Goal: Information Seeking & Learning: Check status

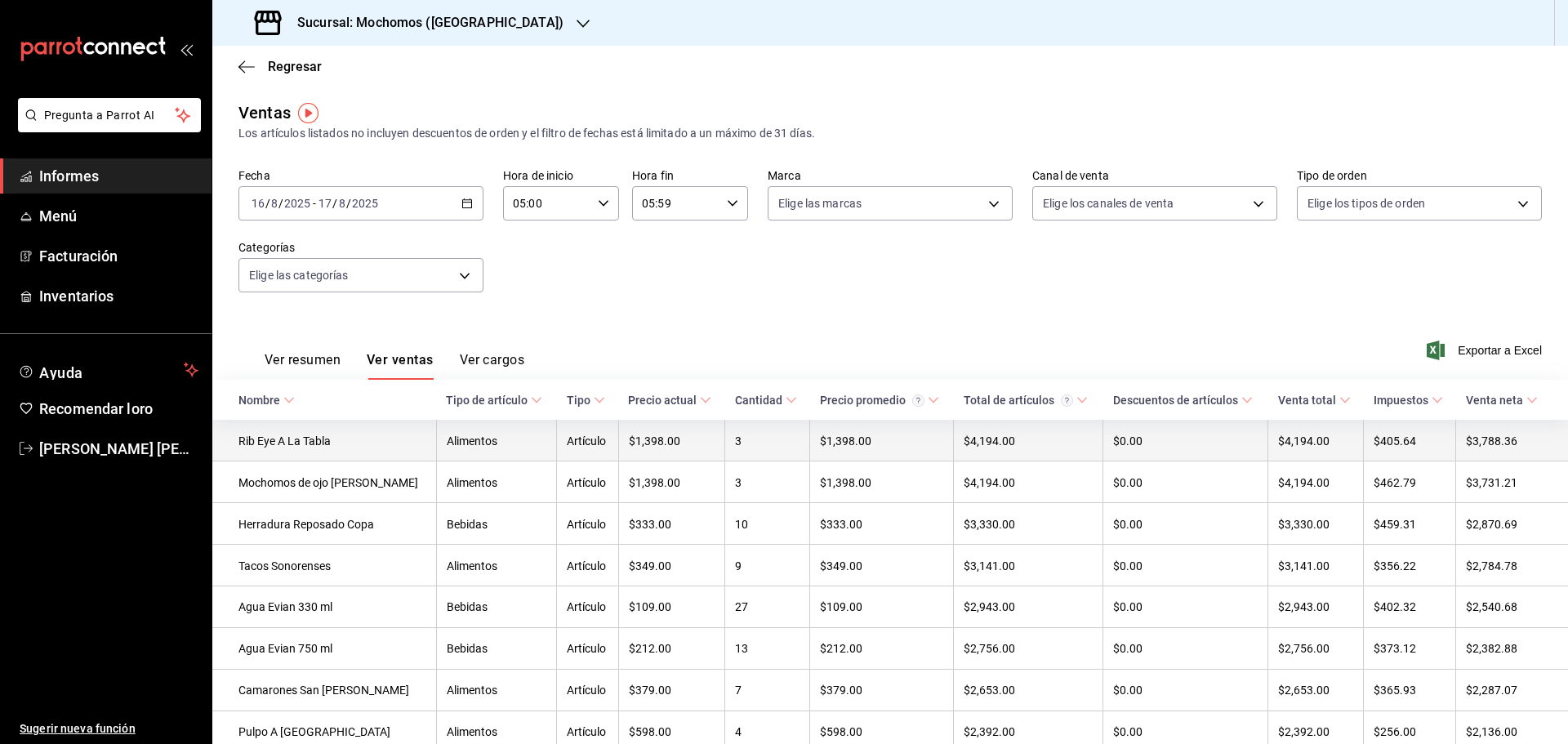
click at [436, 438] on td "Alimentos" at bounding box center [497, 439] width 120 height 40
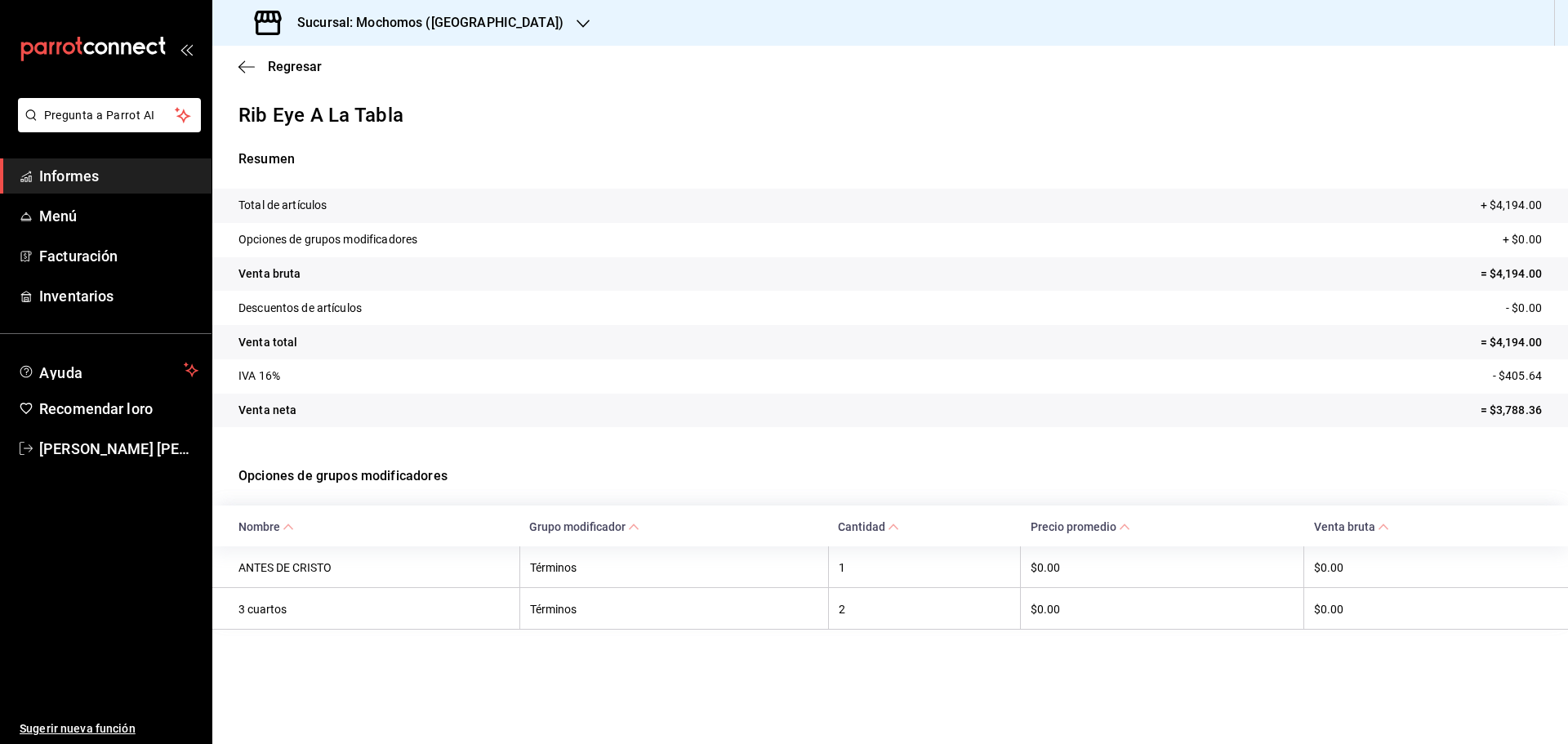
click at [84, 171] on font "Informes" at bounding box center [69, 175] width 59 height 17
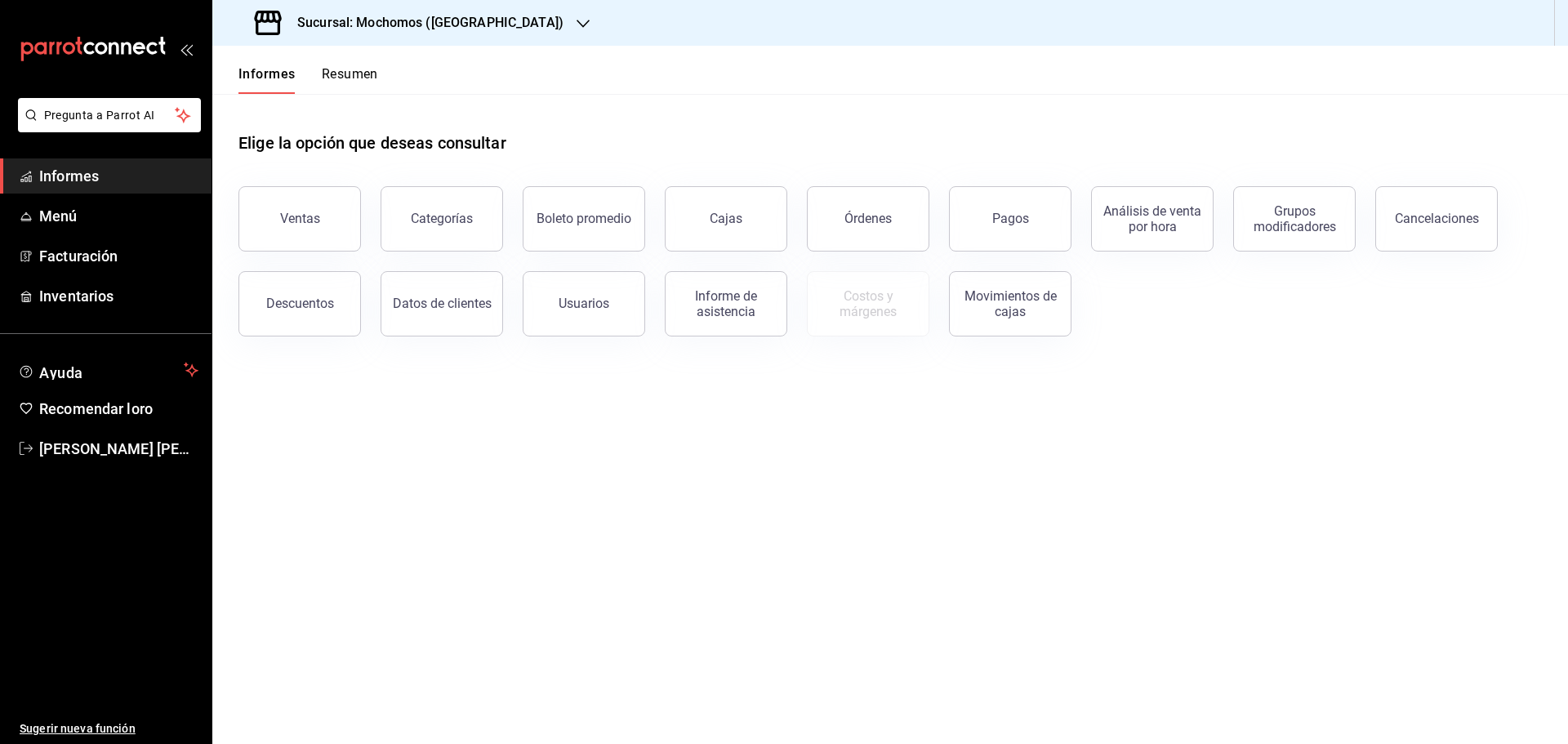
click at [654, 232] on div "Cajas" at bounding box center [716, 208] width 142 height 85
click at [696, 227] on button "Cajas" at bounding box center [726, 218] width 122 height 66
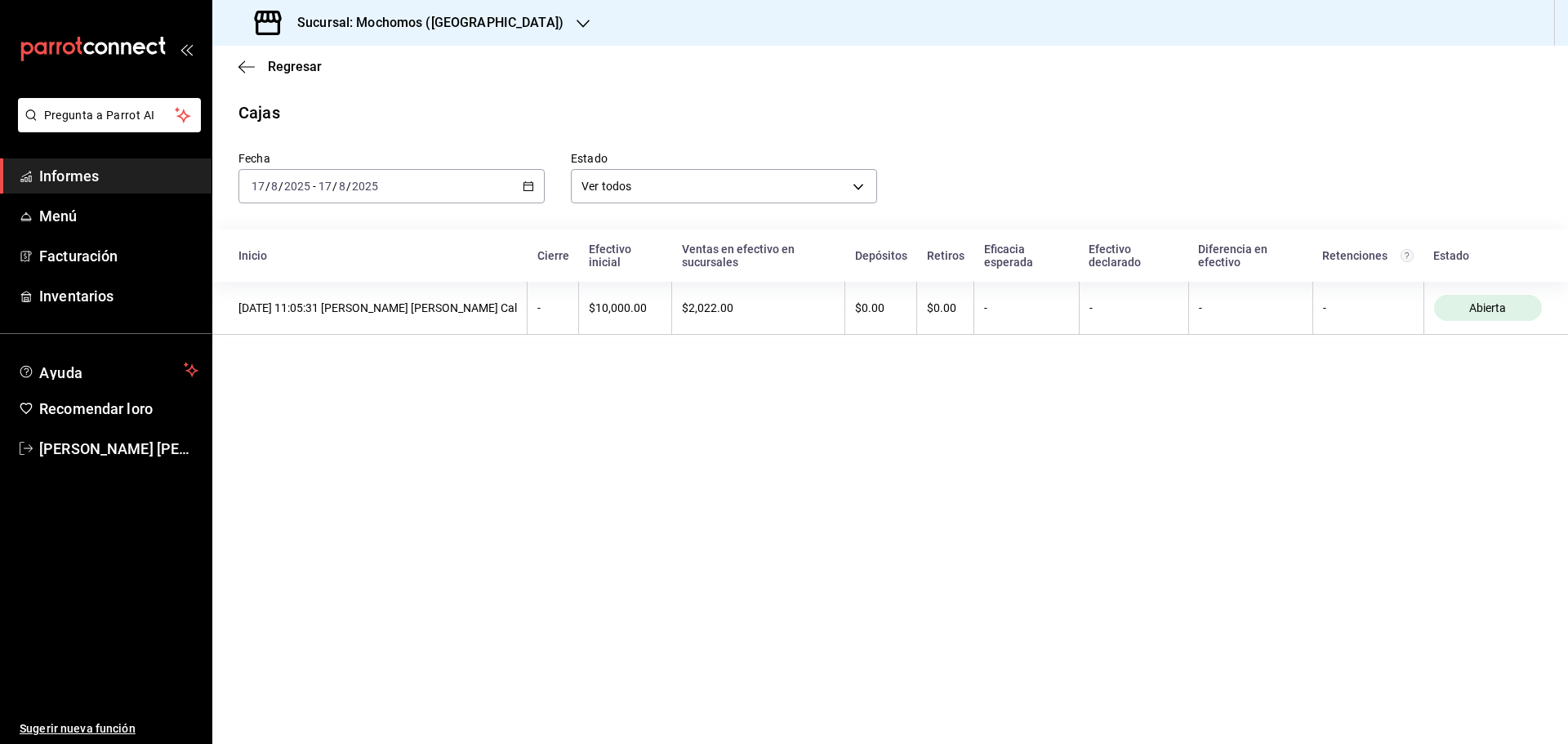
click at [128, 163] on link "Informes" at bounding box center [105, 175] width 211 height 35
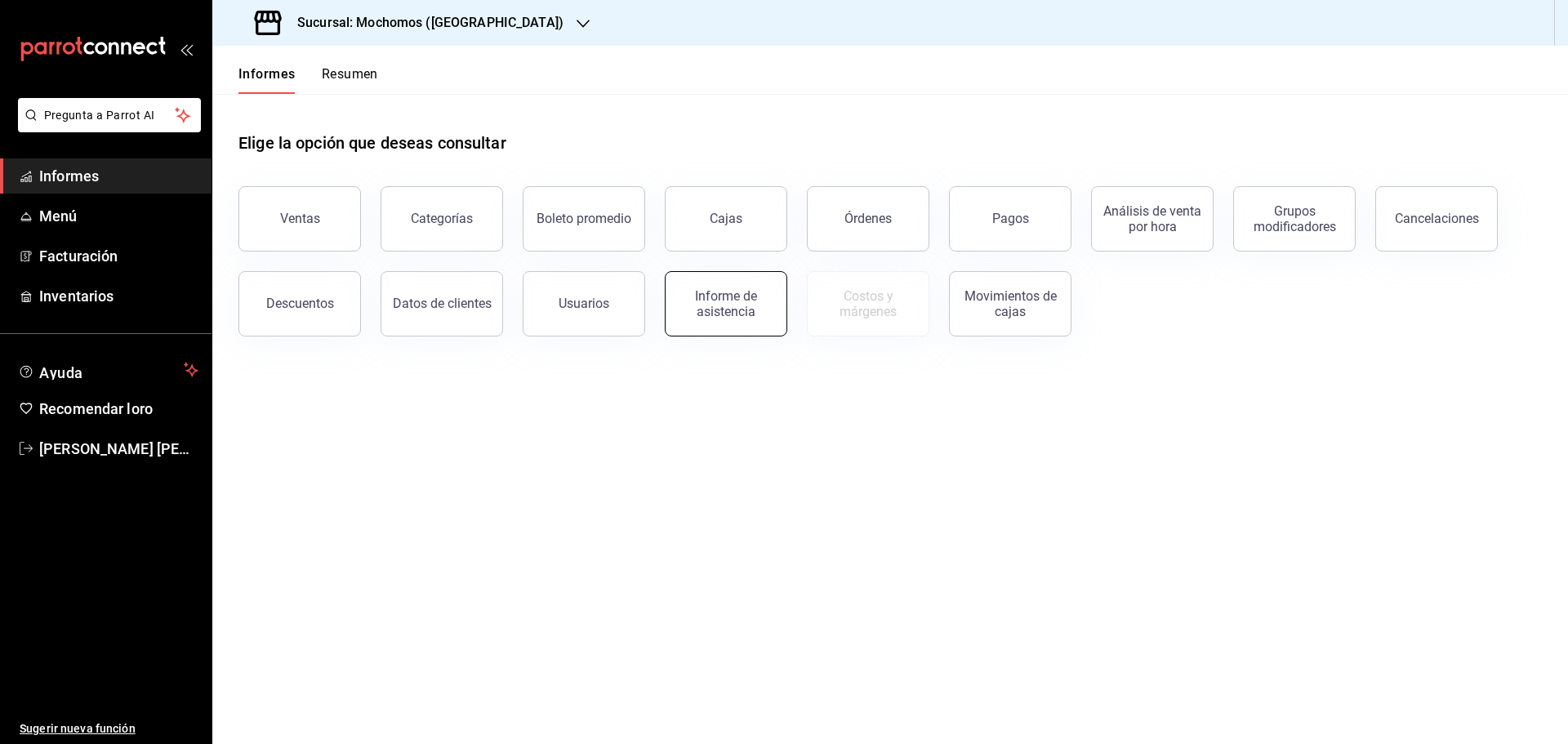
click at [747, 299] on font "Informe de asistencia" at bounding box center [726, 304] width 62 height 31
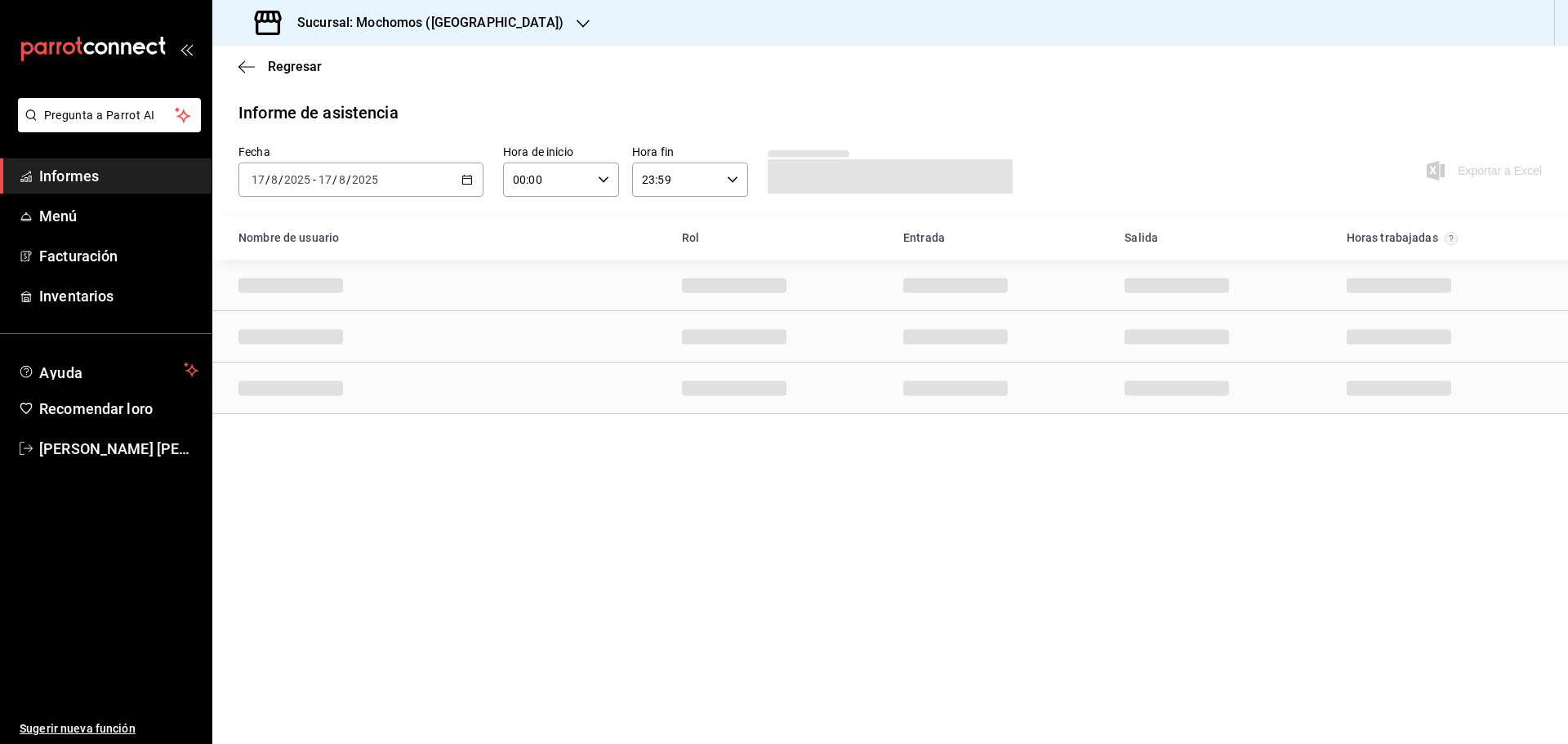
click at [464, 176] on \(Stroke\) "button" at bounding box center [467, 180] width 10 height 9
click at [330, 418] on font "Rango de fechas" at bounding box center [295, 412] width 86 height 13
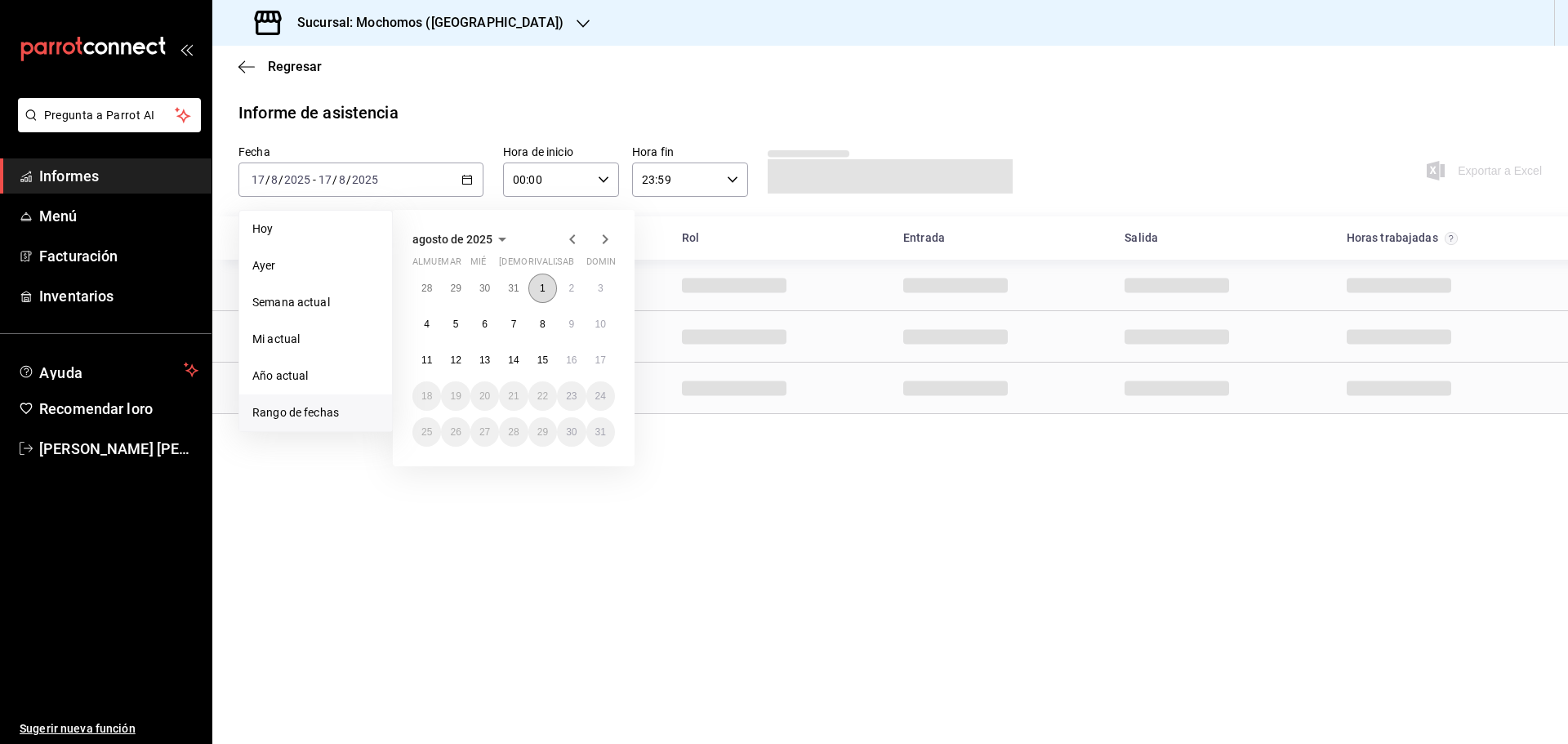
click at [547, 291] on button "1" at bounding box center [542, 288] width 29 height 30
click at [418, 320] on button "4" at bounding box center [427, 324] width 29 height 30
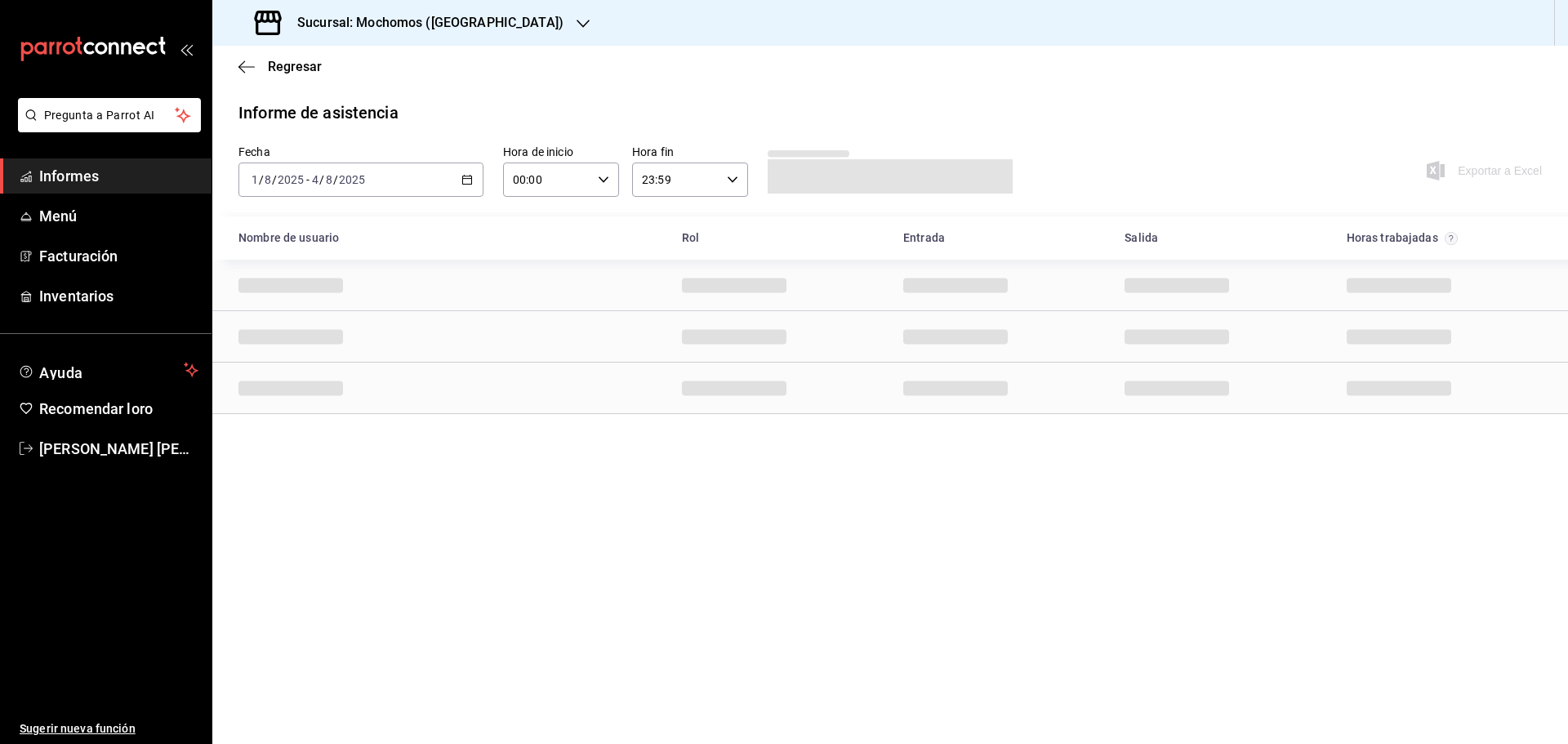
click at [611, 182] on div "00:00 Hora de inicio" at bounding box center [560, 180] width 116 height 34
click at [533, 251] on font "05" at bounding box center [533, 253] width 13 height 13
type input "05:00"
click at [536, 247] on button "05" at bounding box center [532, 254] width 51 height 32
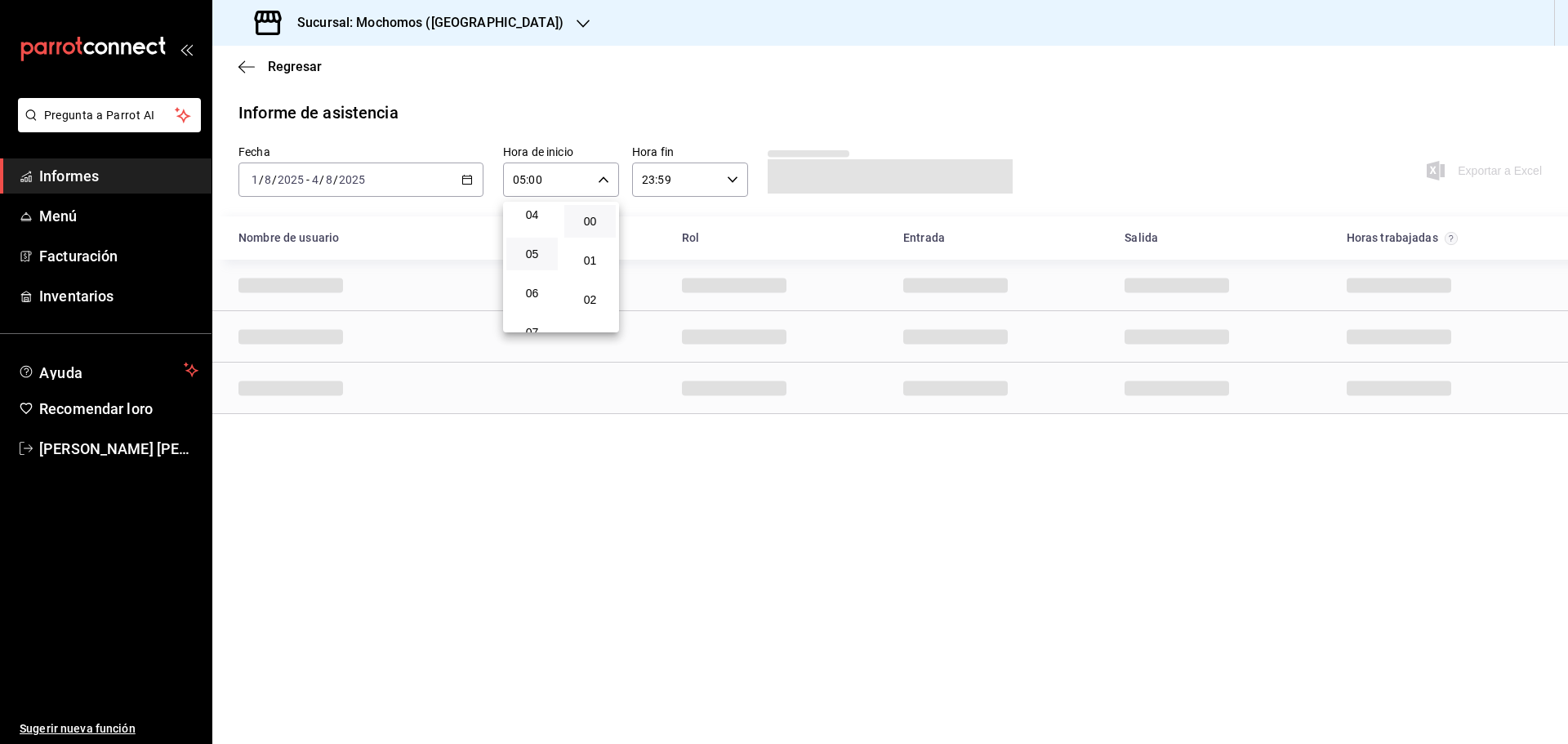
click at [724, 184] on div at bounding box center [784, 372] width 1568 height 744
click at [734, 177] on icon "button" at bounding box center [732, 180] width 12 height 12
click at [679, 210] on button "10" at bounding box center [660, 211] width 51 height 32
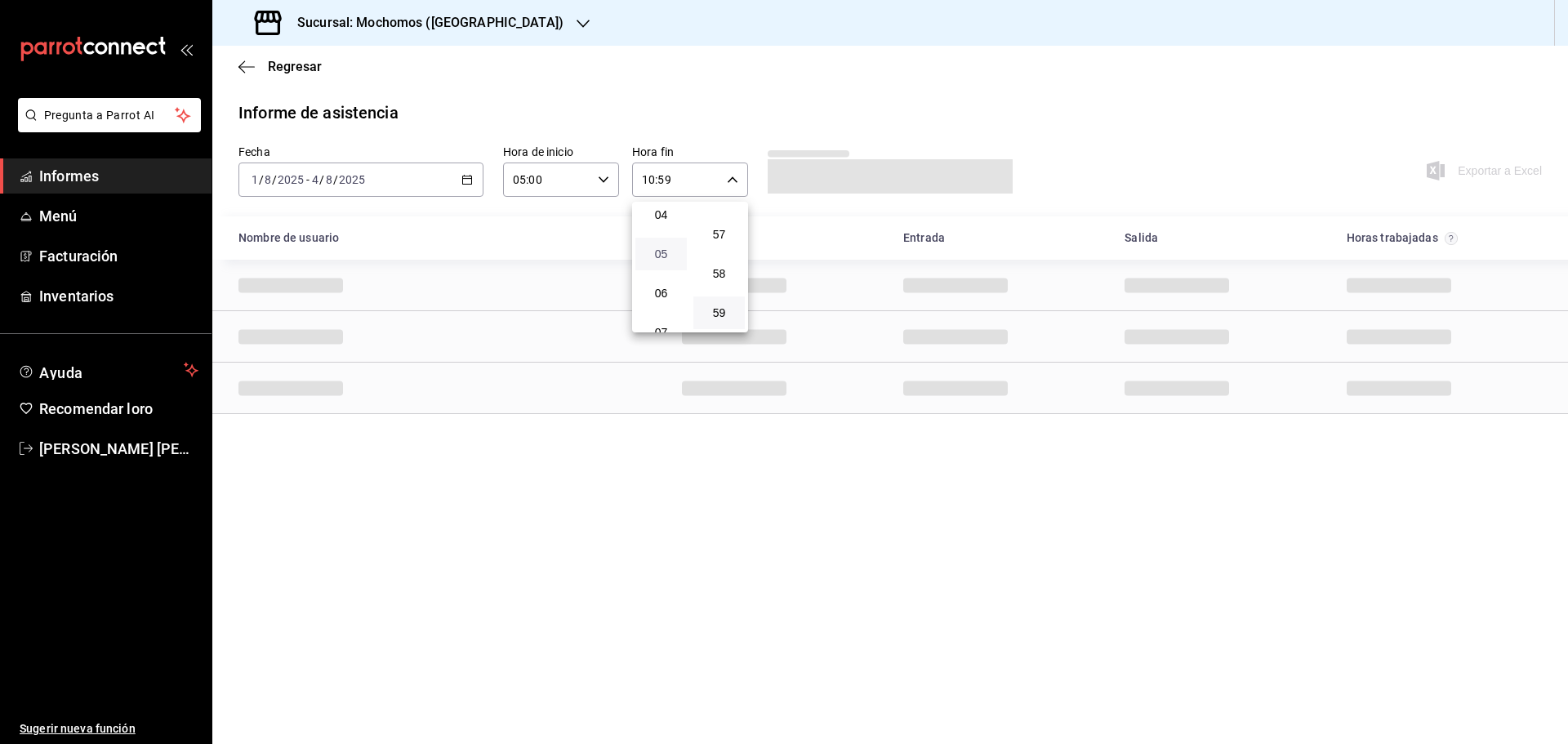
click at [653, 252] on span "05" at bounding box center [660, 253] width 31 height 13
type input "05:59"
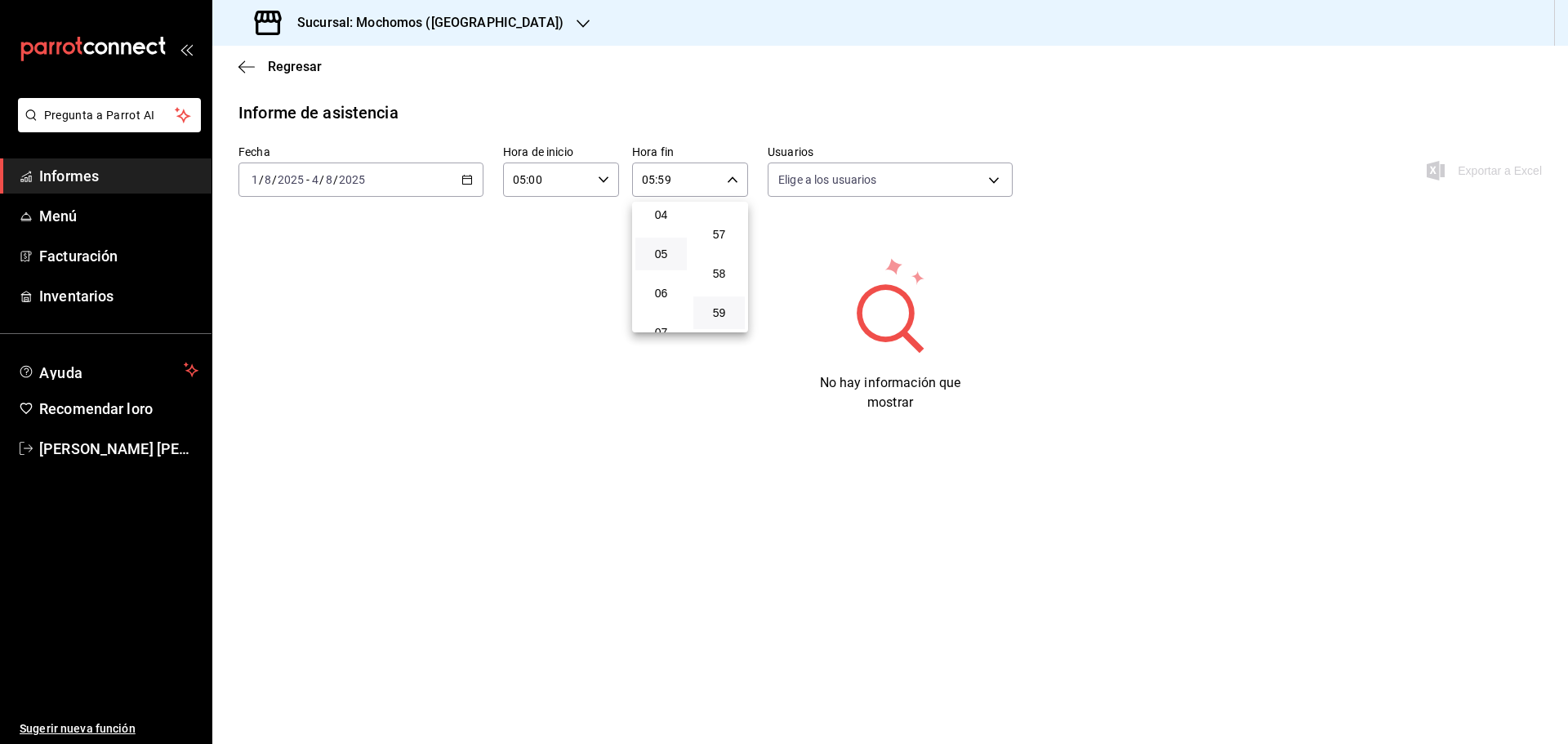
click at [698, 456] on div at bounding box center [784, 372] width 1568 height 744
click at [995, 173] on body "Pregunta a Parrot AI Informes Menú Facturación Inventarios Ayuda Recomendar [PE…" at bounding box center [784, 372] width 1568 height 744
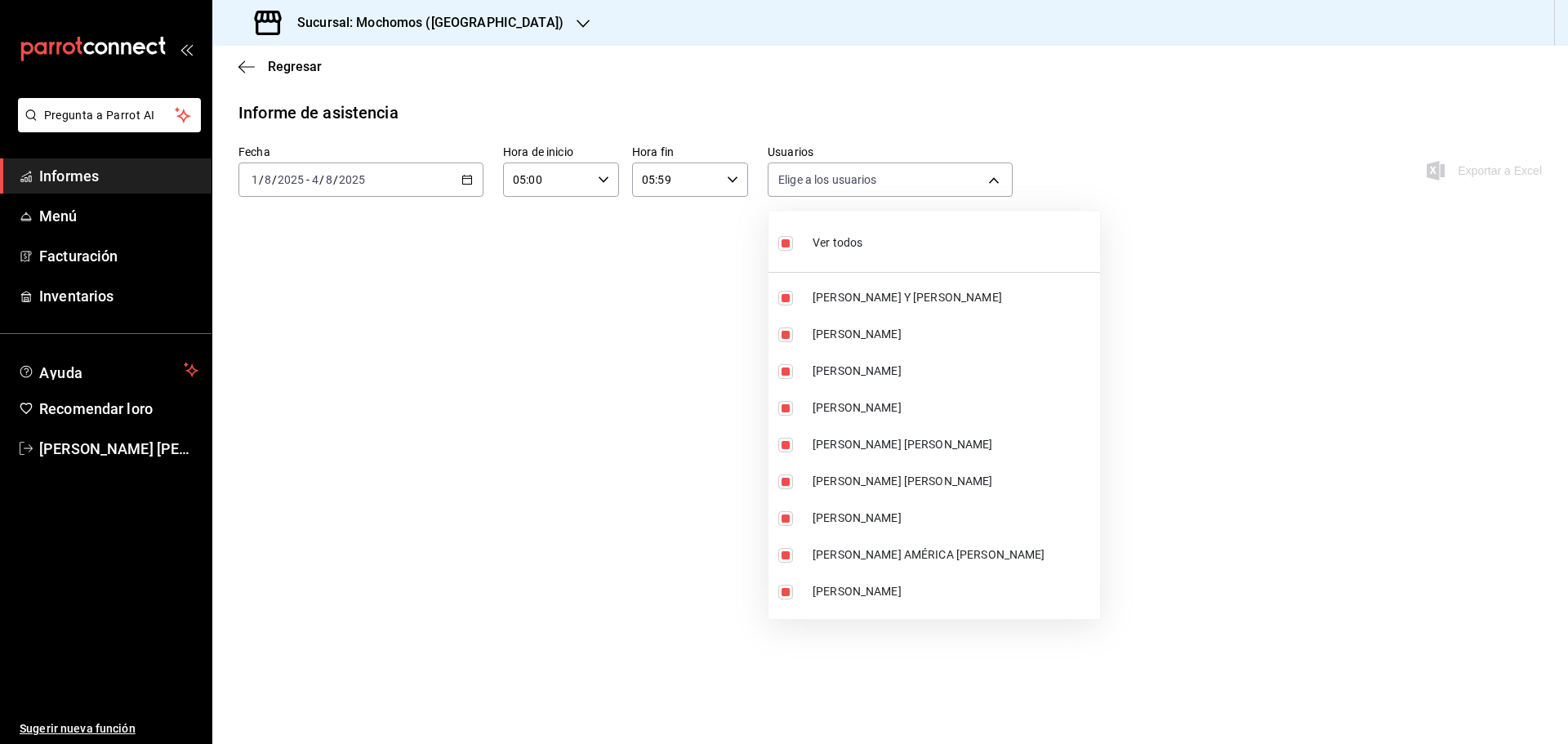
click at [788, 238] on input "checkbox" at bounding box center [786, 244] width 14 height 14
checkbox input "false"
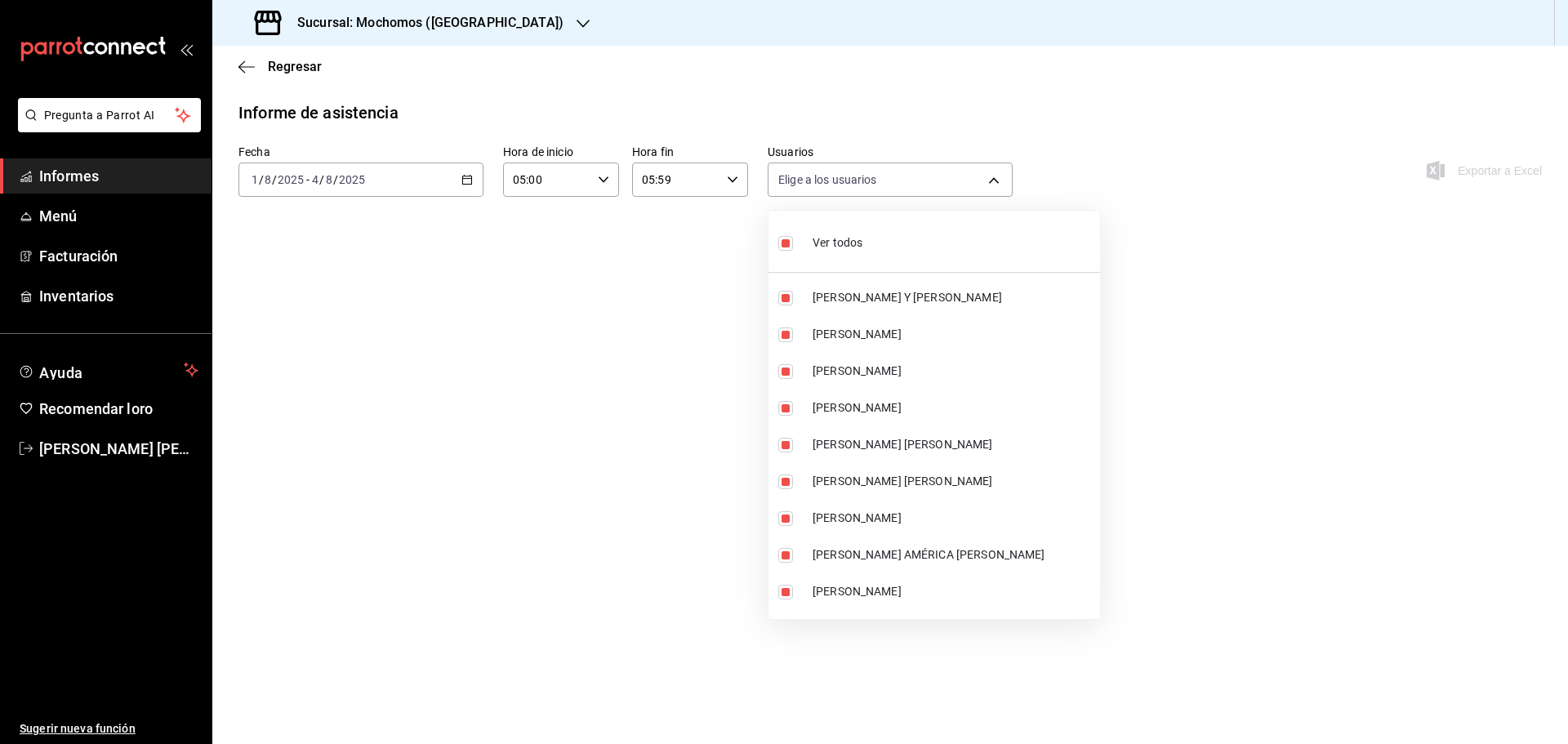
checkbox input "false"
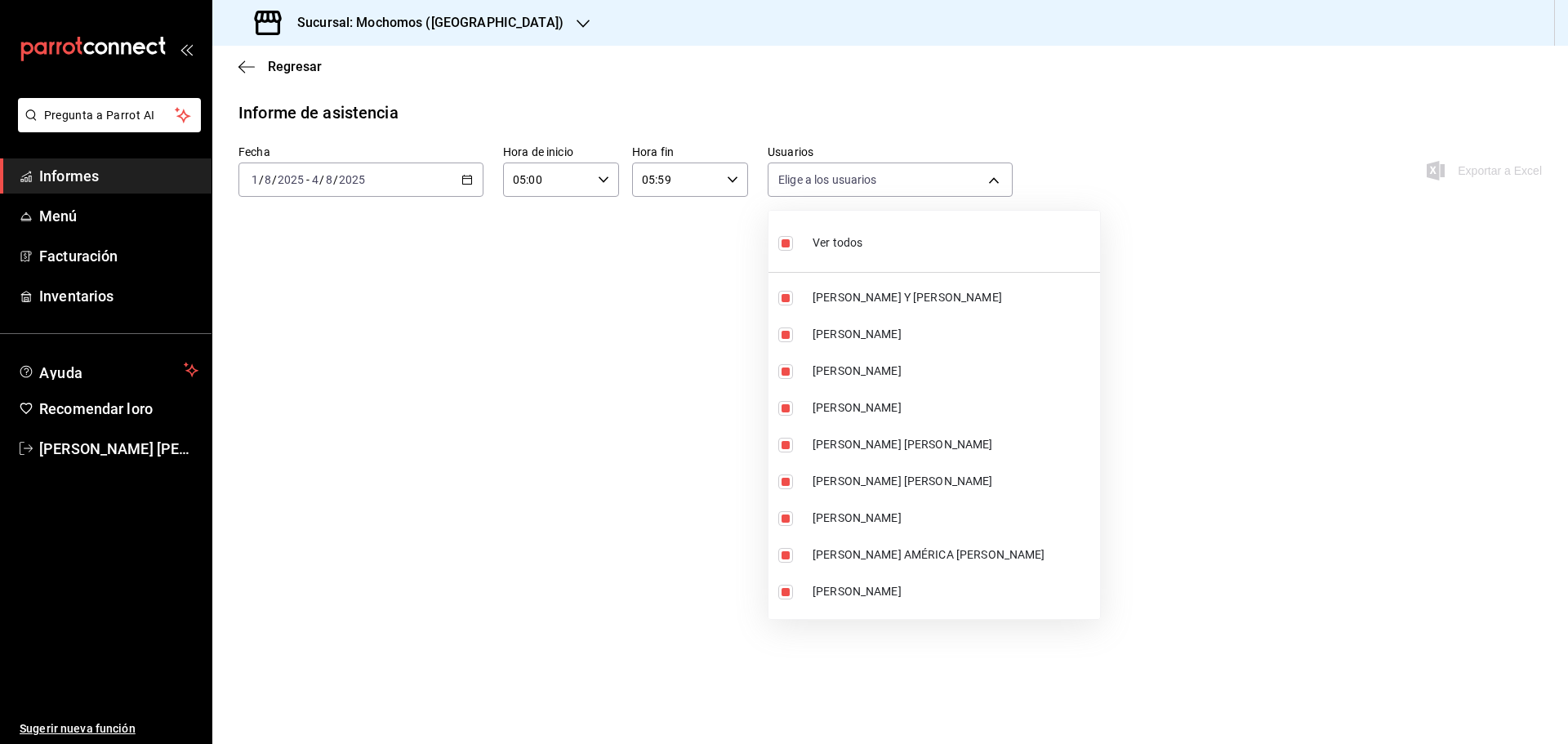
checkbox input "false"
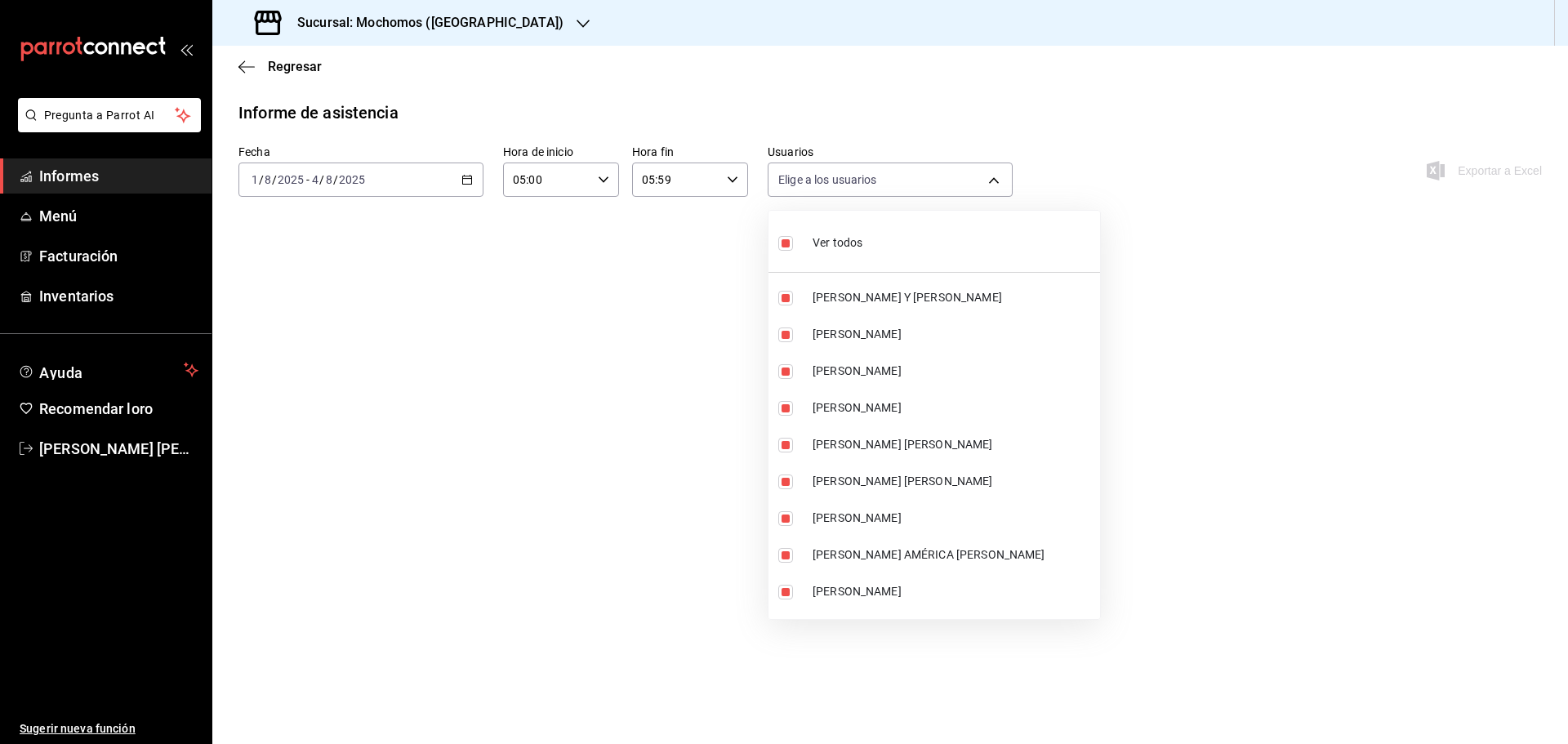
checkbox input "false"
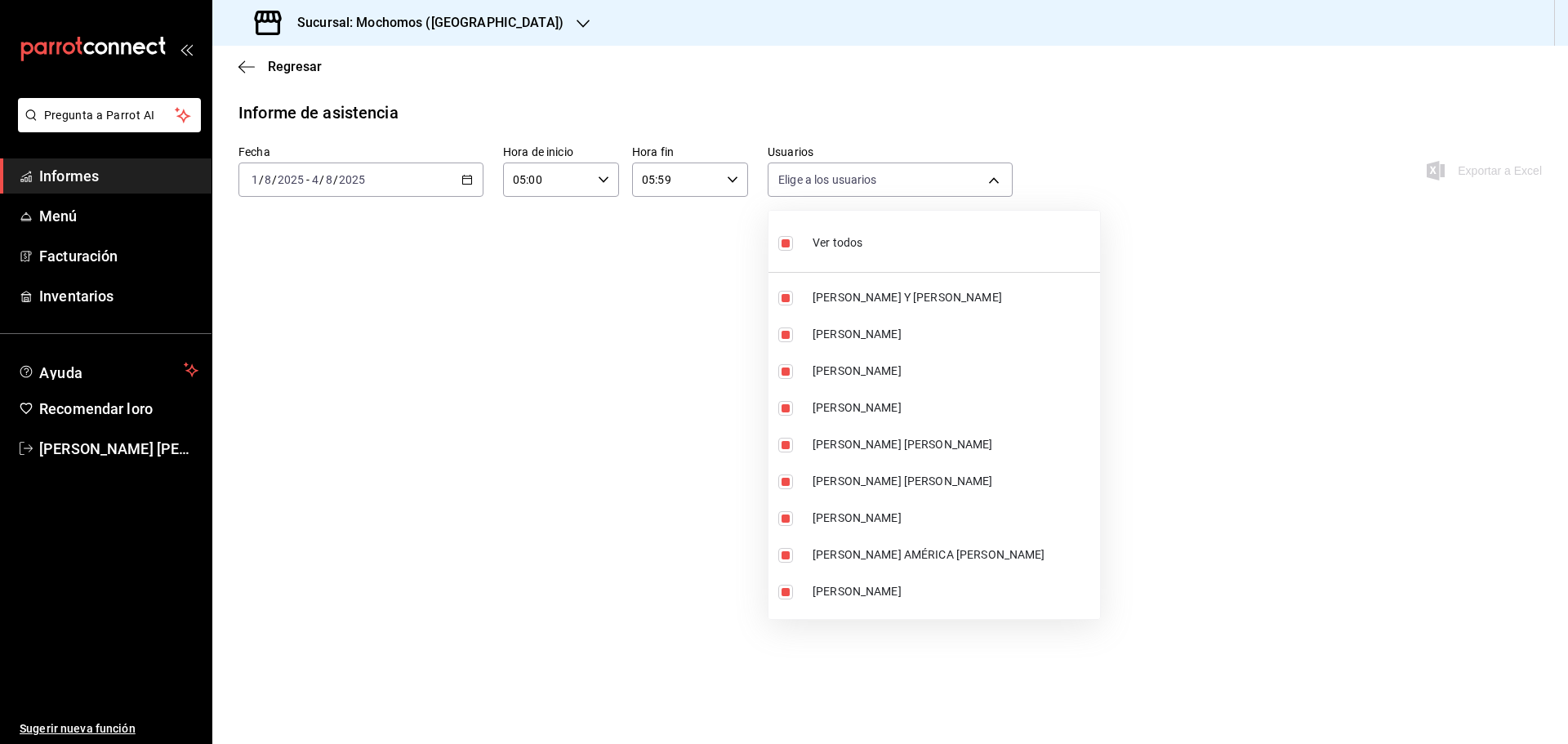
checkbox input "false"
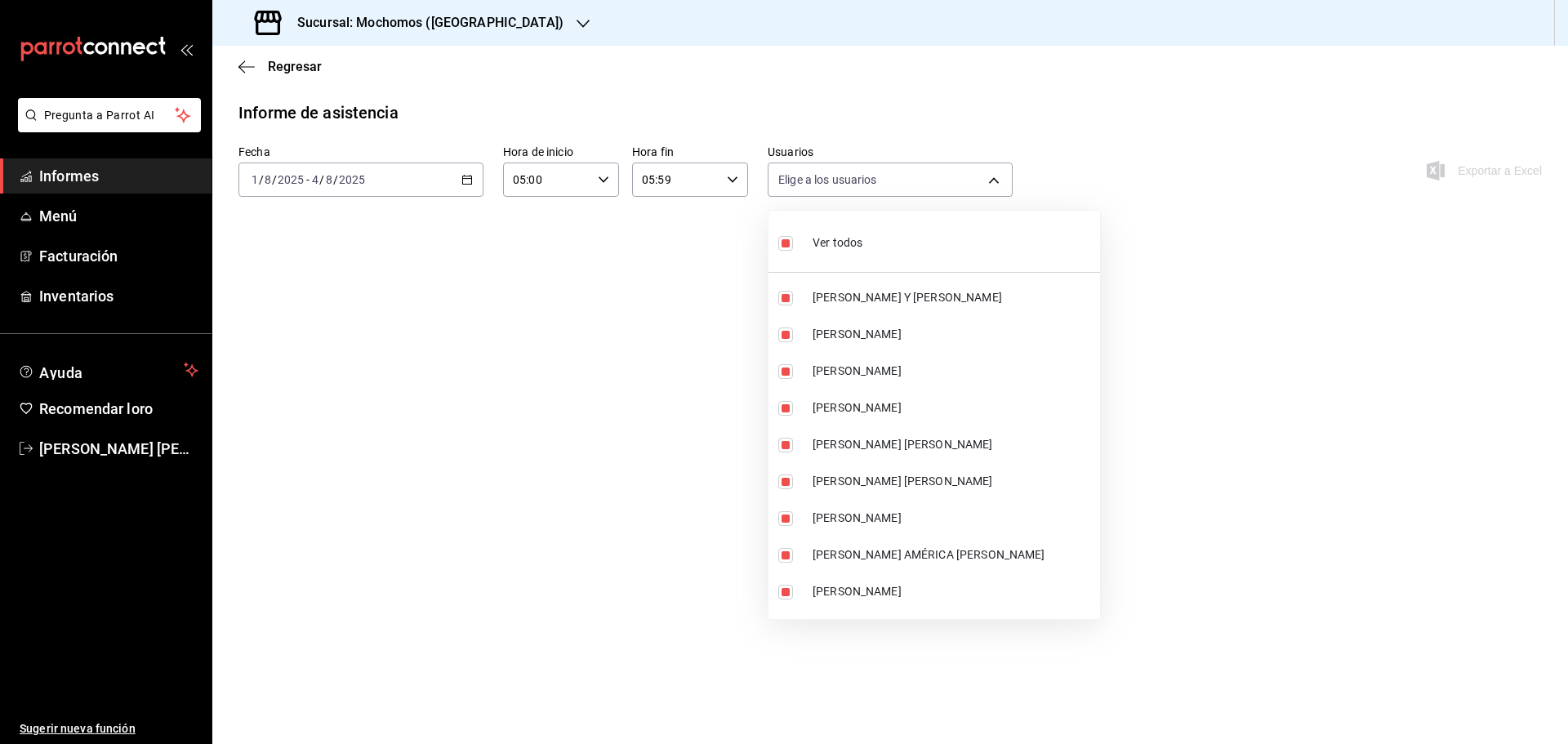
checkbox input "false"
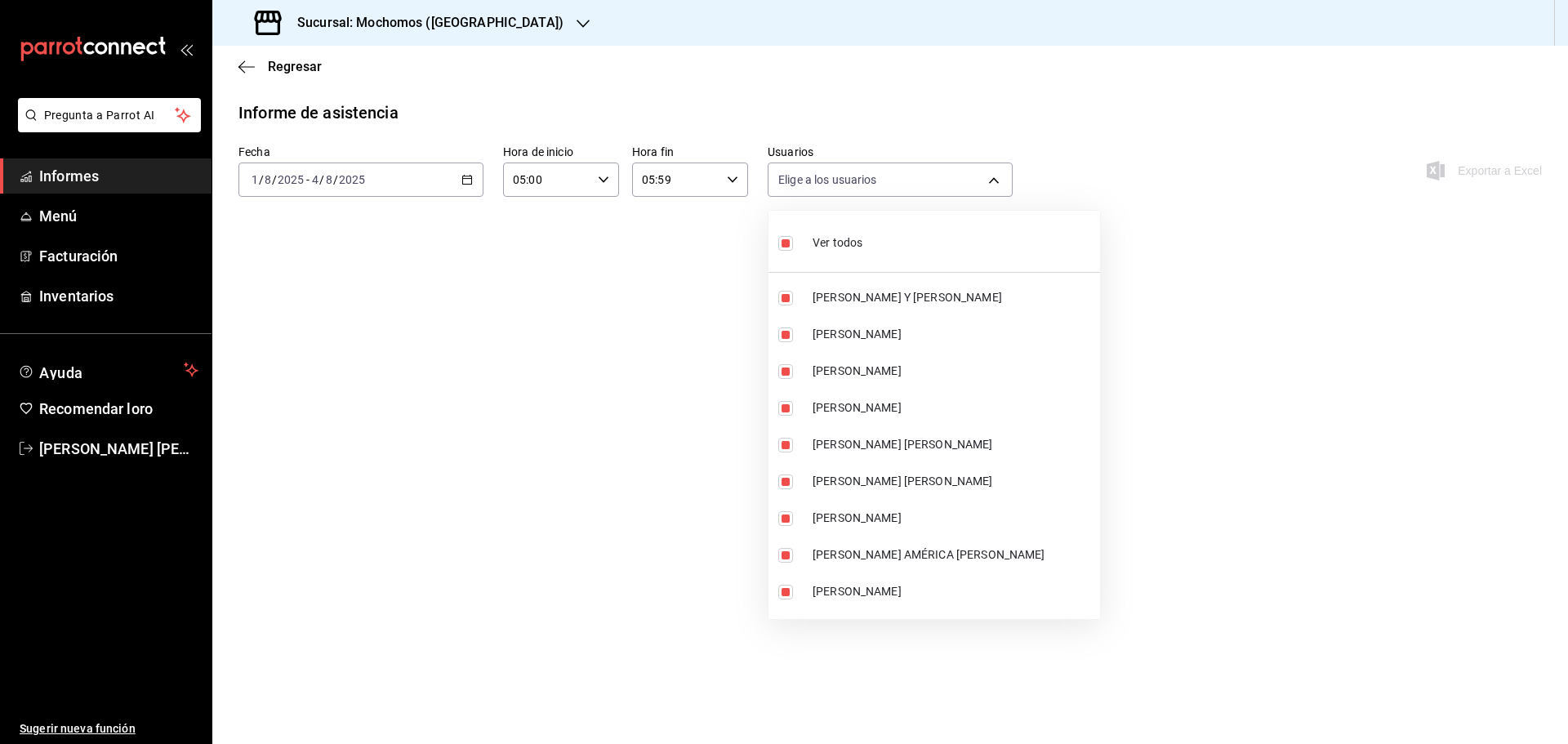
checkbox input "false"
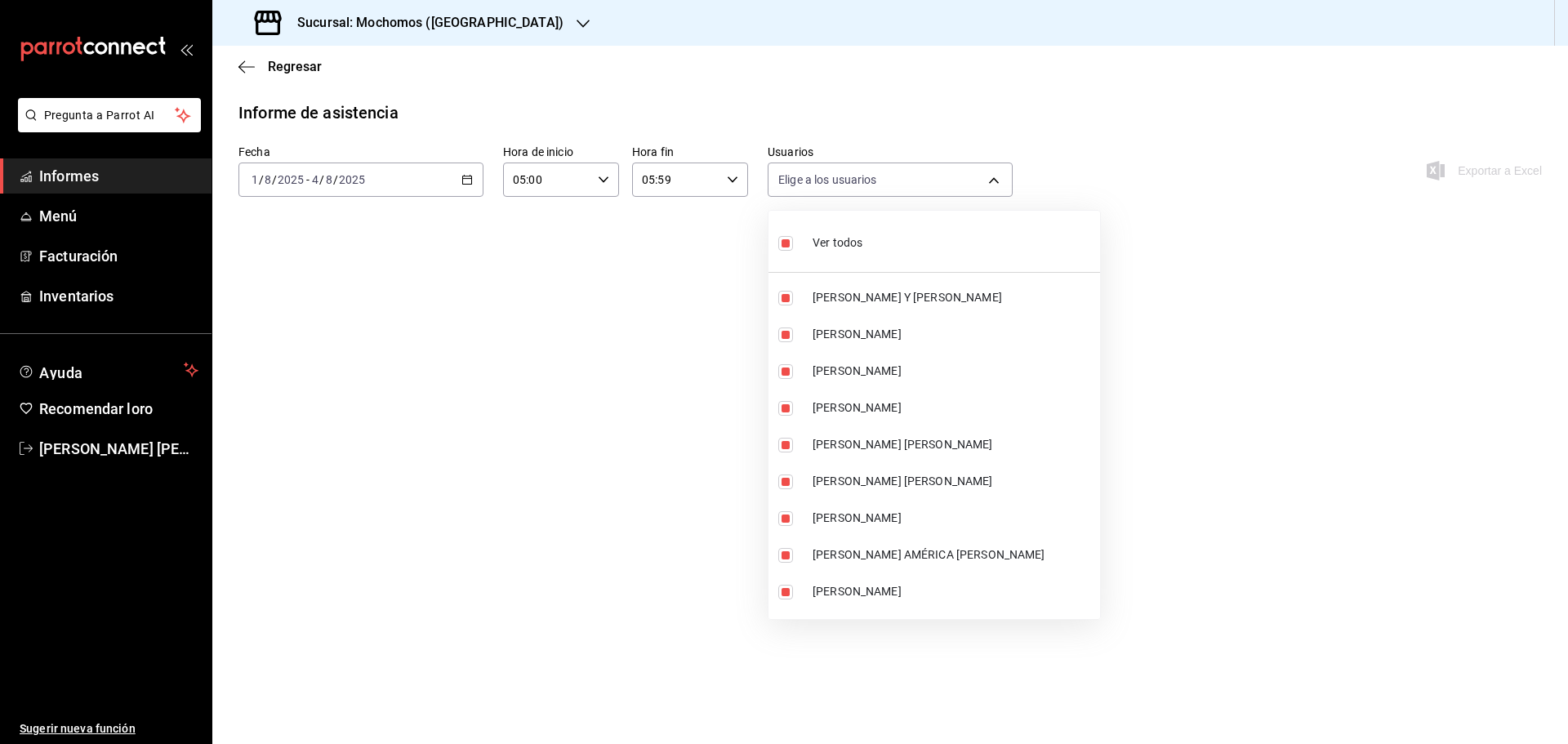
checkbox input "false"
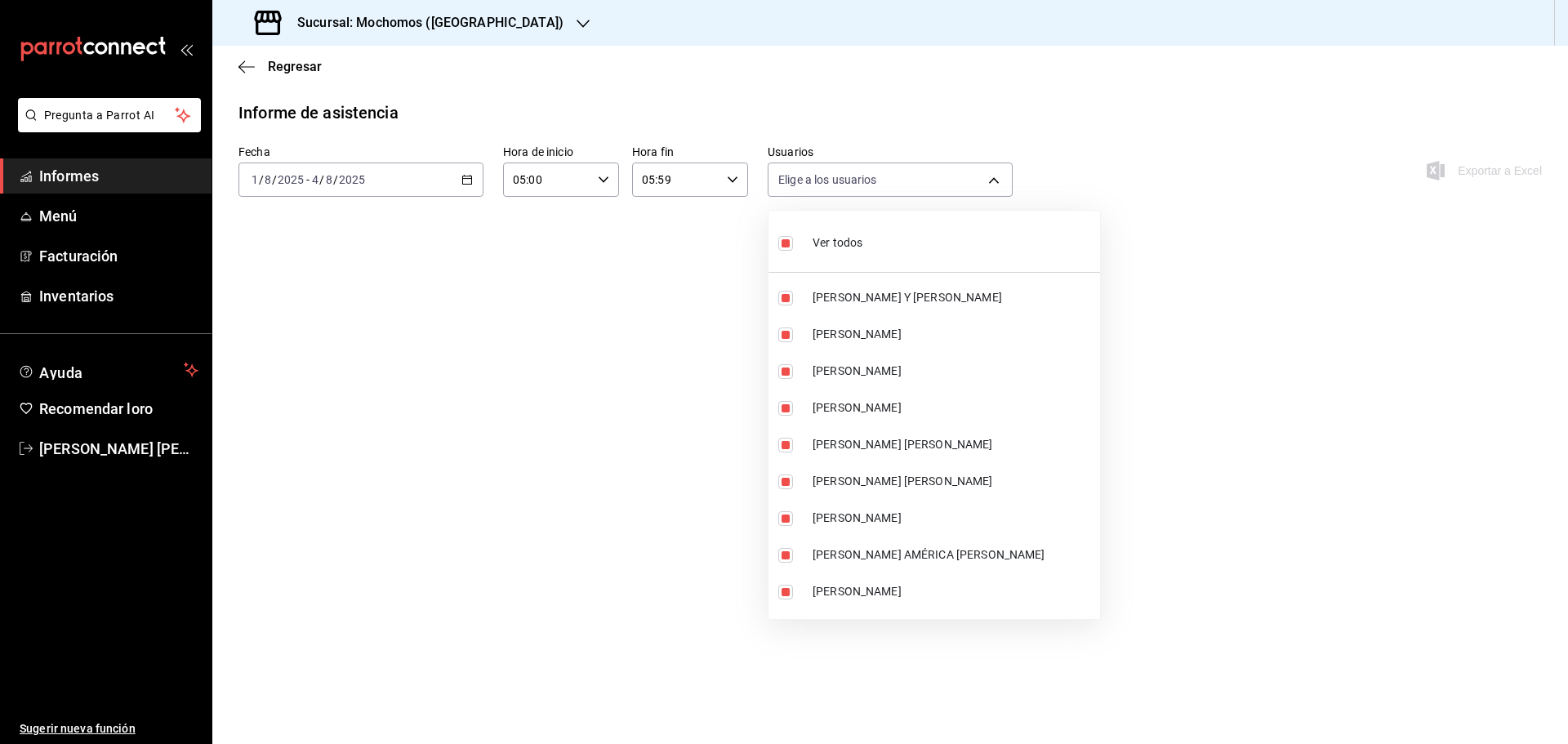
checkbox input "false"
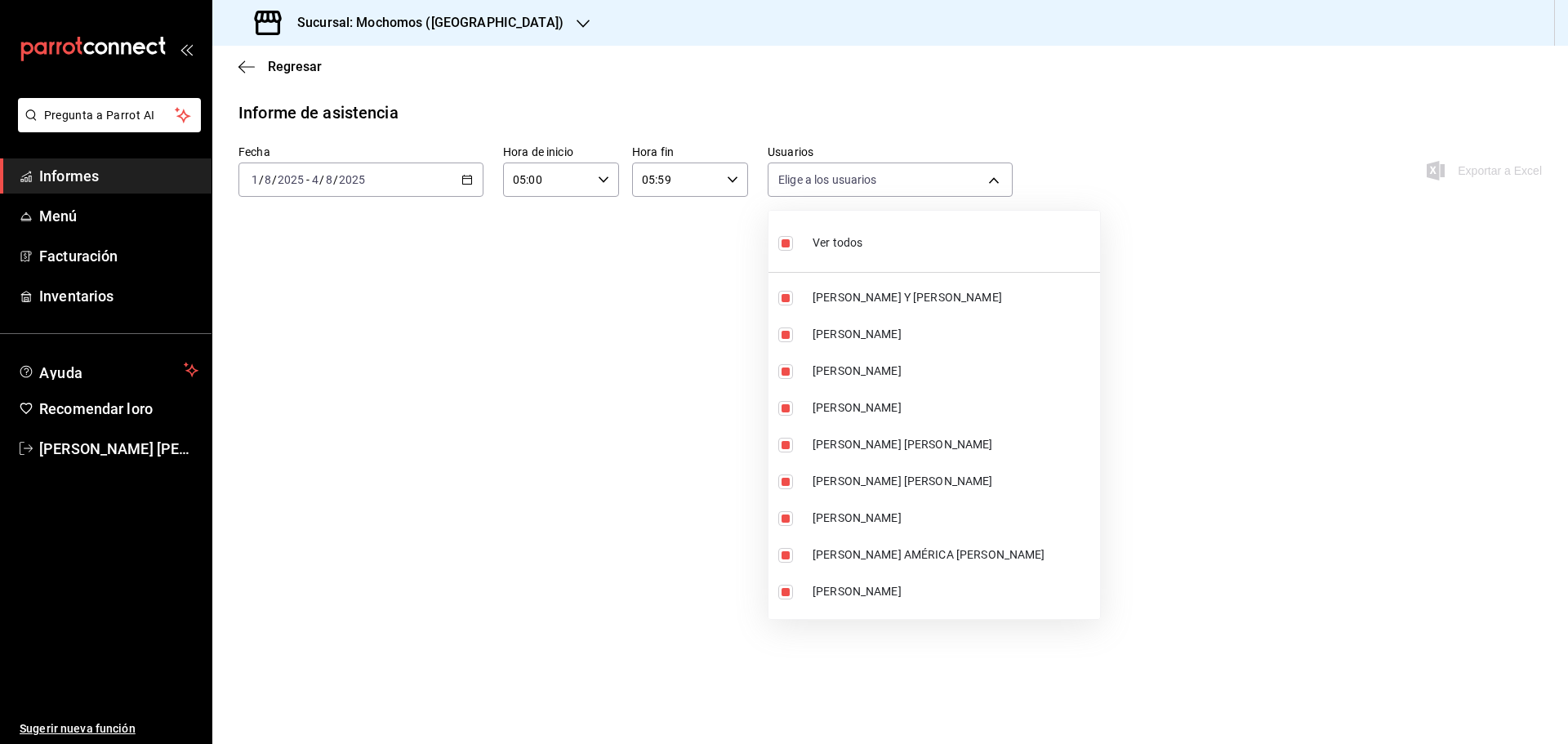
checkbox input "false"
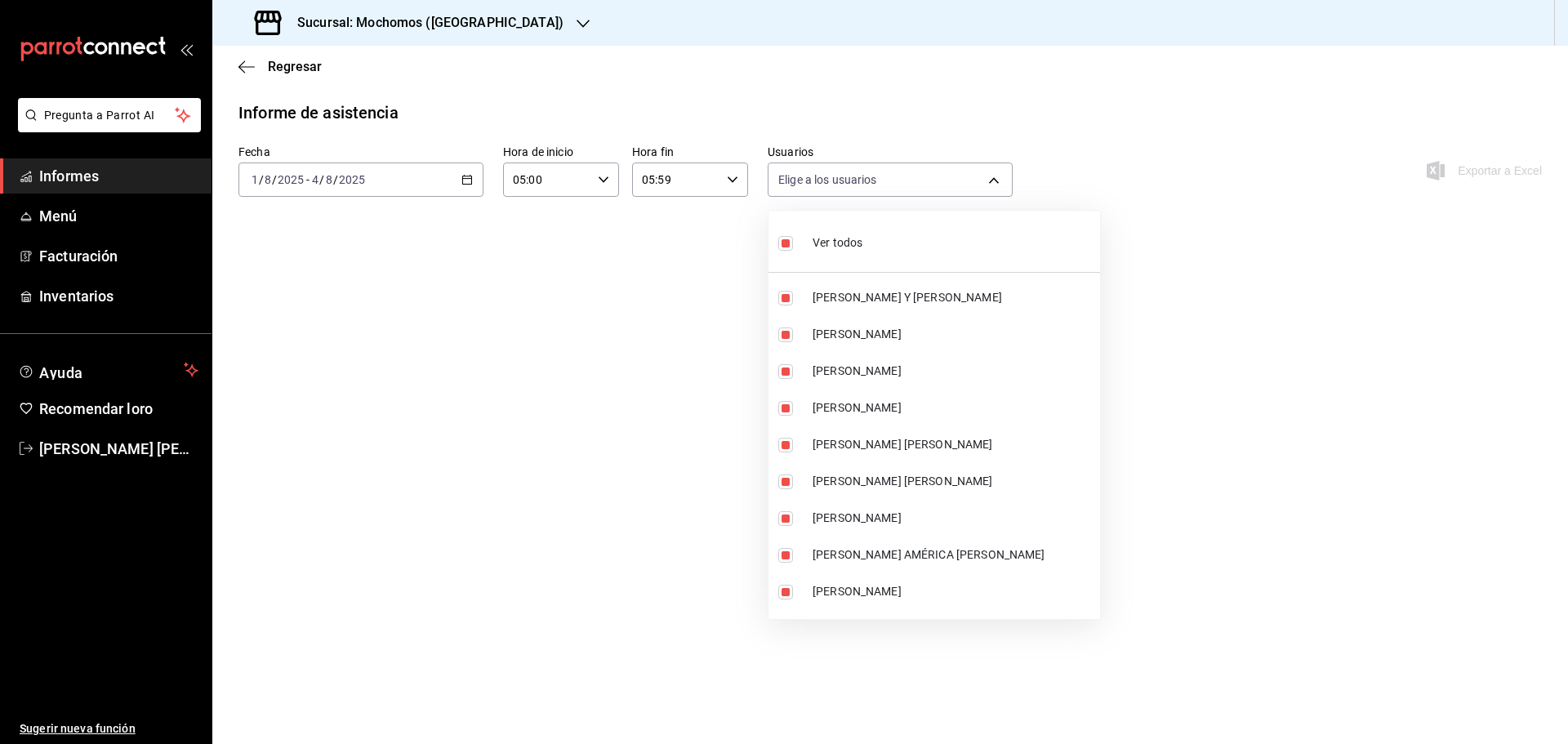
checkbox input "false"
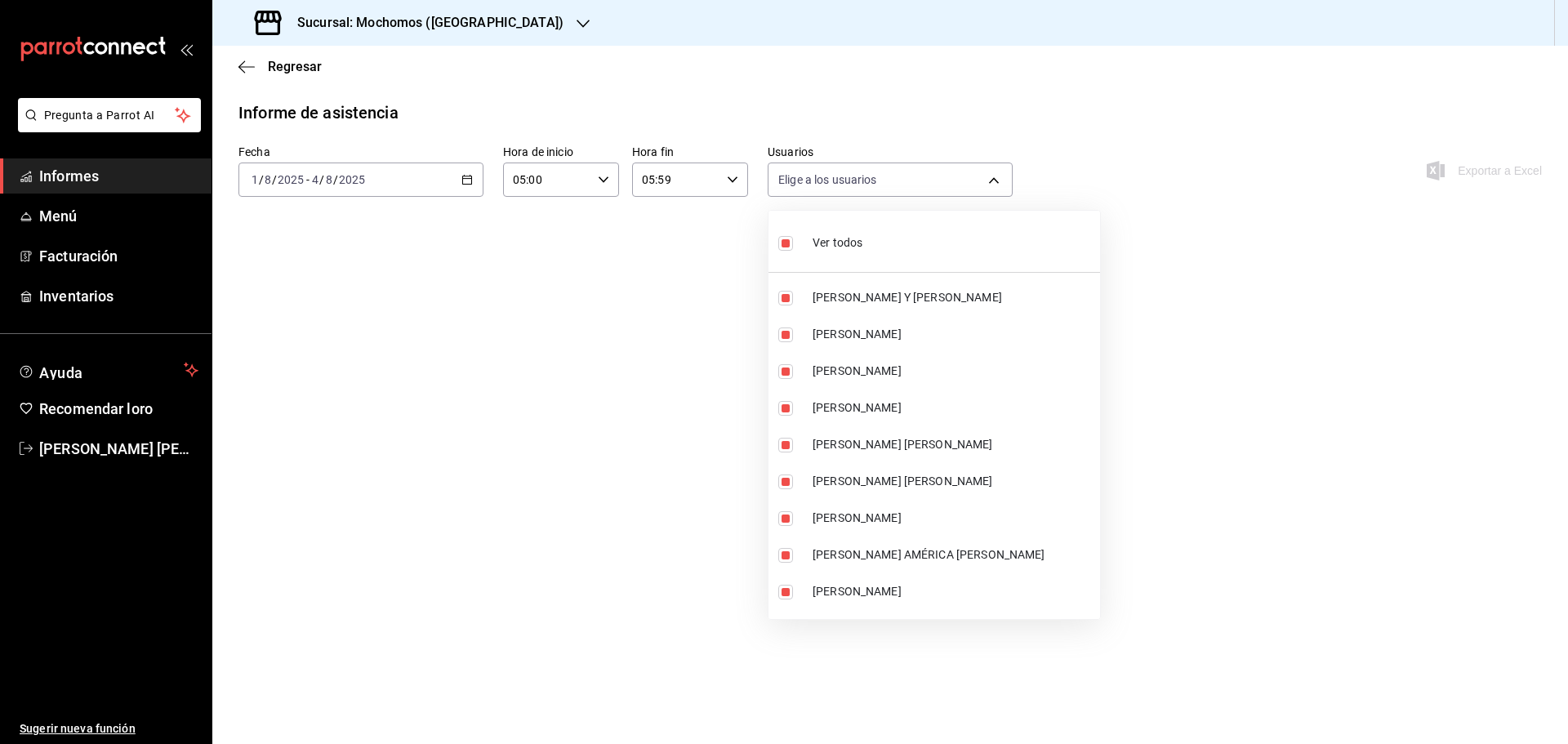
checkbox input "false"
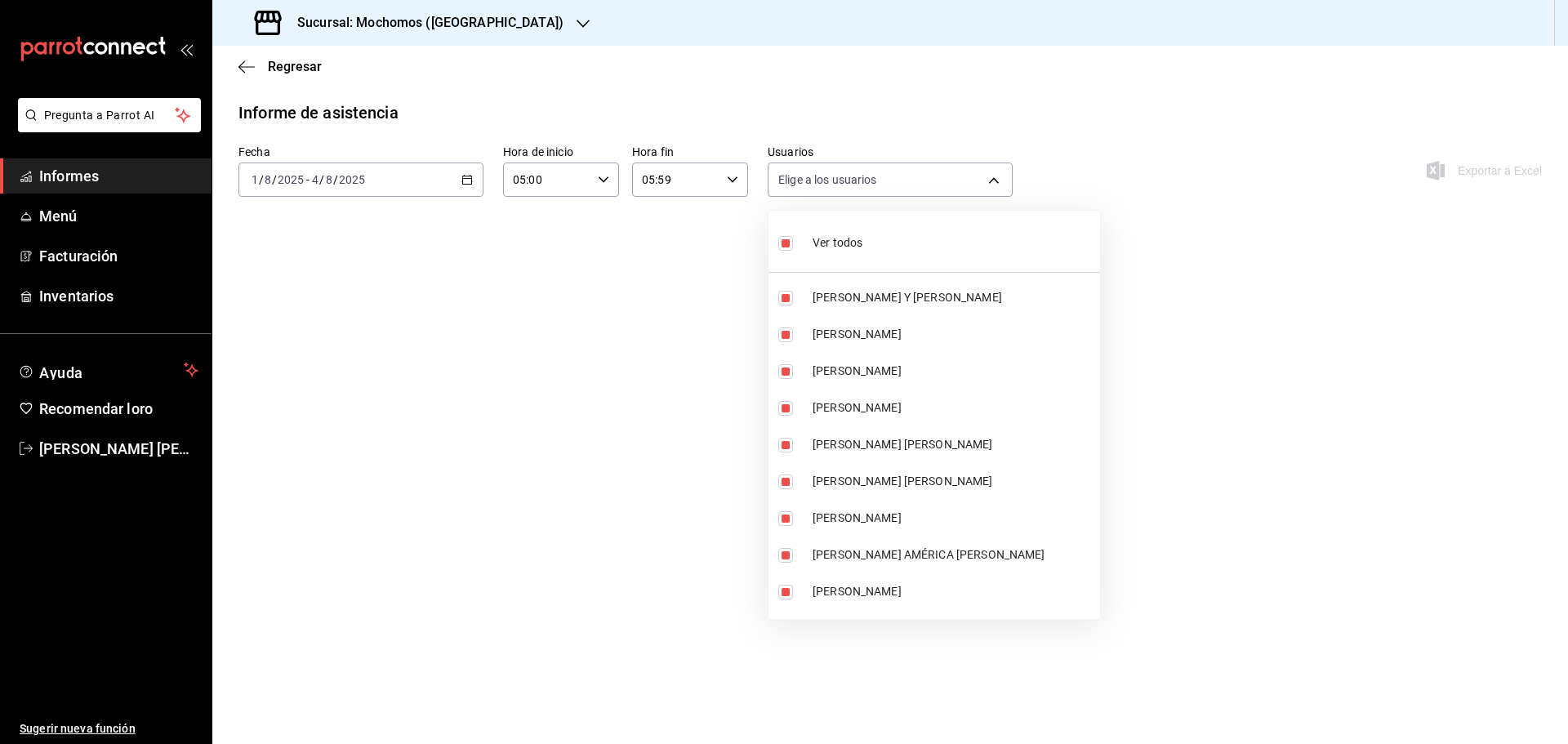
checkbox input "false"
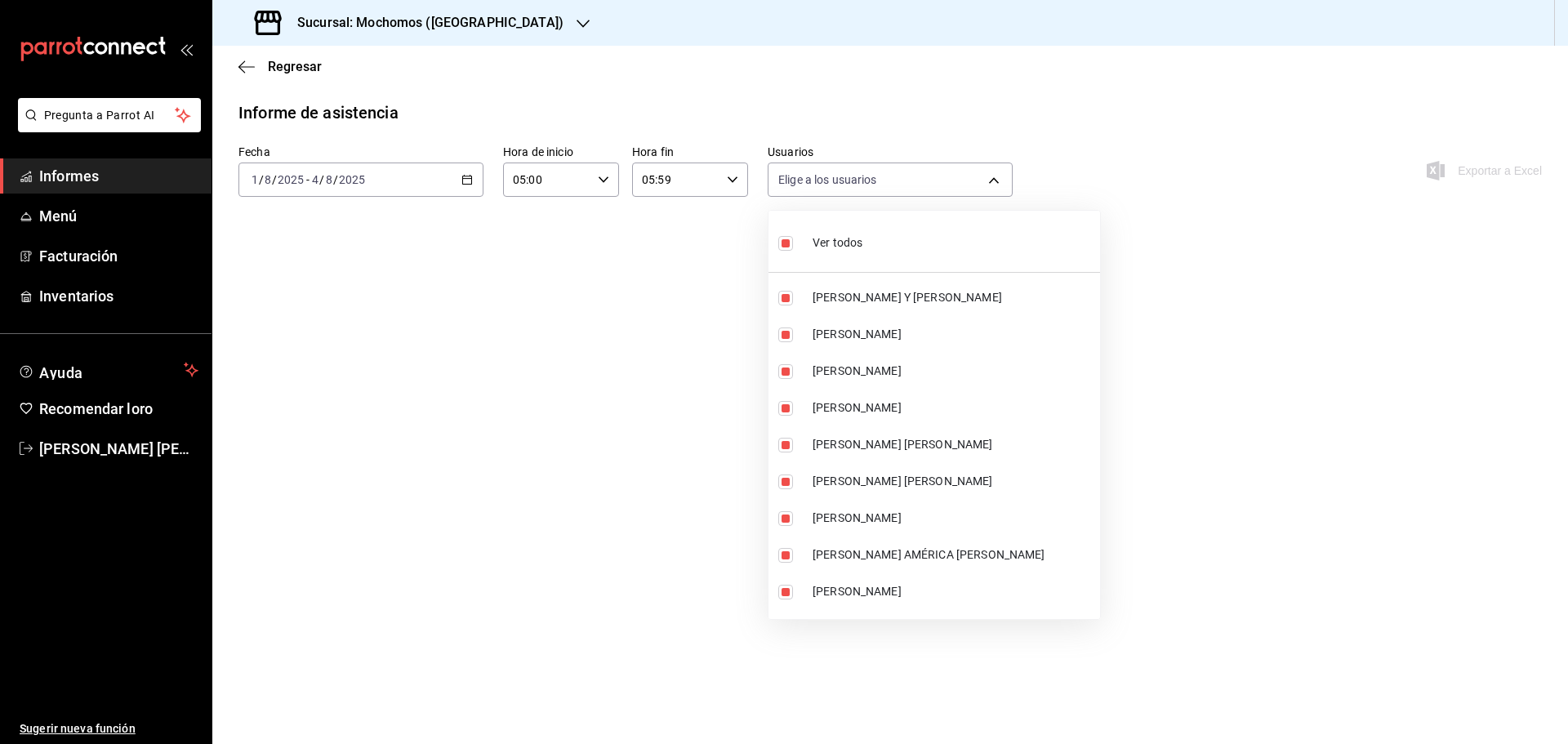
checkbox input "false"
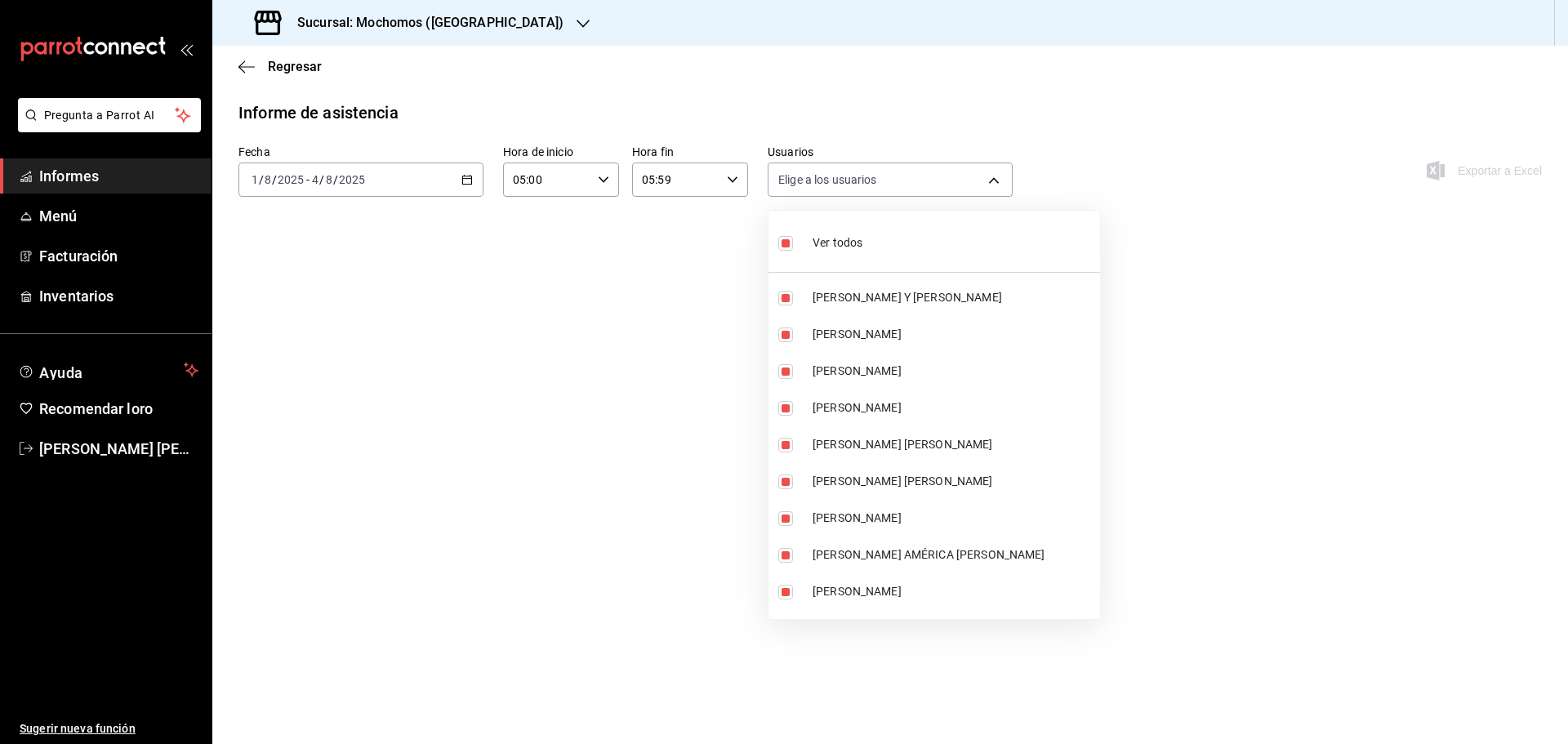
checkbox input "false"
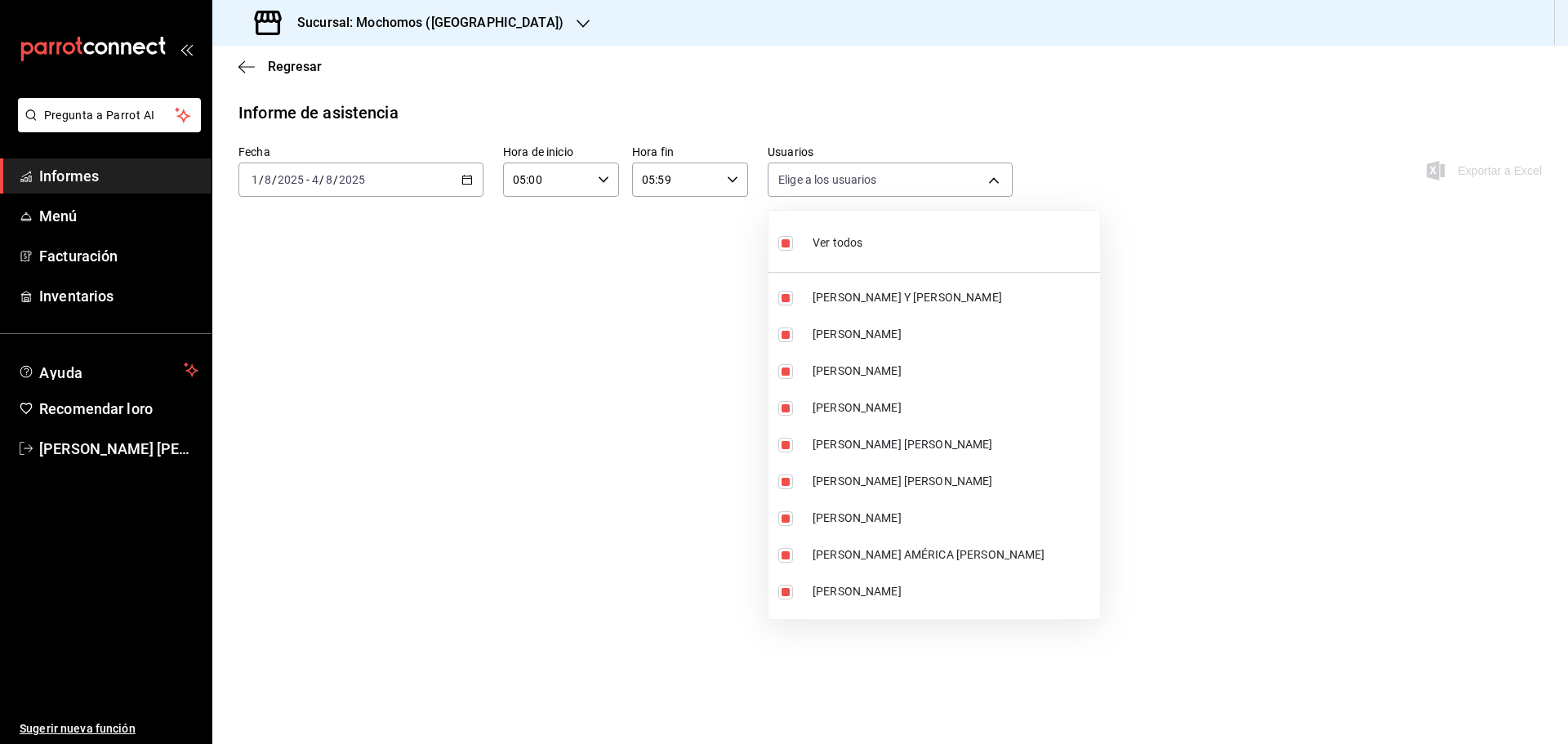
checkbox input "false"
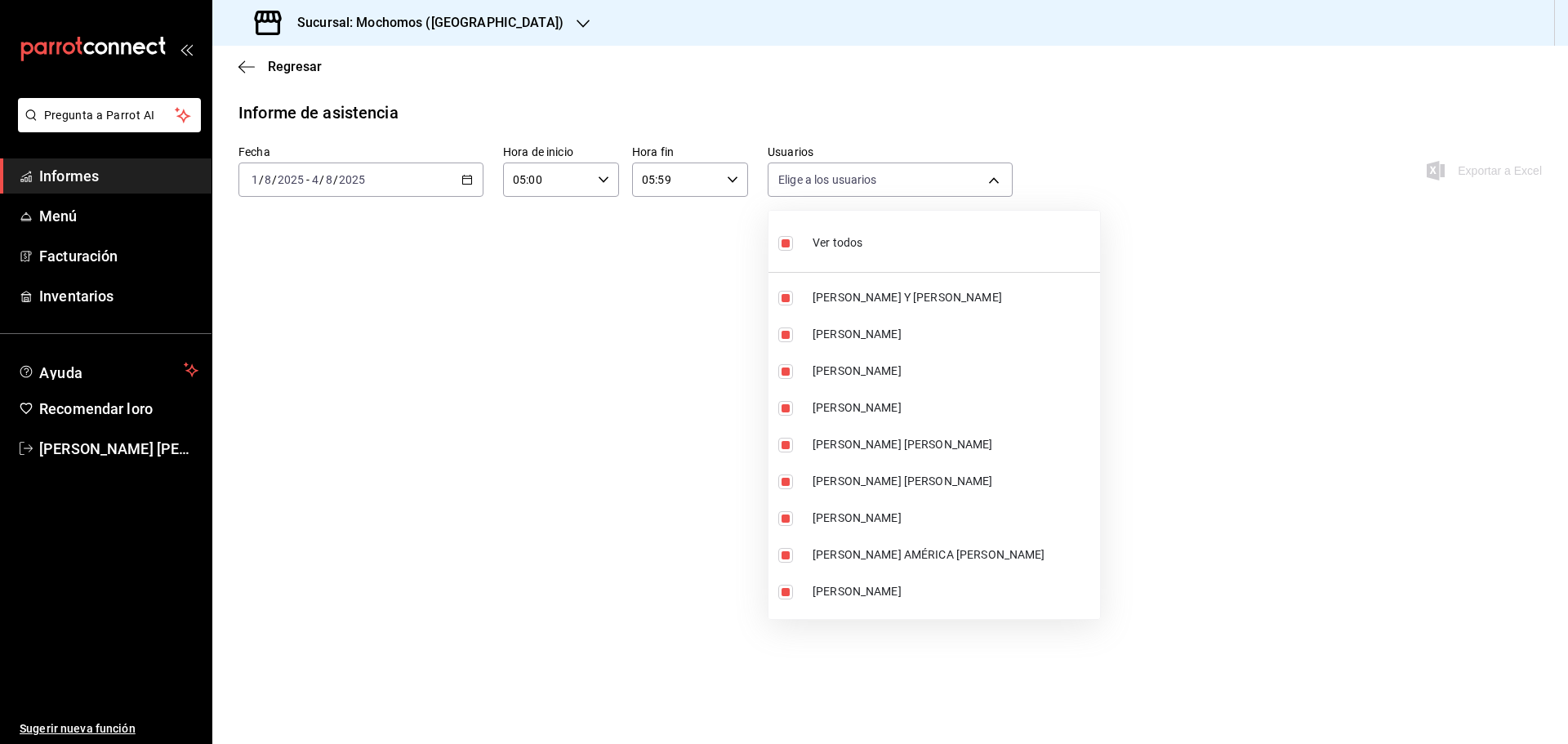
checkbox input "false"
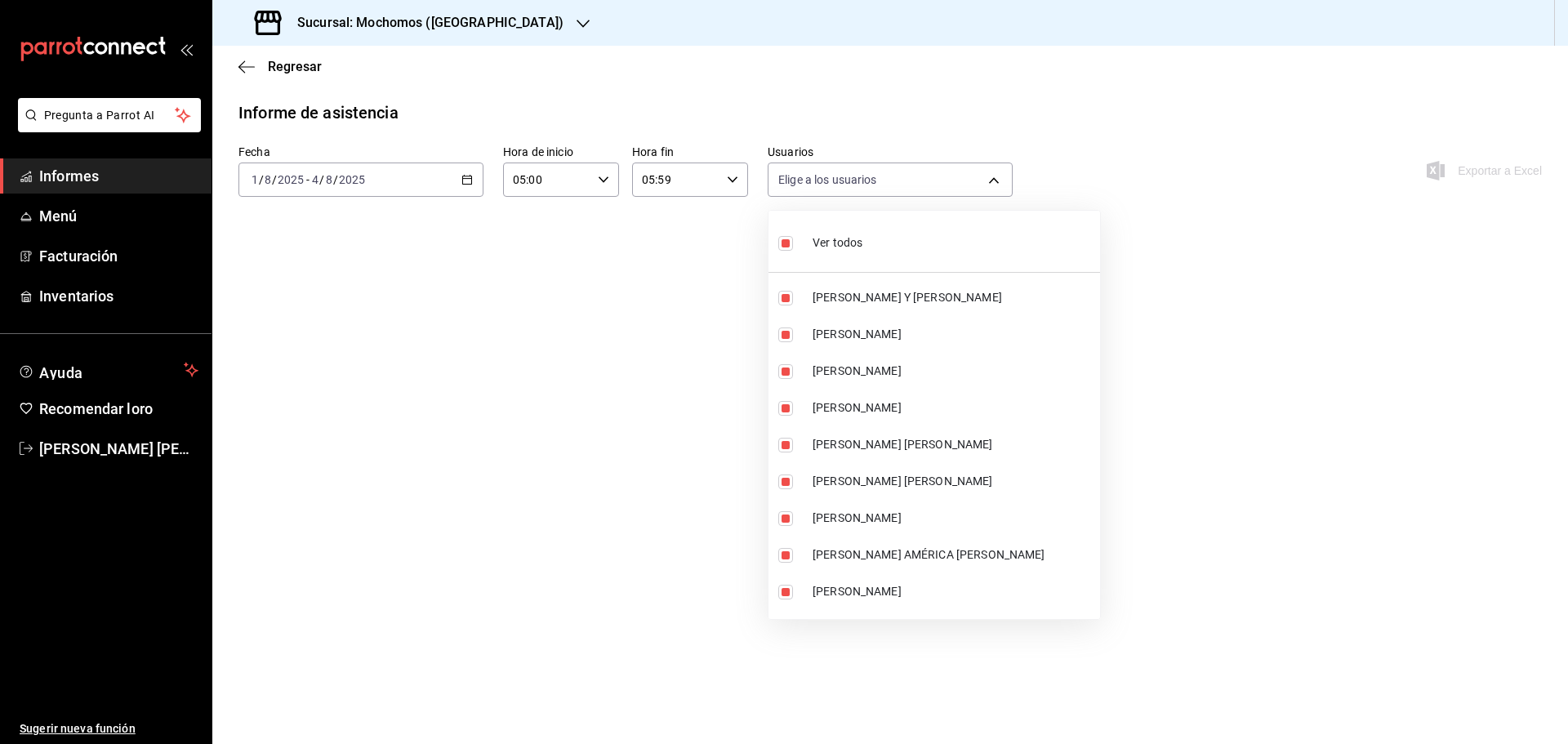
checkbox input "false"
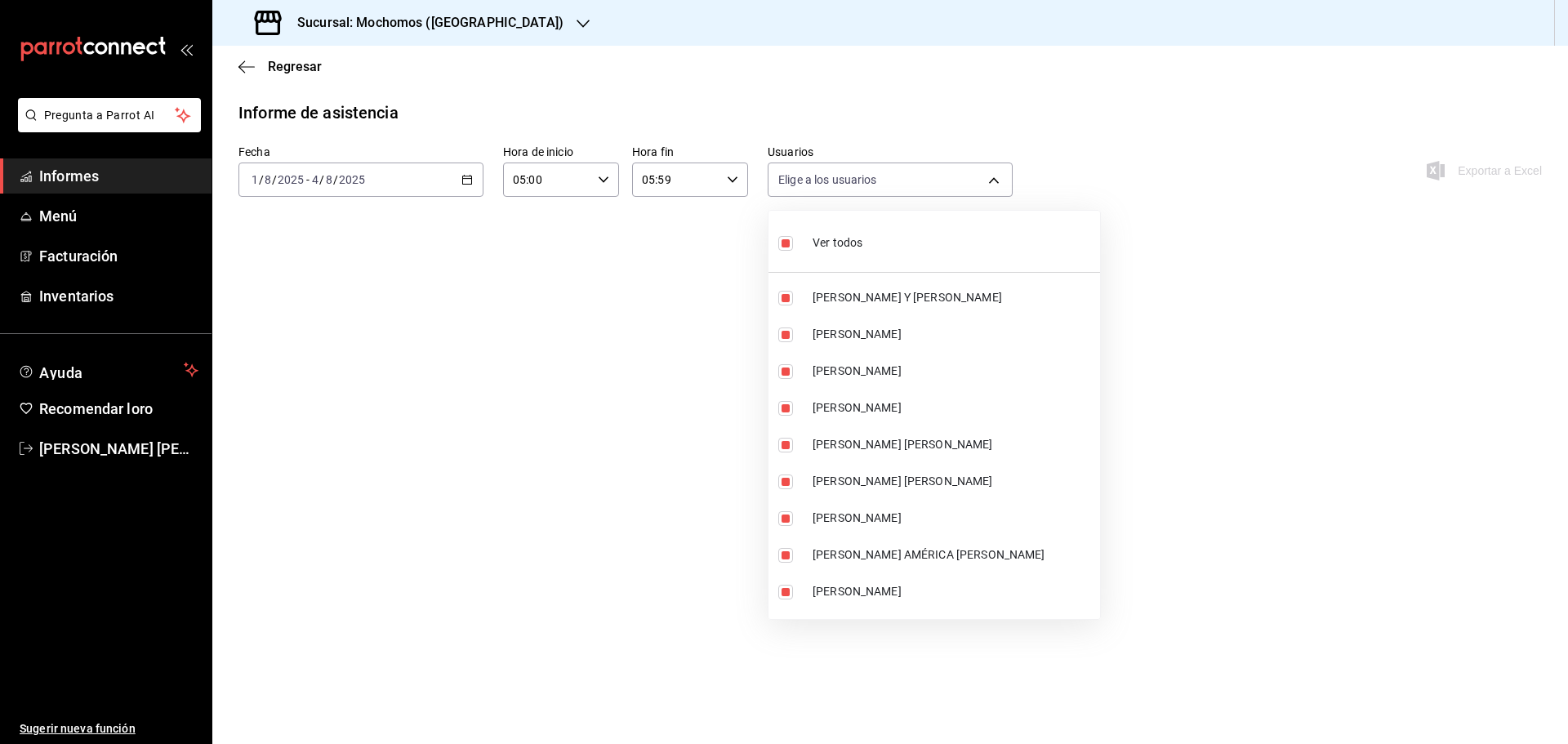
checkbox input "false"
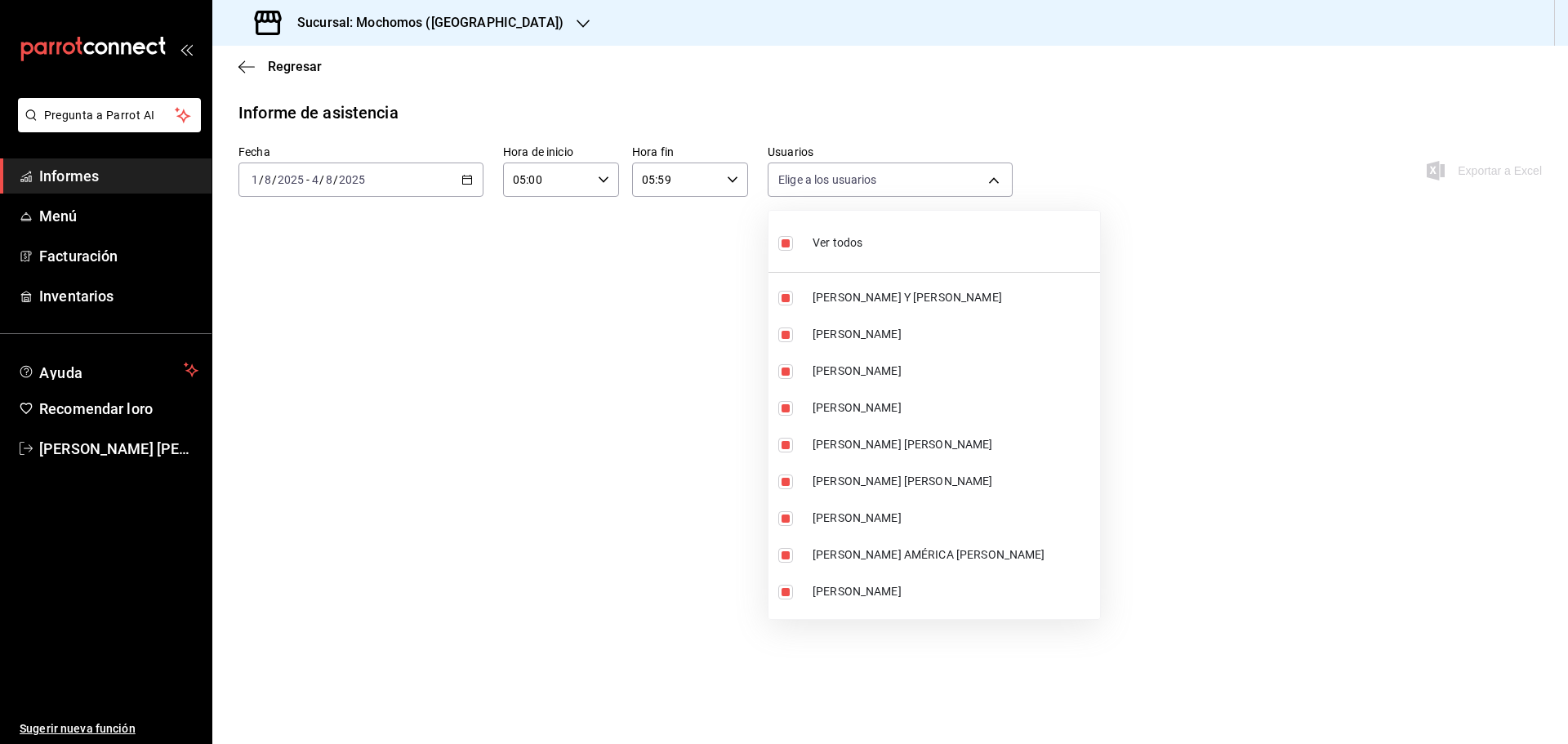
checkbox input "false"
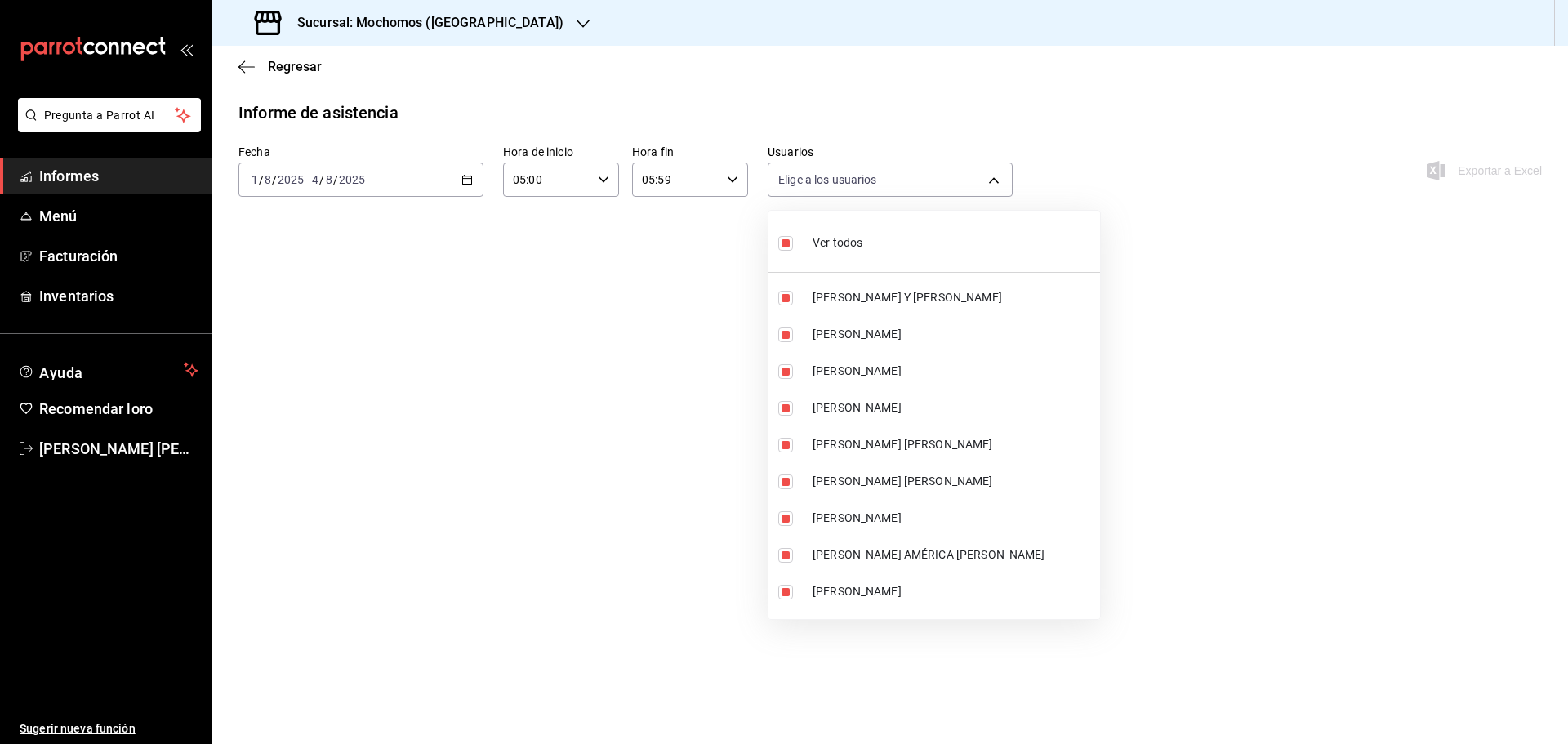
checkbox input "false"
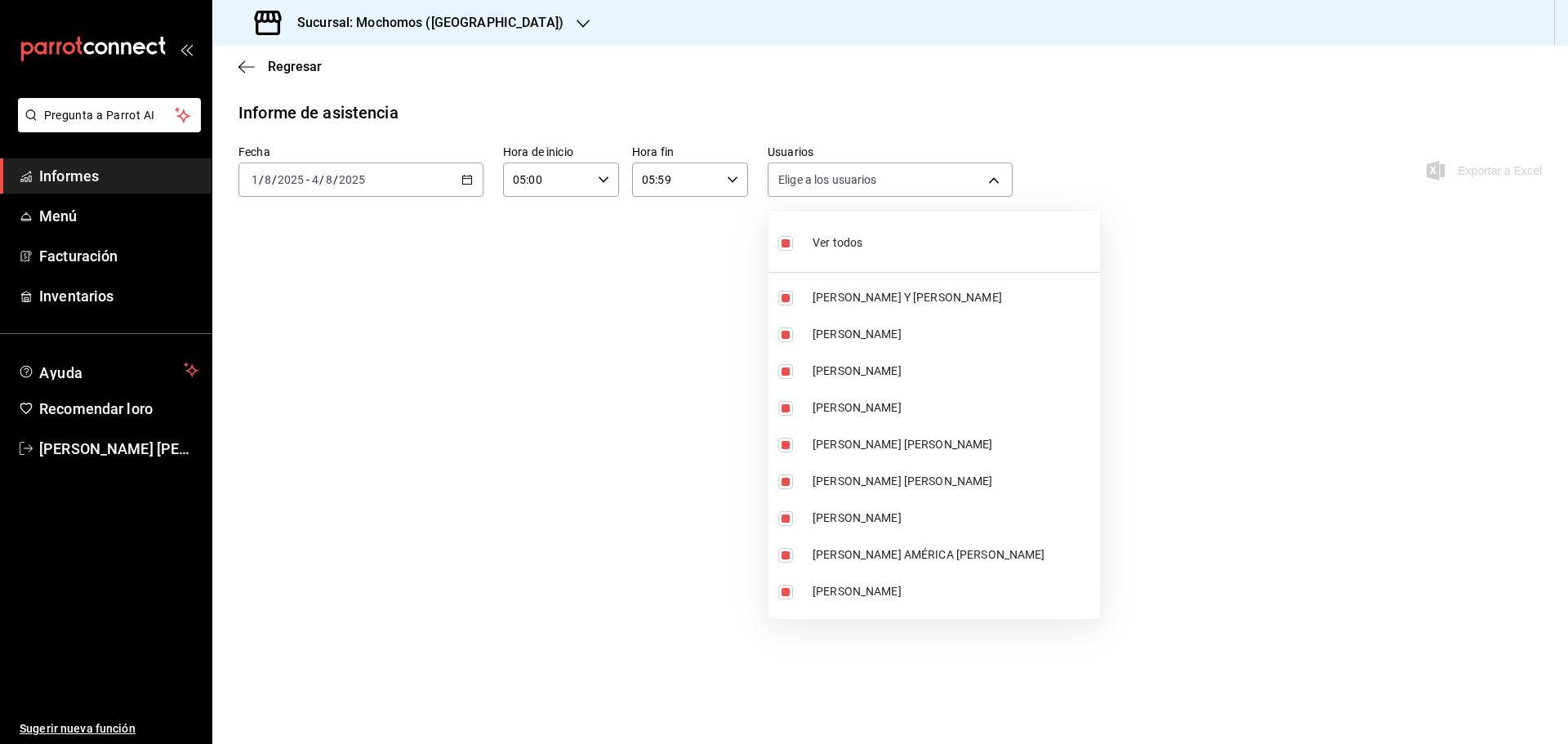
checkbox input "false"
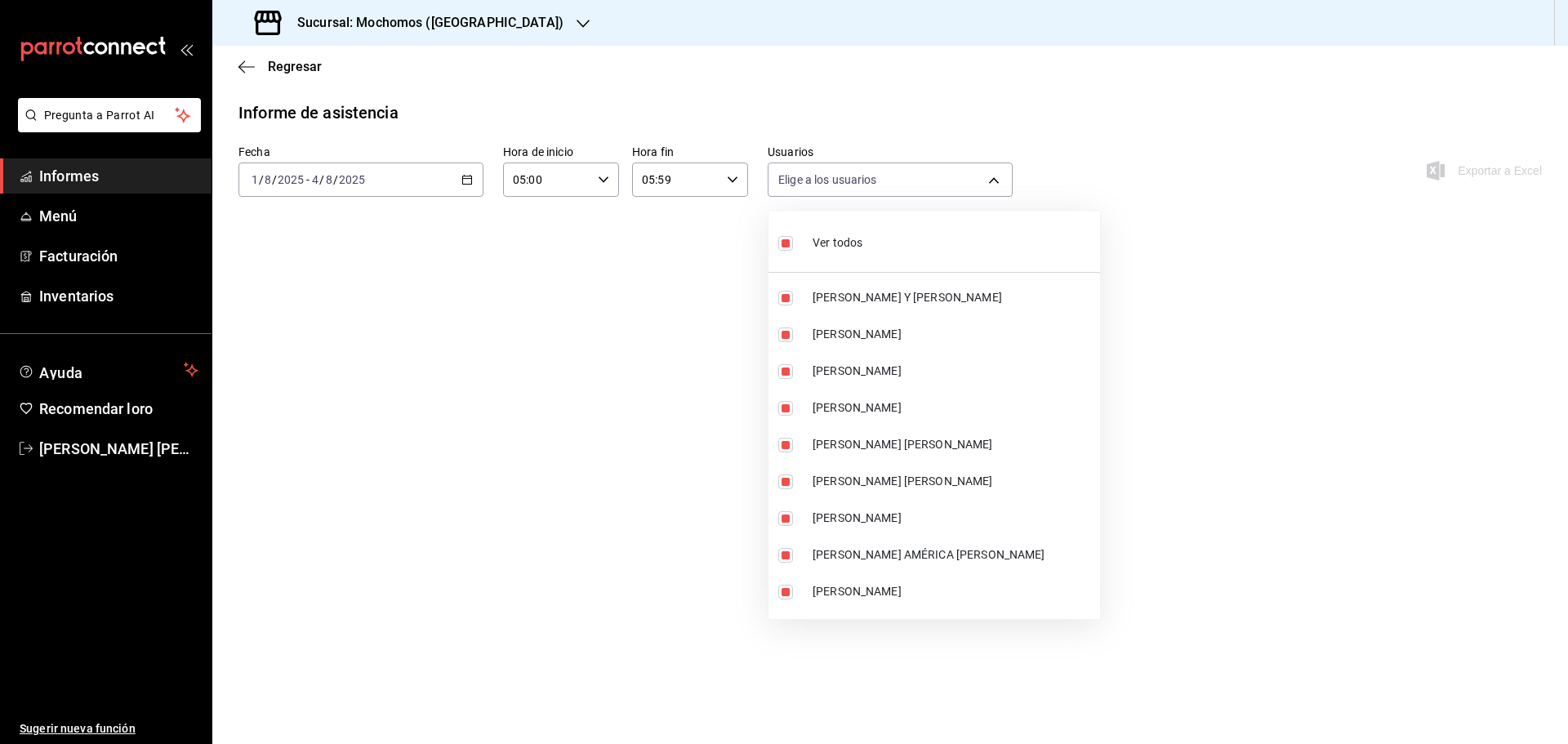
checkbox input "false"
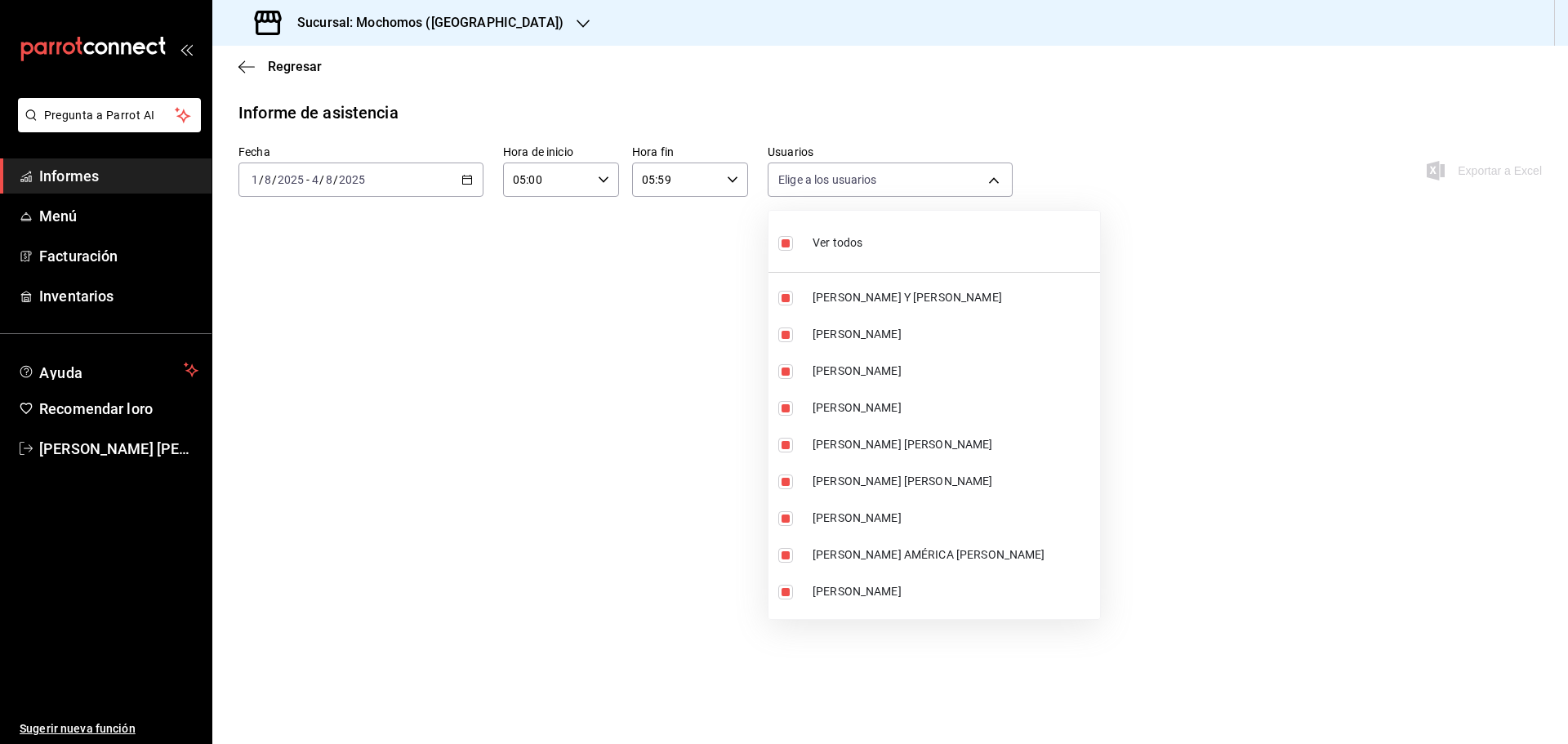
checkbox input "false"
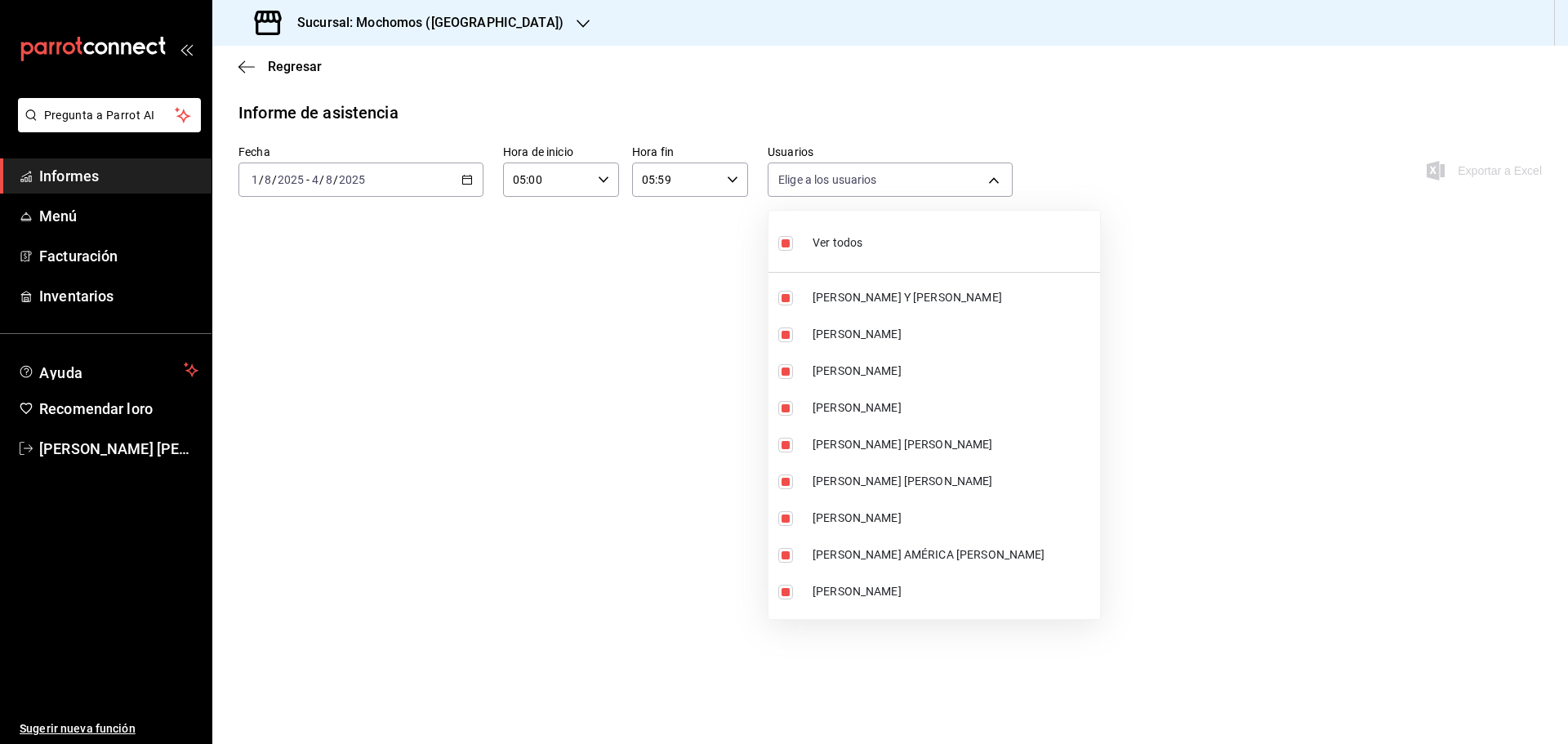
checkbox input "false"
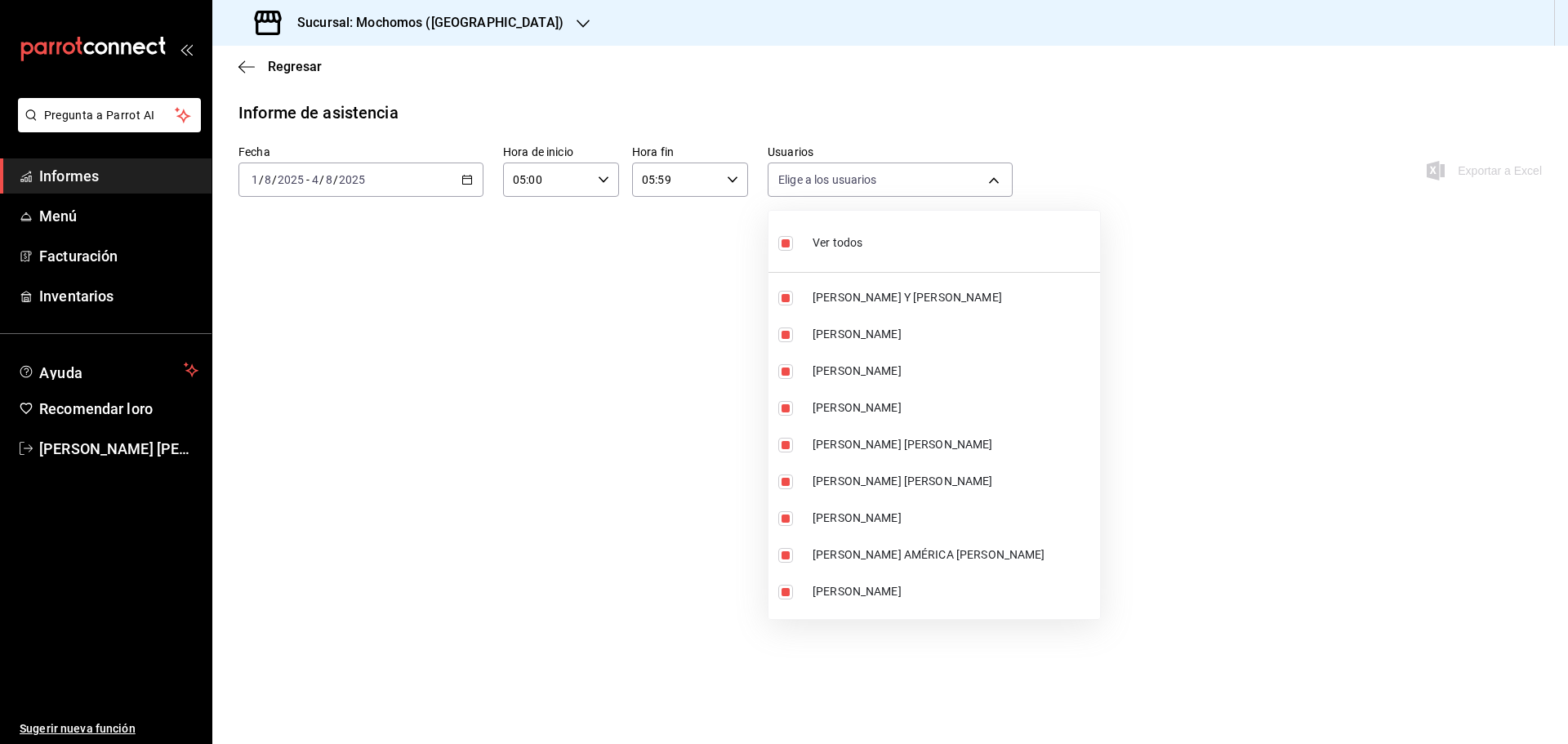
checkbox input "false"
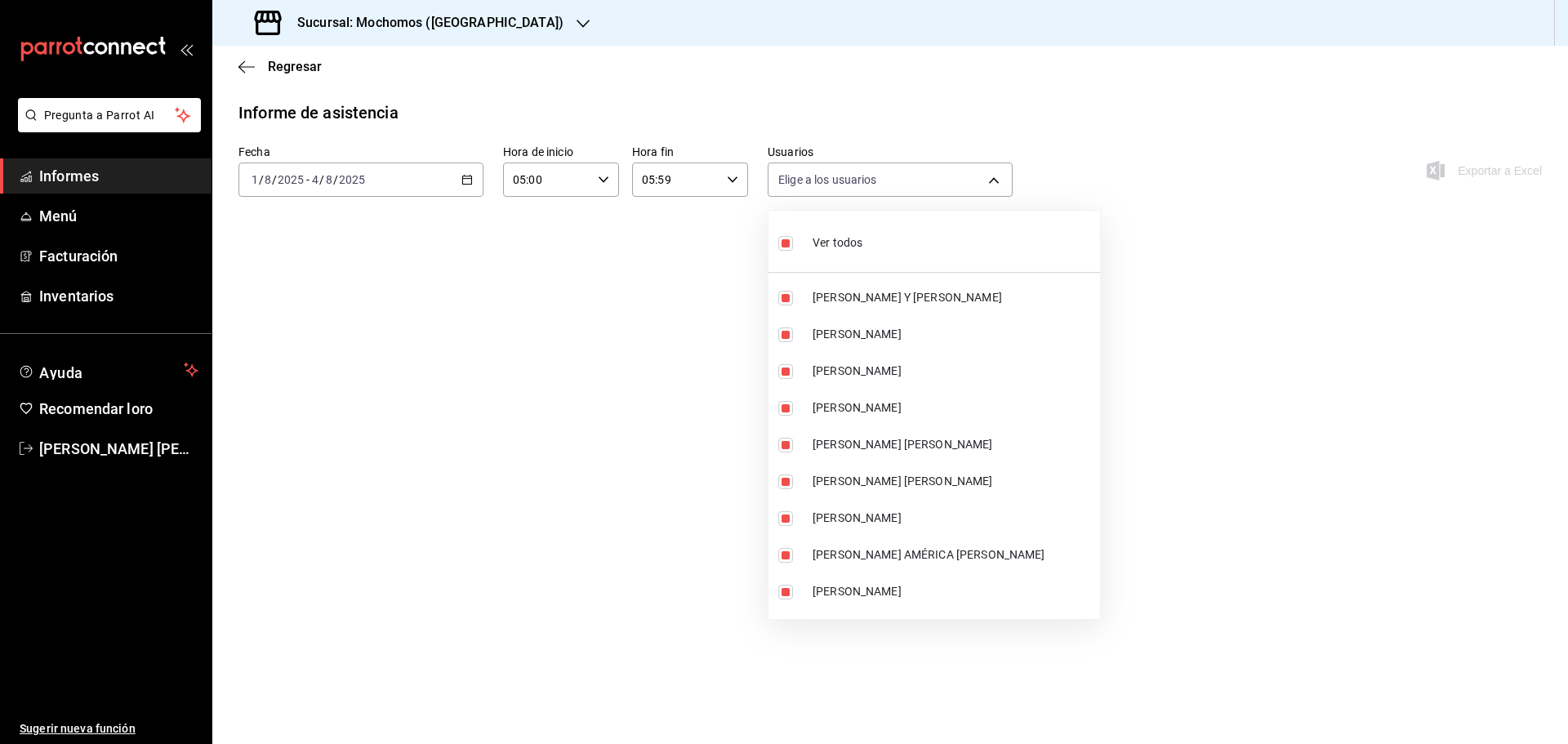
checkbox input "false"
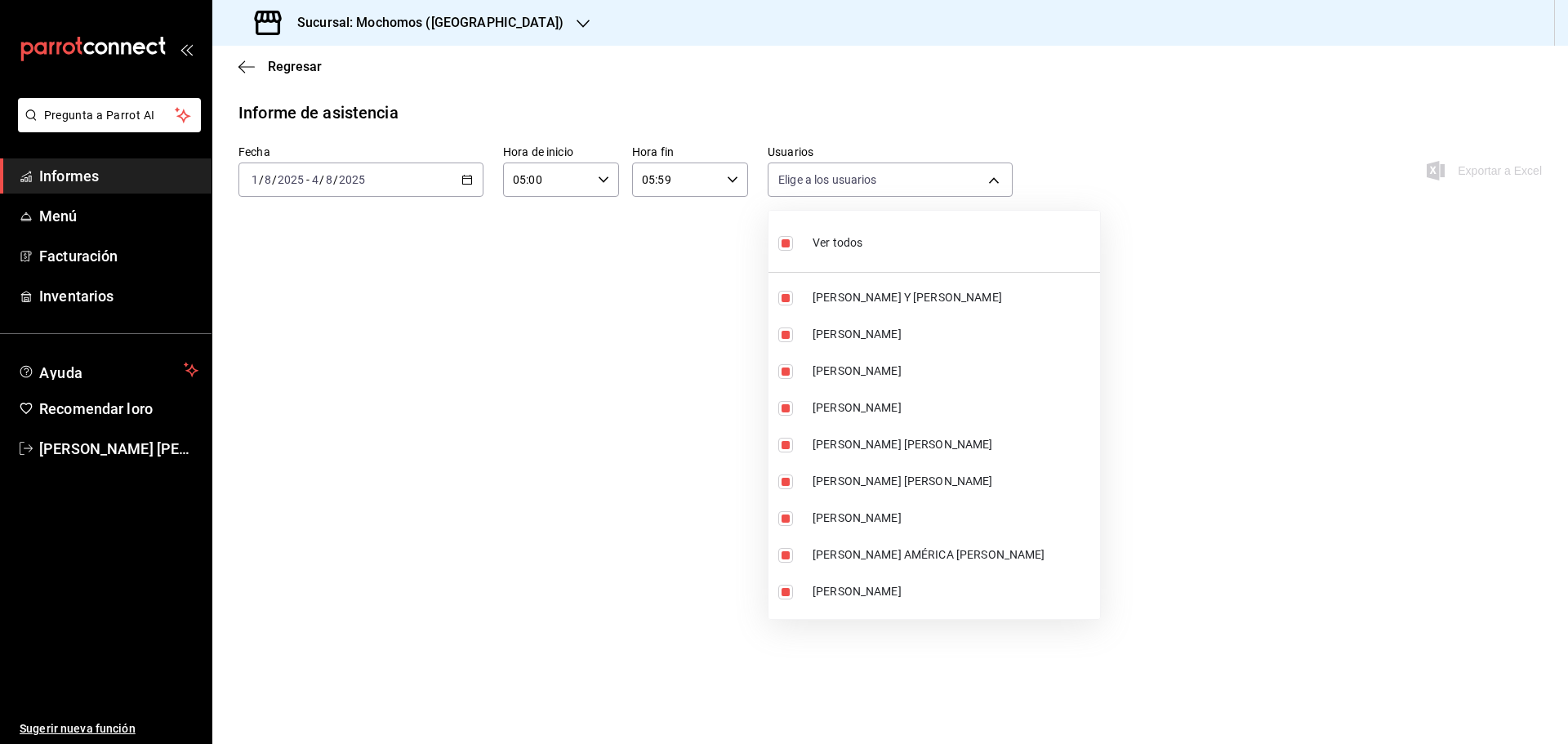
checkbox input "false"
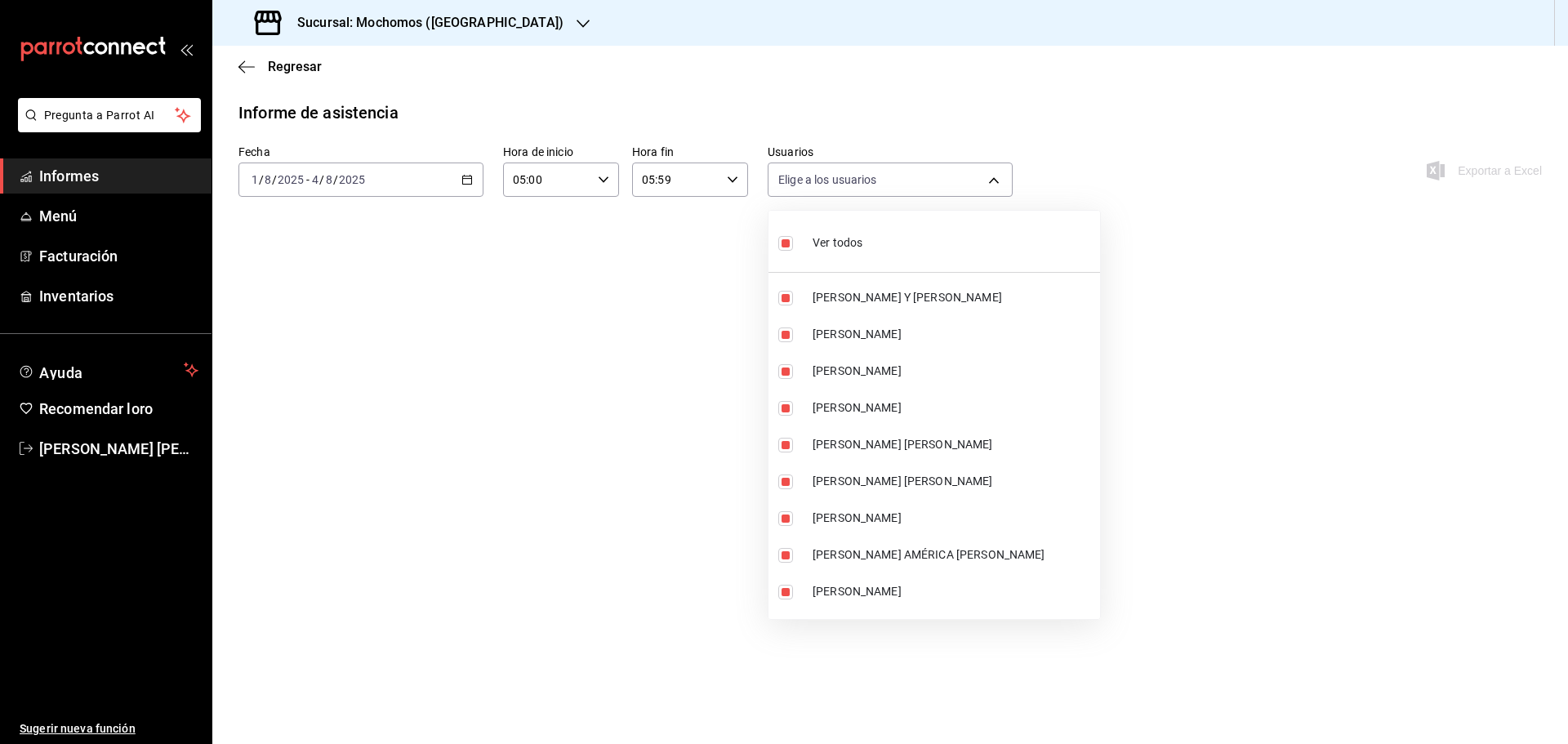
checkbox input "false"
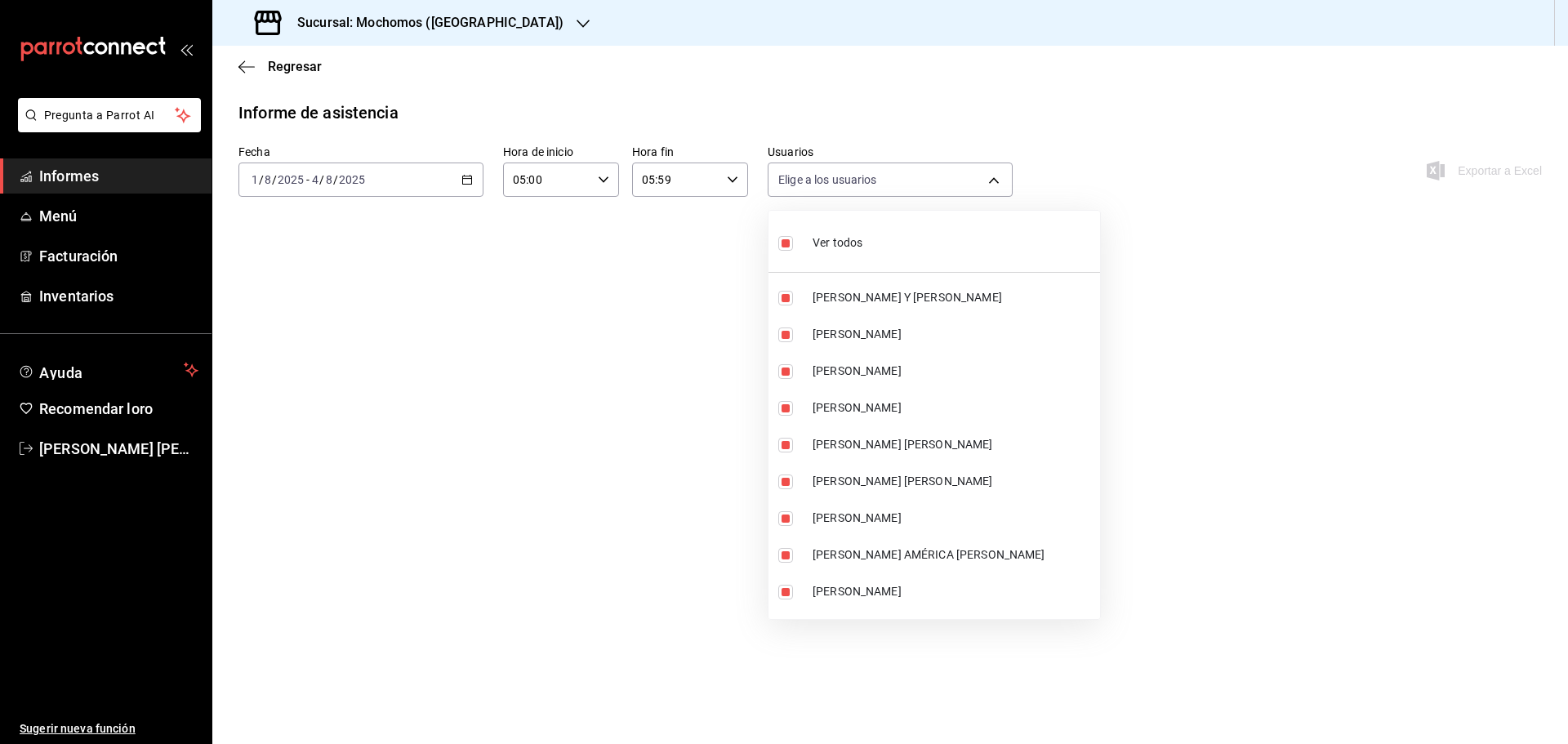
checkbox input "false"
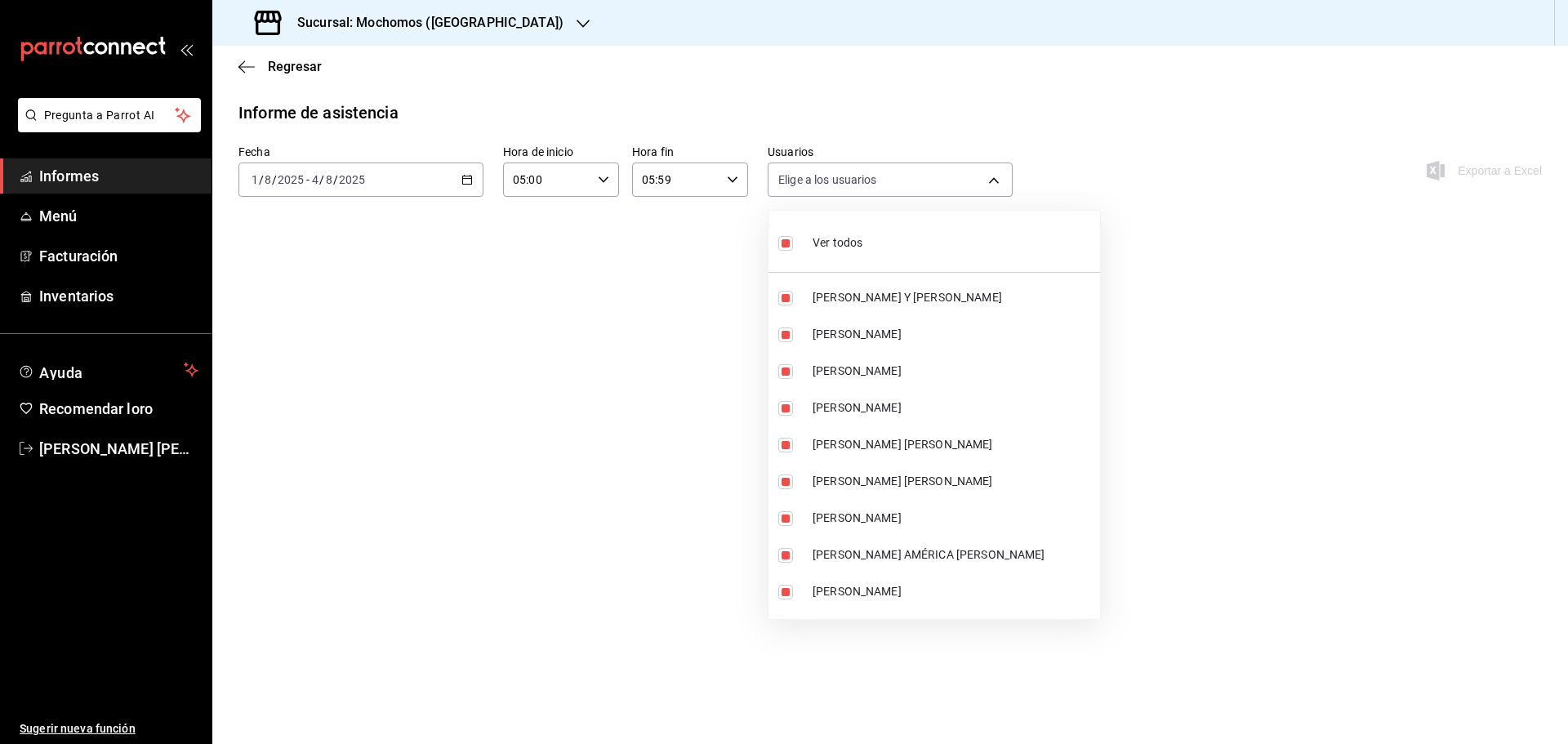
checkbox input "false"
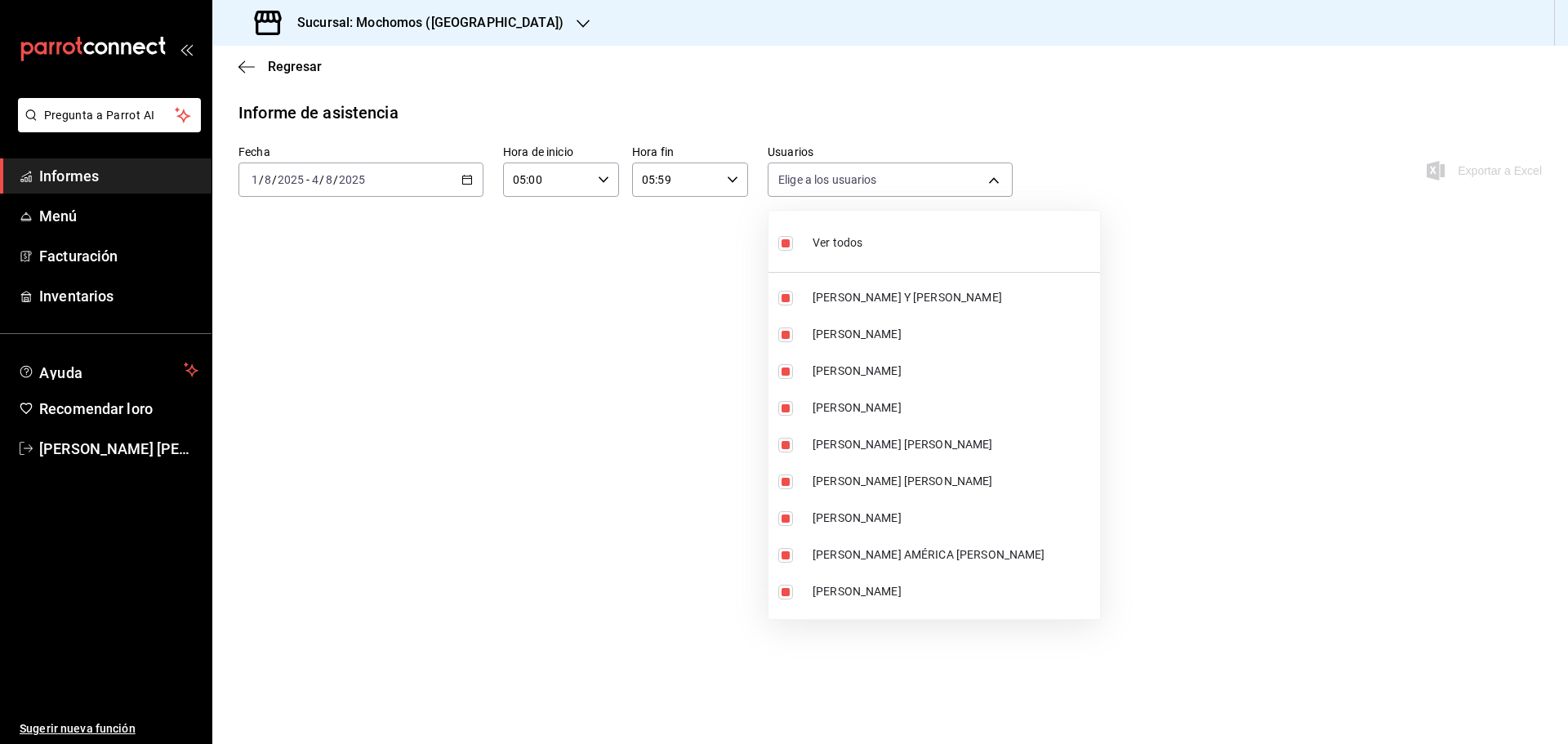
checkbox input "false"
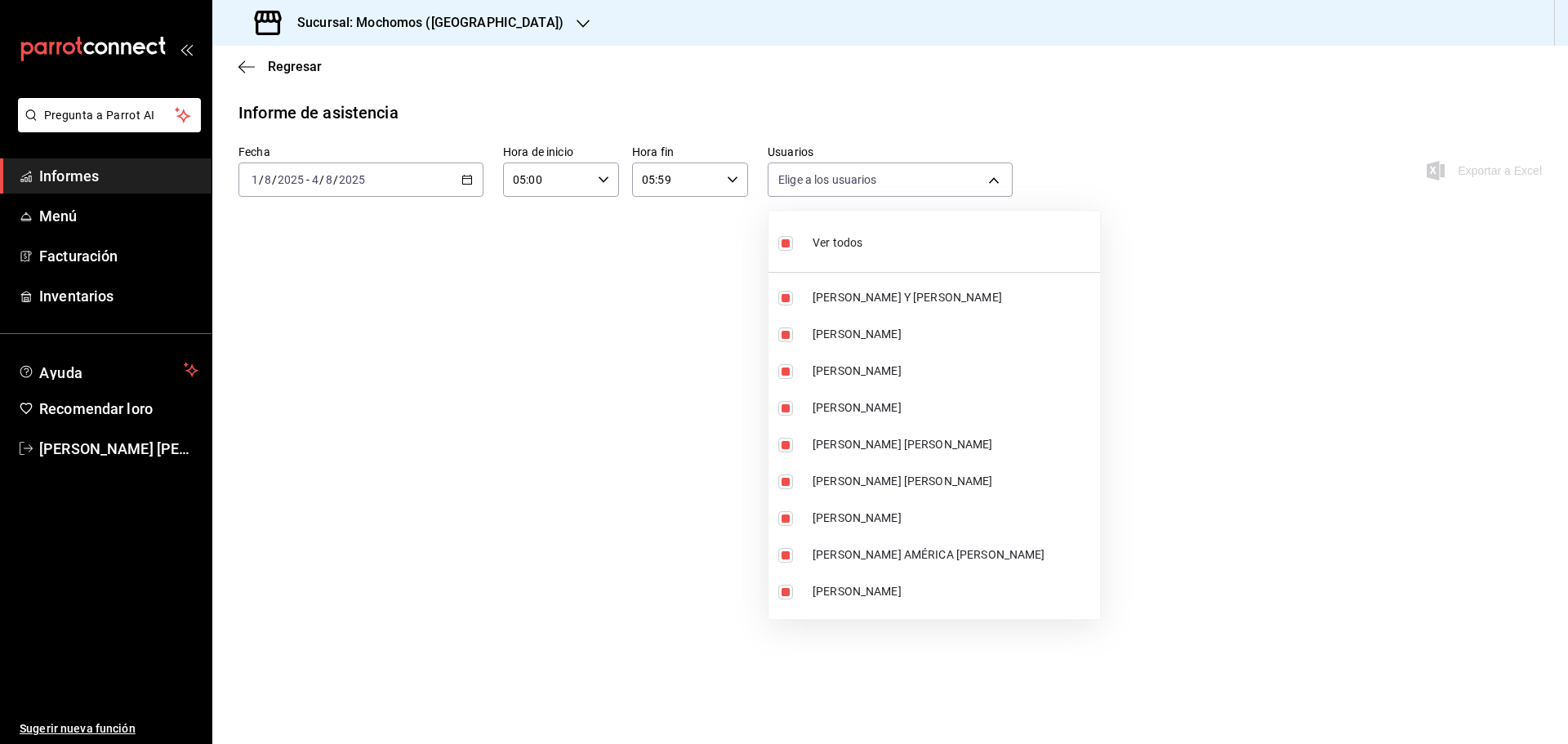
checkbox input "false"
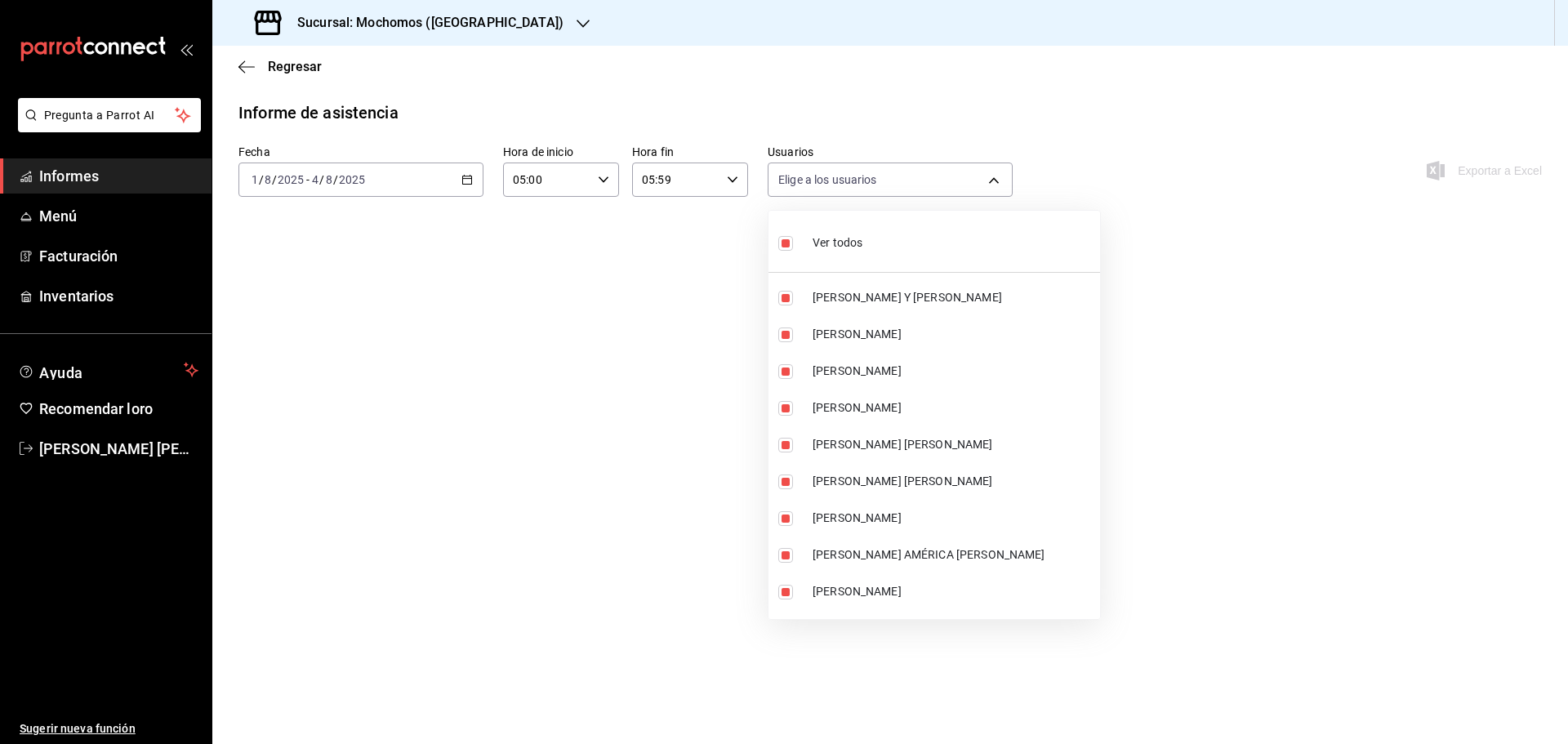
checkbox input "false"
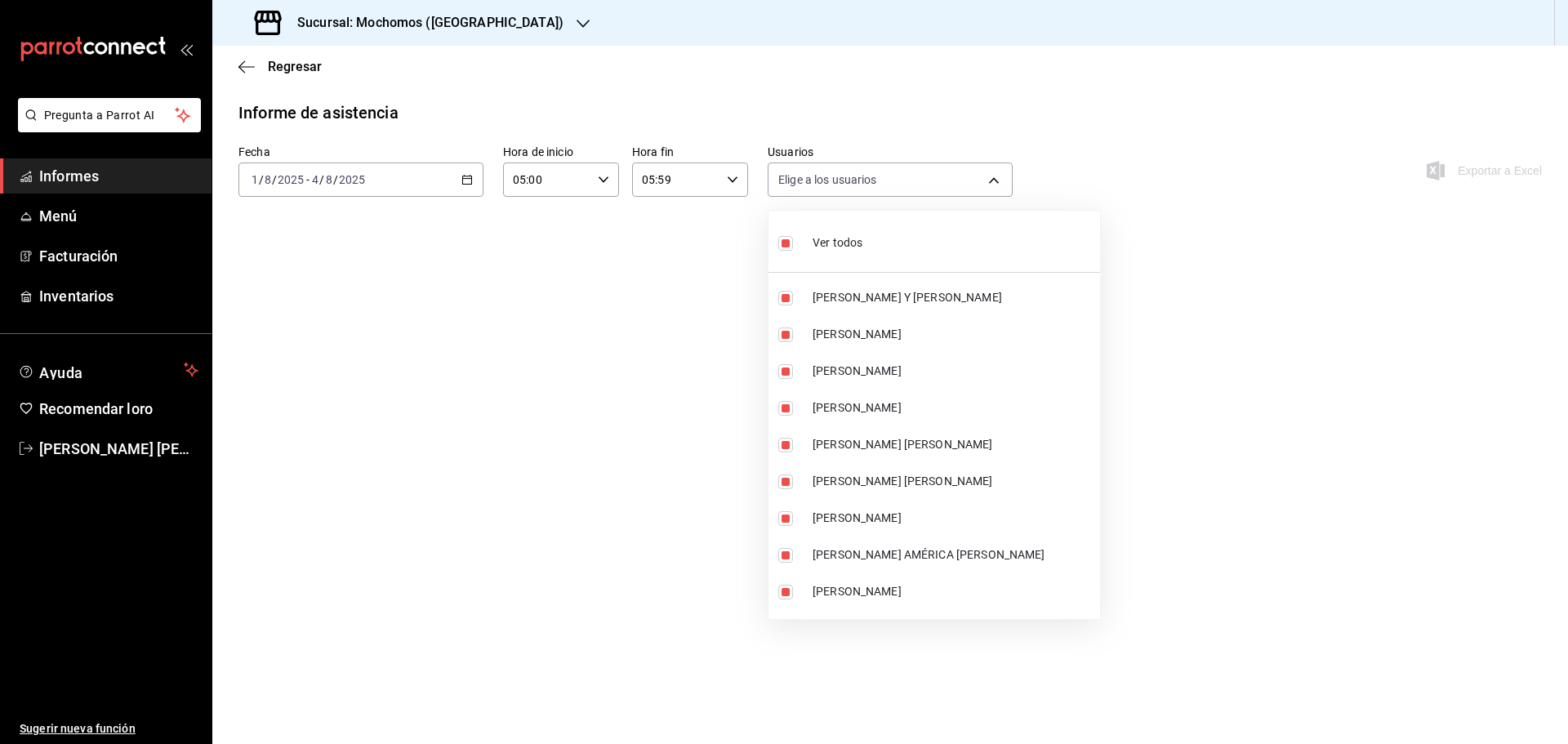
checkbox input "false"
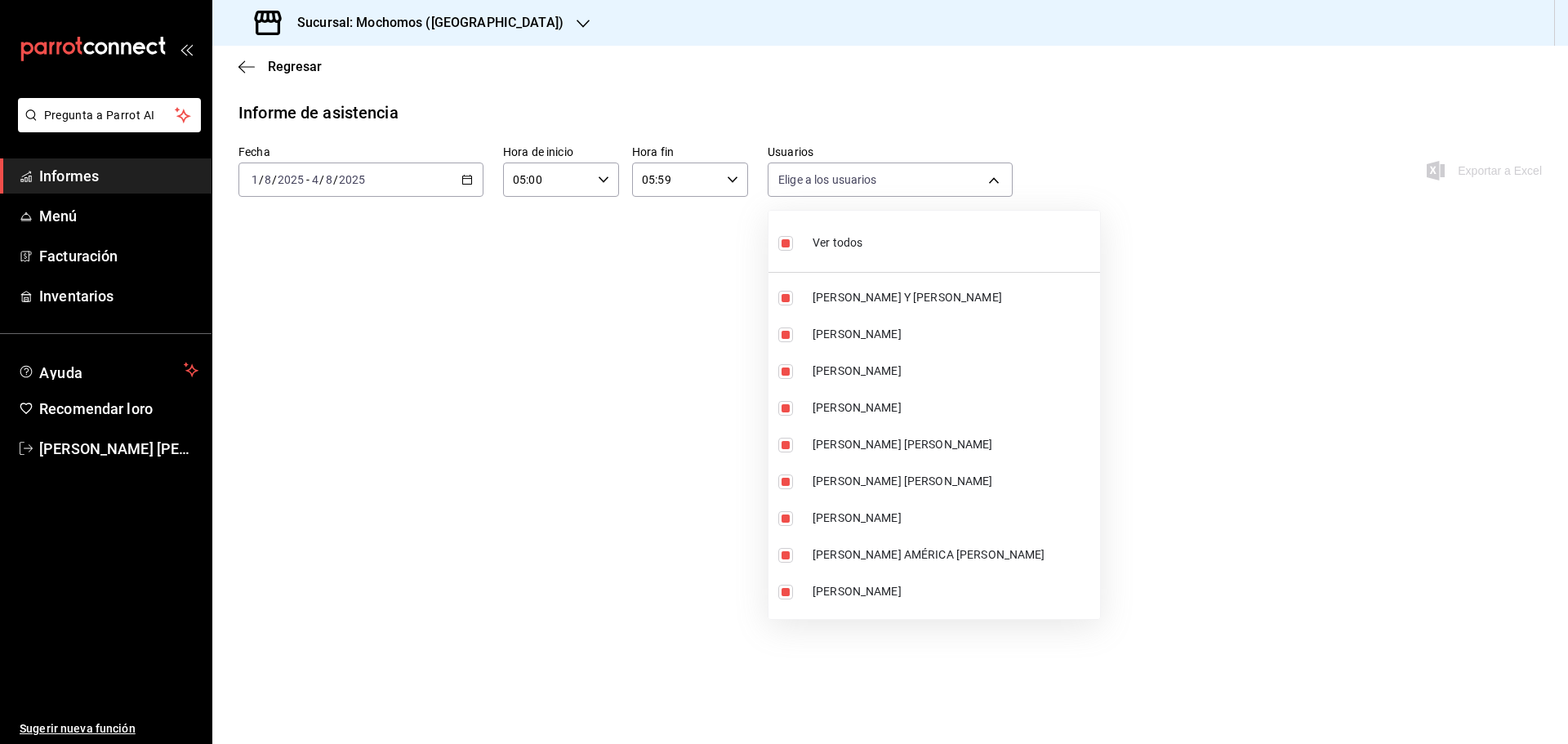
checkbox input "false"
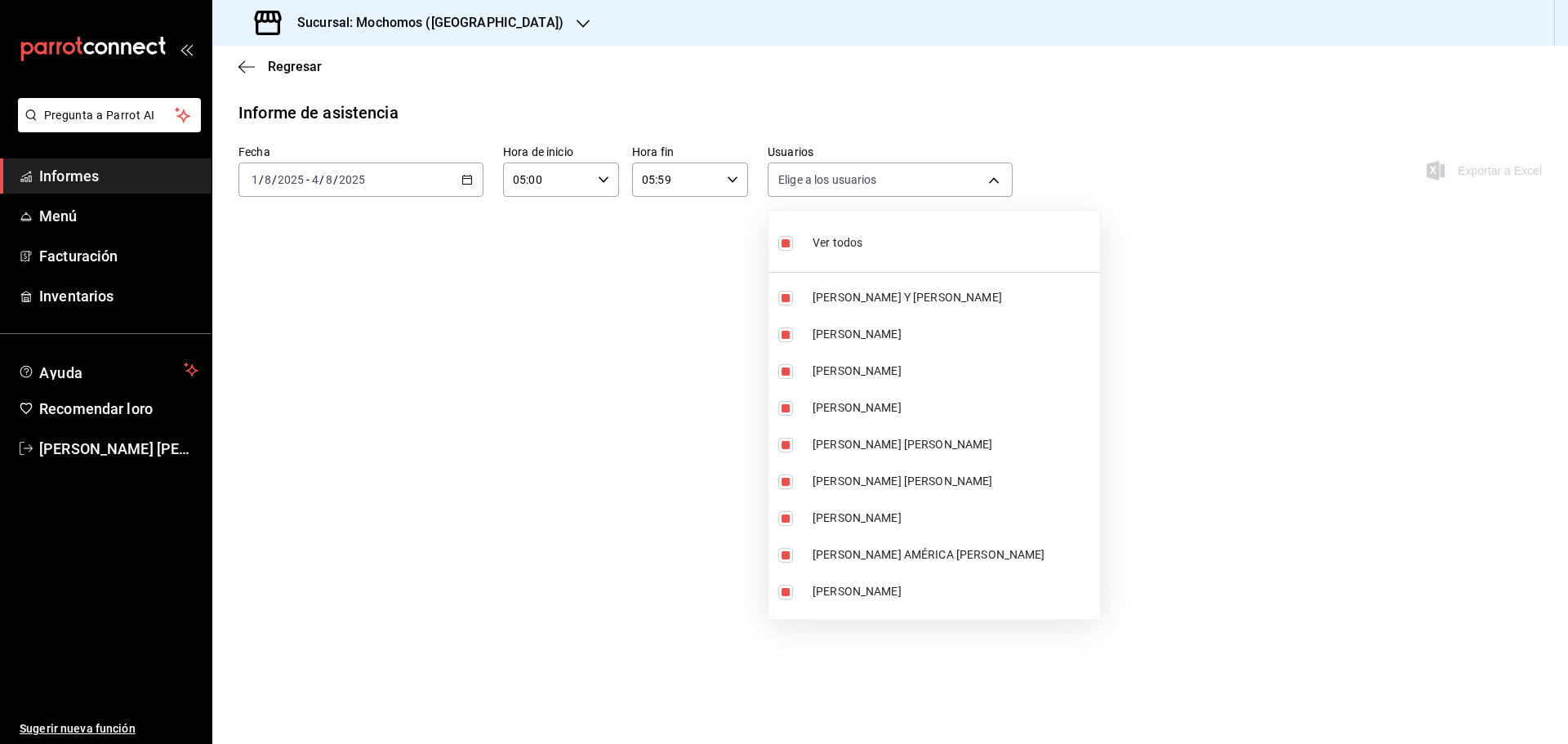
checkbox input "false"
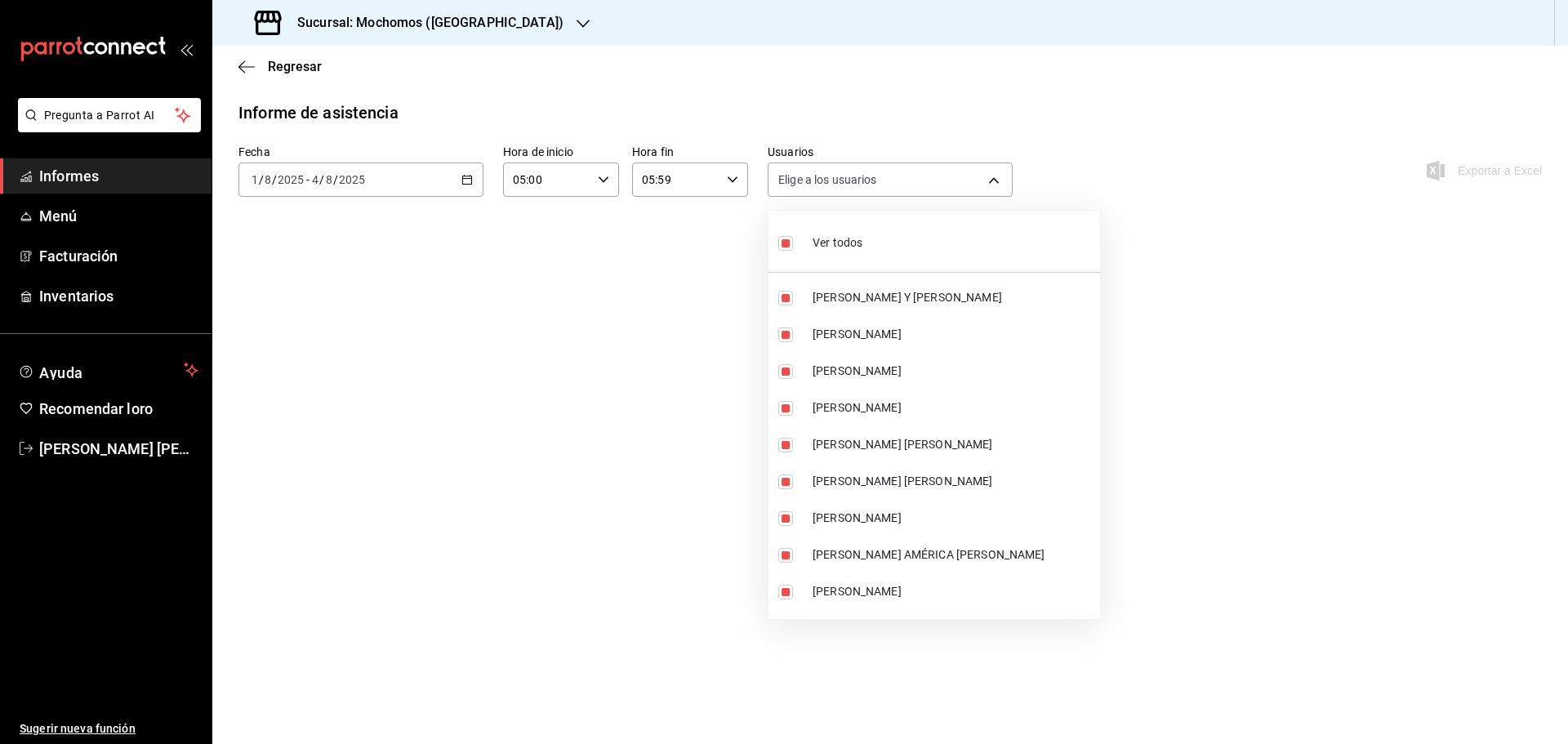
checkbox input "false"
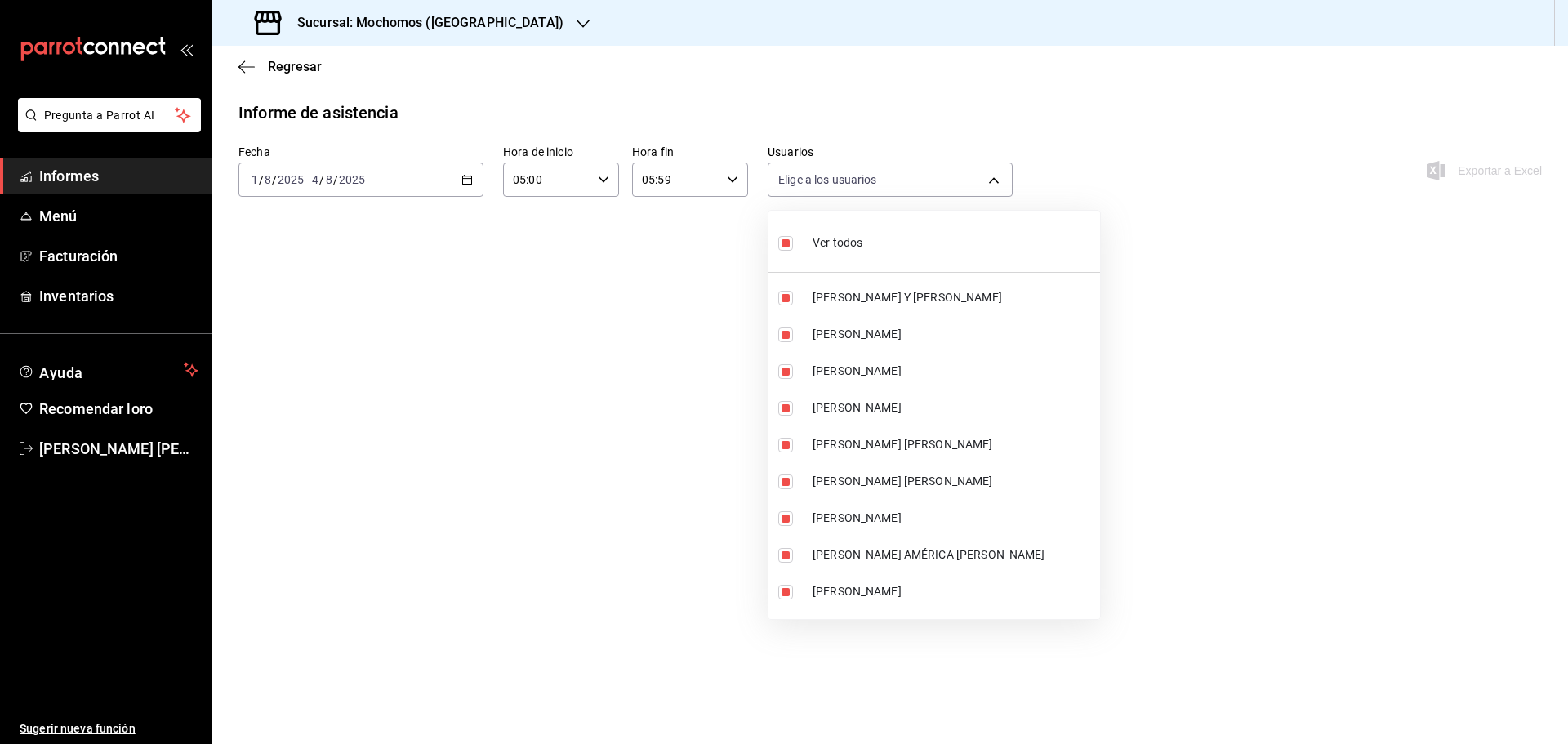
checkbox input "false"
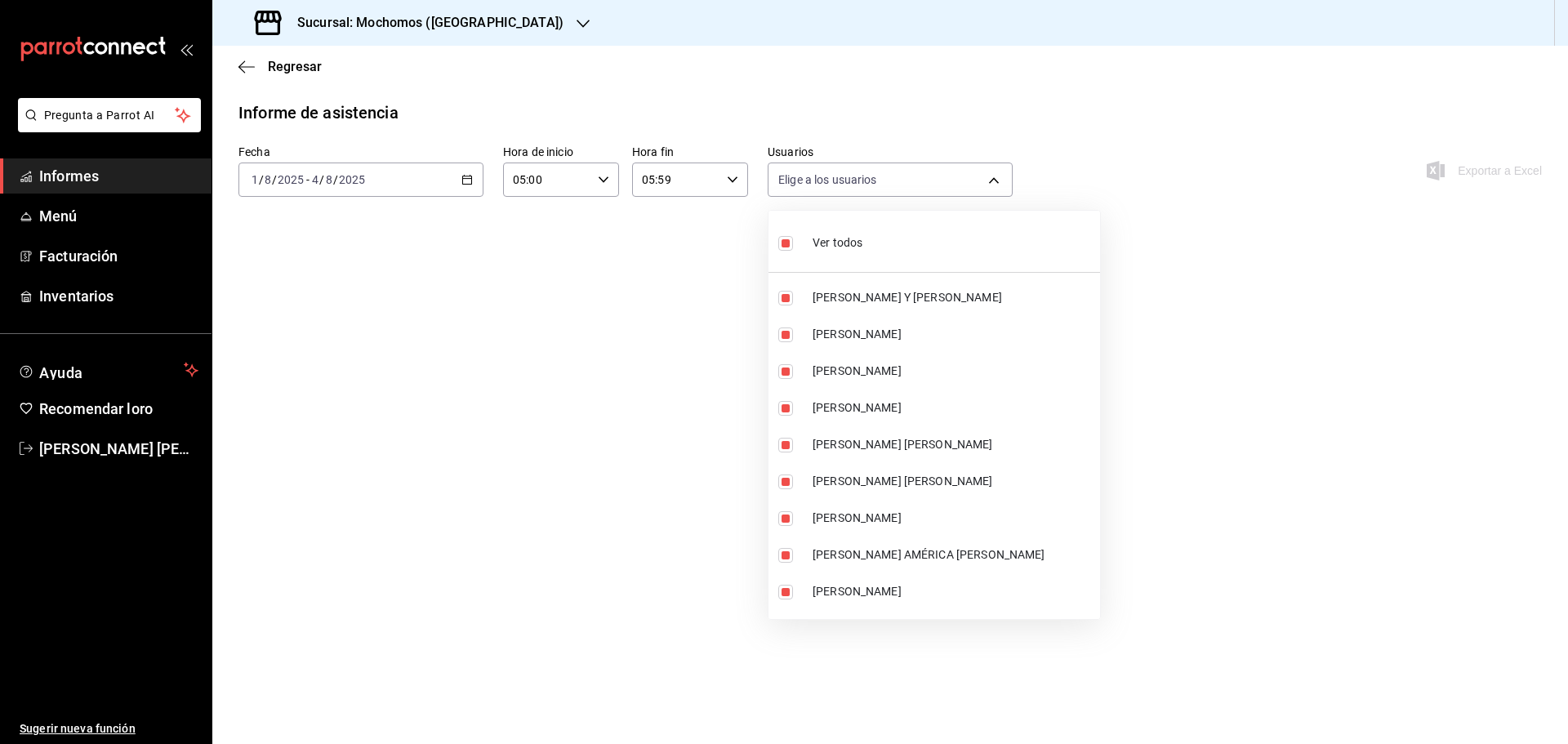
checkbox input "false"
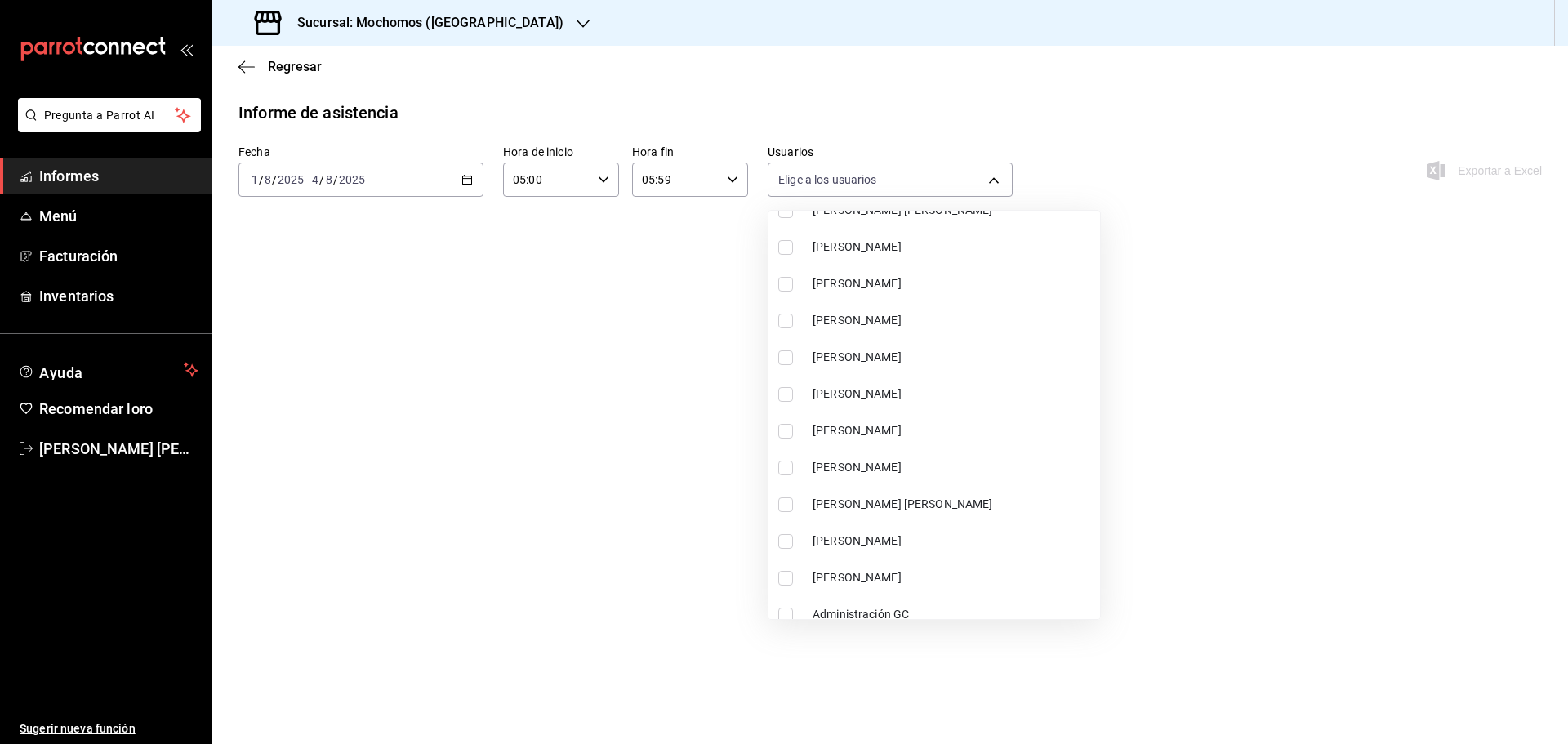
scroll to position [571, 0]
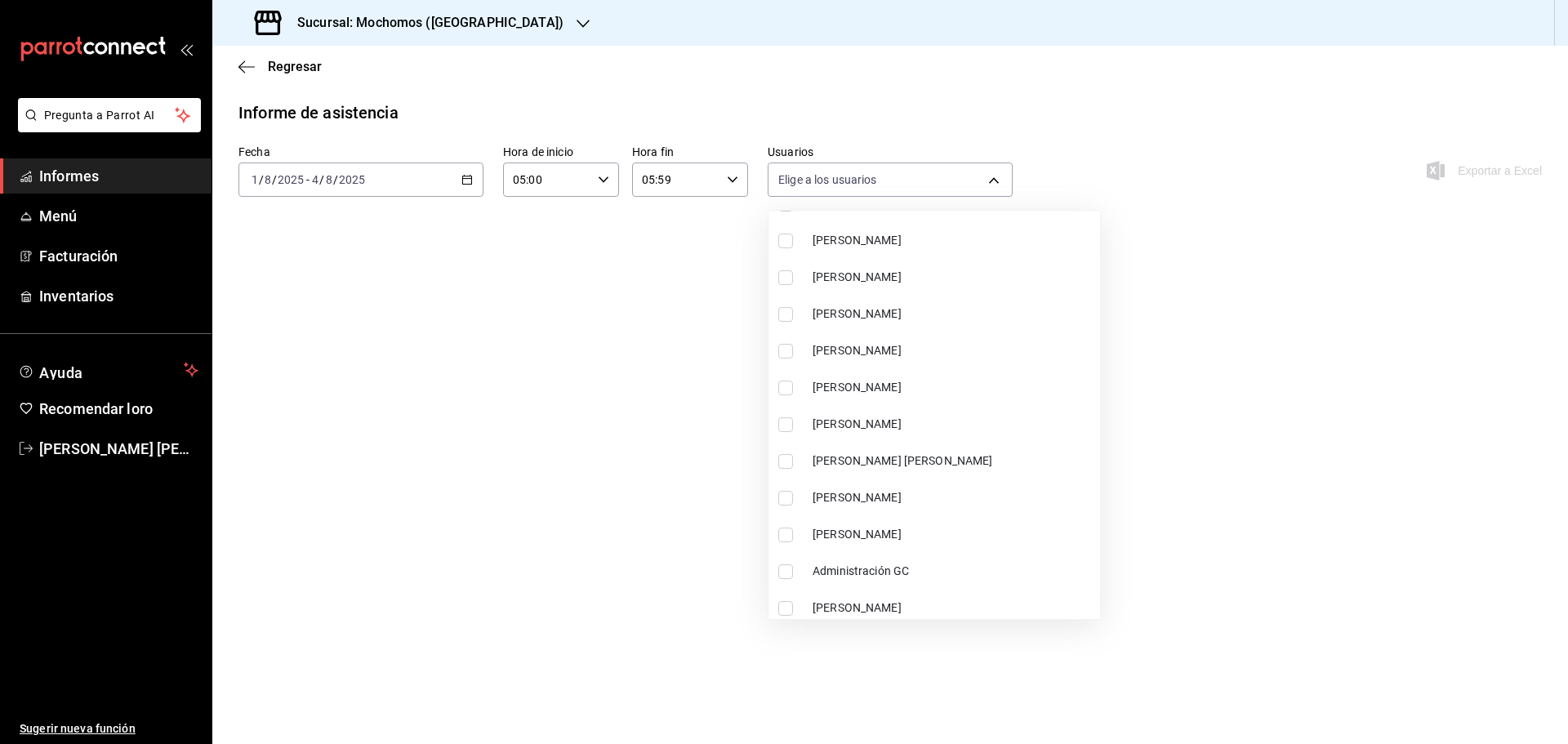
click at [902, 391] on span "[PERSON_NAME]" at bounding box center [953, 387] width 281 height 17
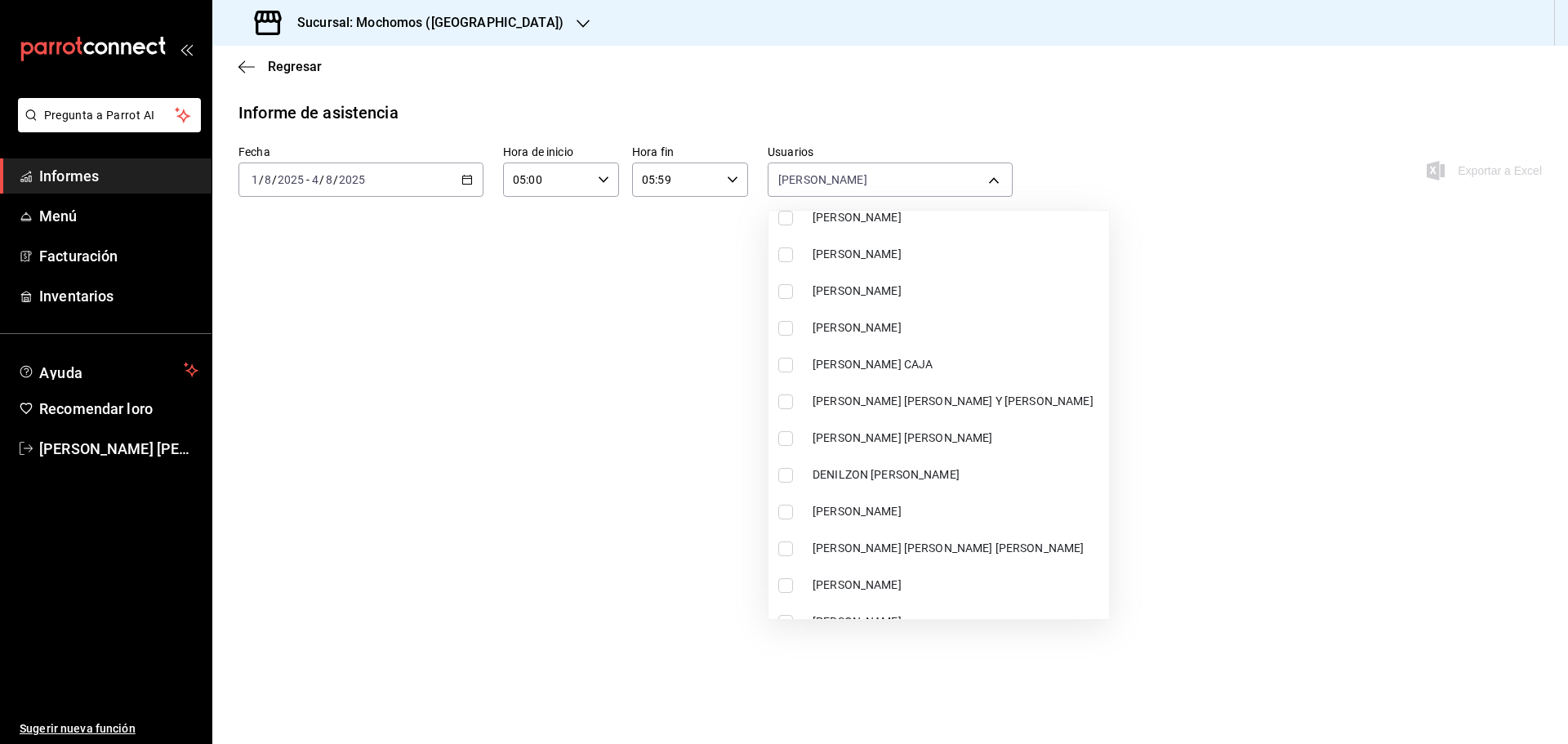
scroll to position [5639, 0]
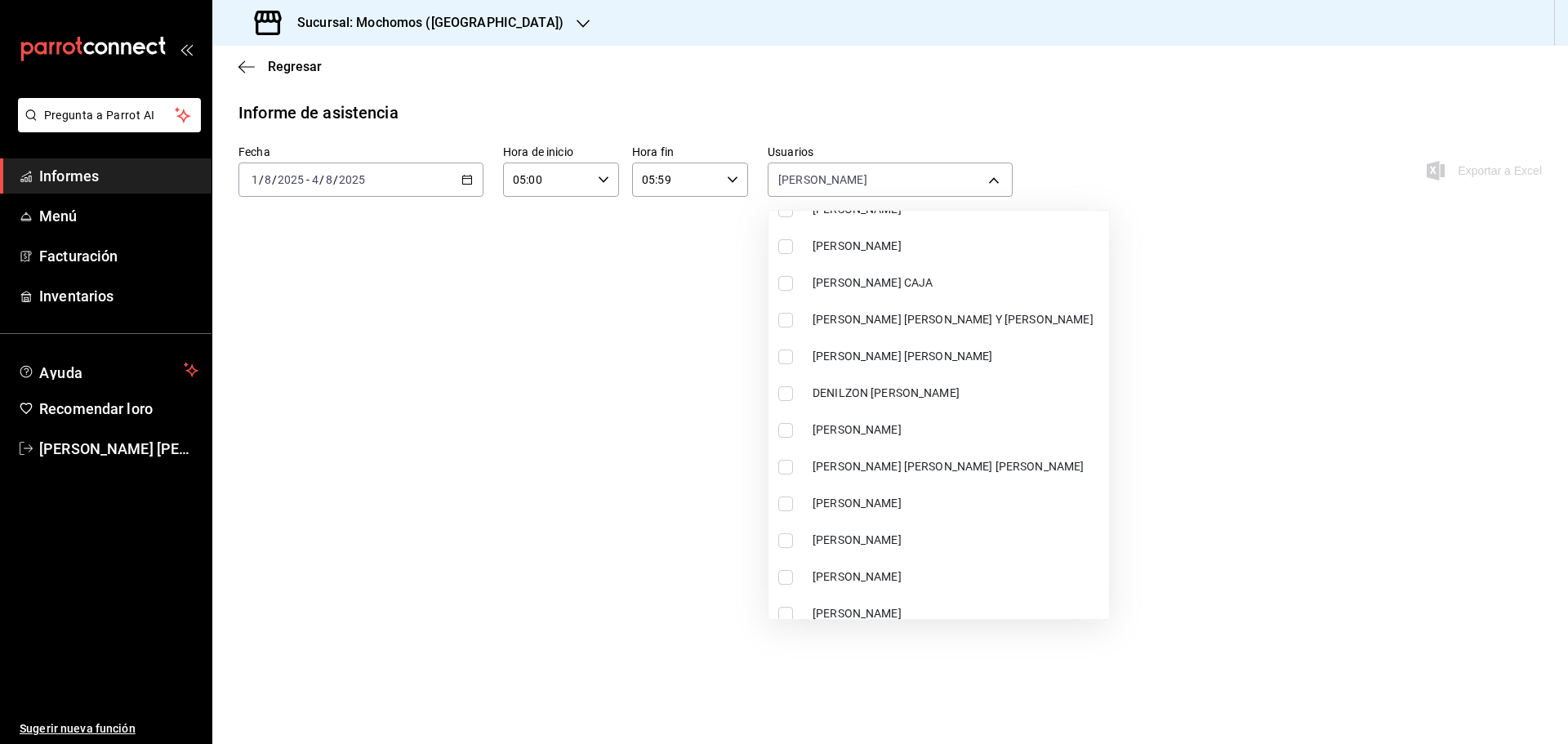
click at [859, 418] on li "[PERSON_NAME]" at bounding box center [938, 430] width 340 height 37
click at [699, 473] on div at bounding box center [784, 372] width 1568 height 744
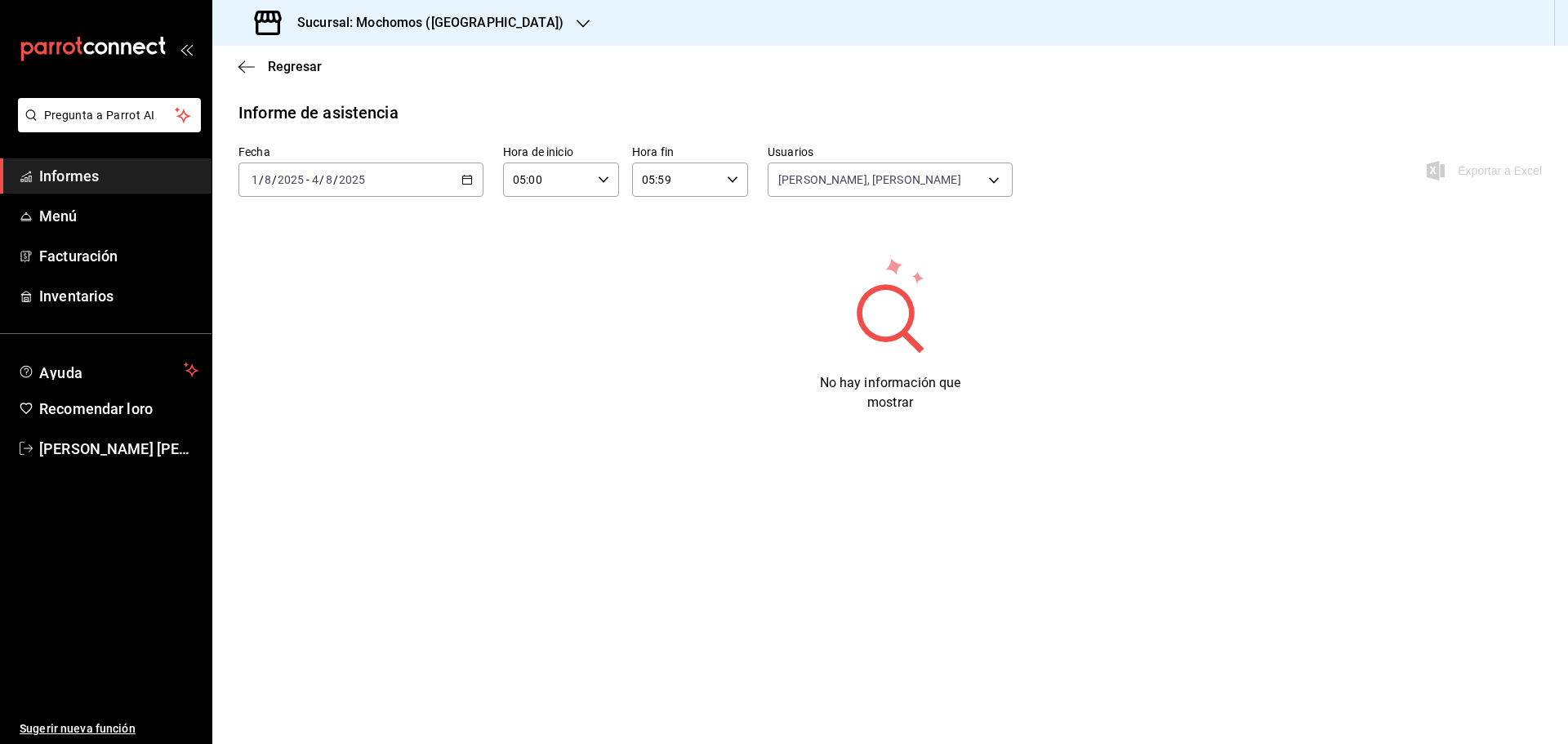
click at [459, 193] on div "[DATE] [DATE] - [DATE] [DATE]" at bounding box center [360, 180] width 245 height 34
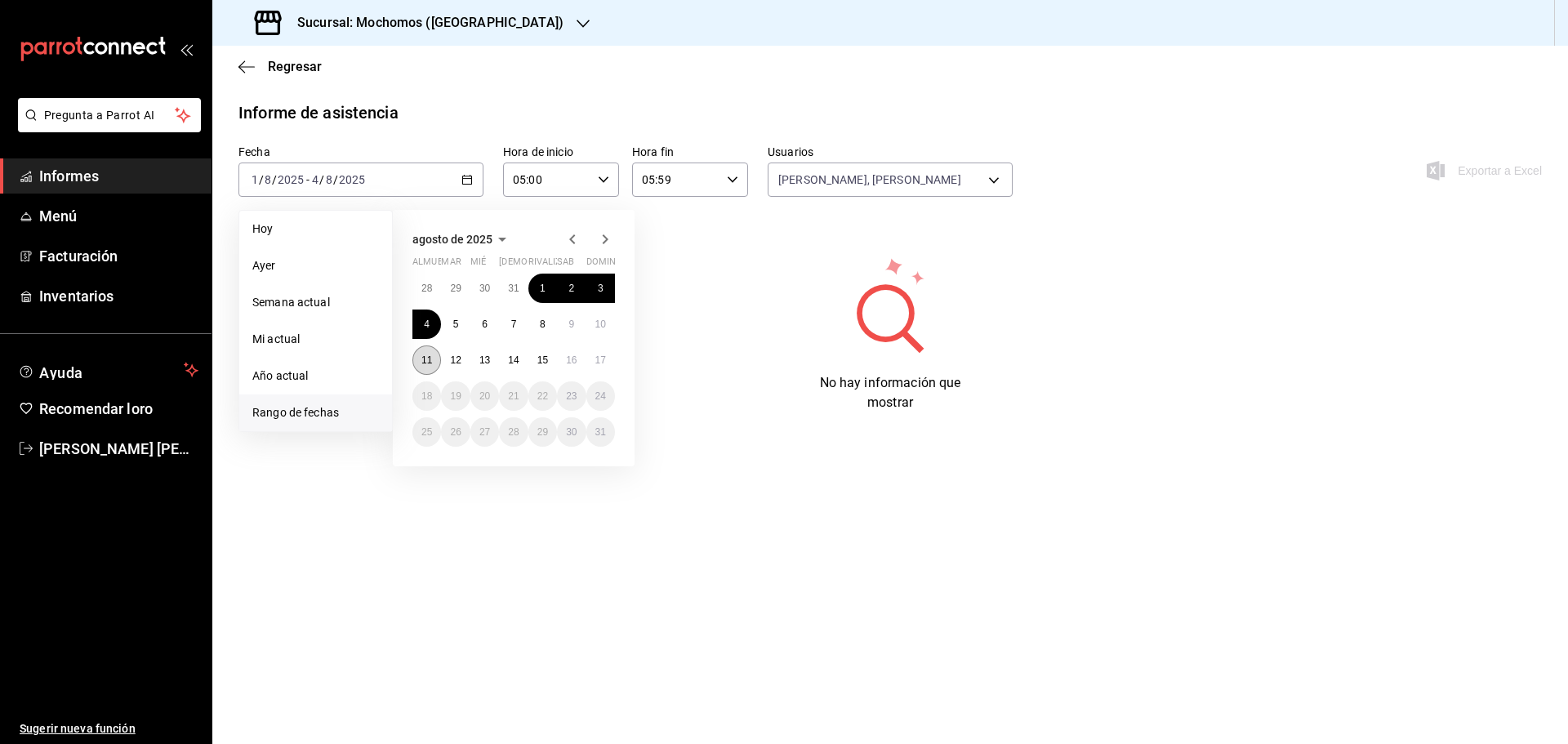
click at [428, 360] on font "11" at bounding box center [427, 360] width 11 height 12
click at [571, 357] on font "16" at bounding box center [571, 360] width 11 height 12
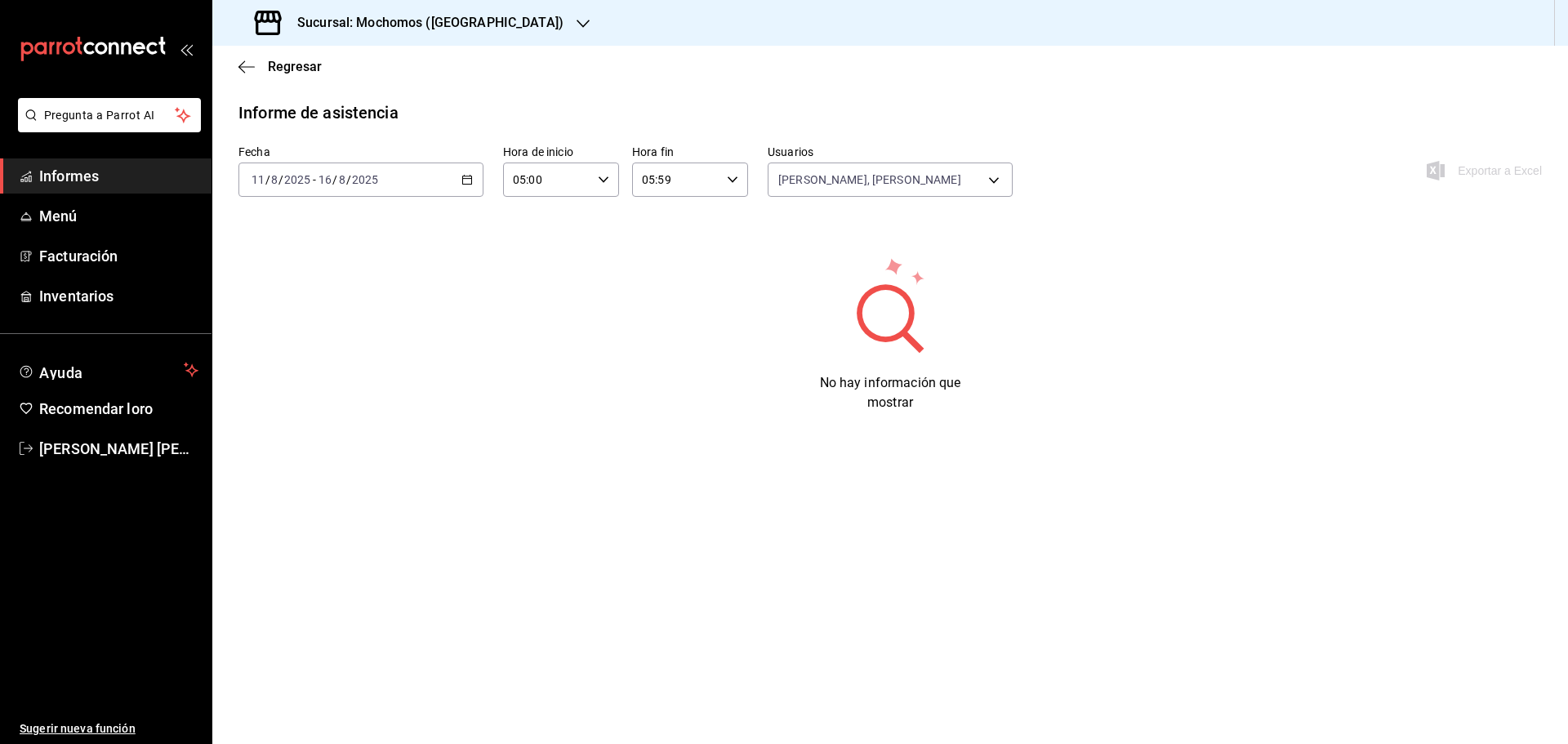
click at [735, 481] on main "Regresar Informe de asistencia Fecha [DATE] [DATE] - [DATE] [DATE] Hora de inic…" at bounding box center [889, 394] width 1355 height 698
click at [66, 158] on link "Informes" at bounding box center [105, 175] width 211 height 35
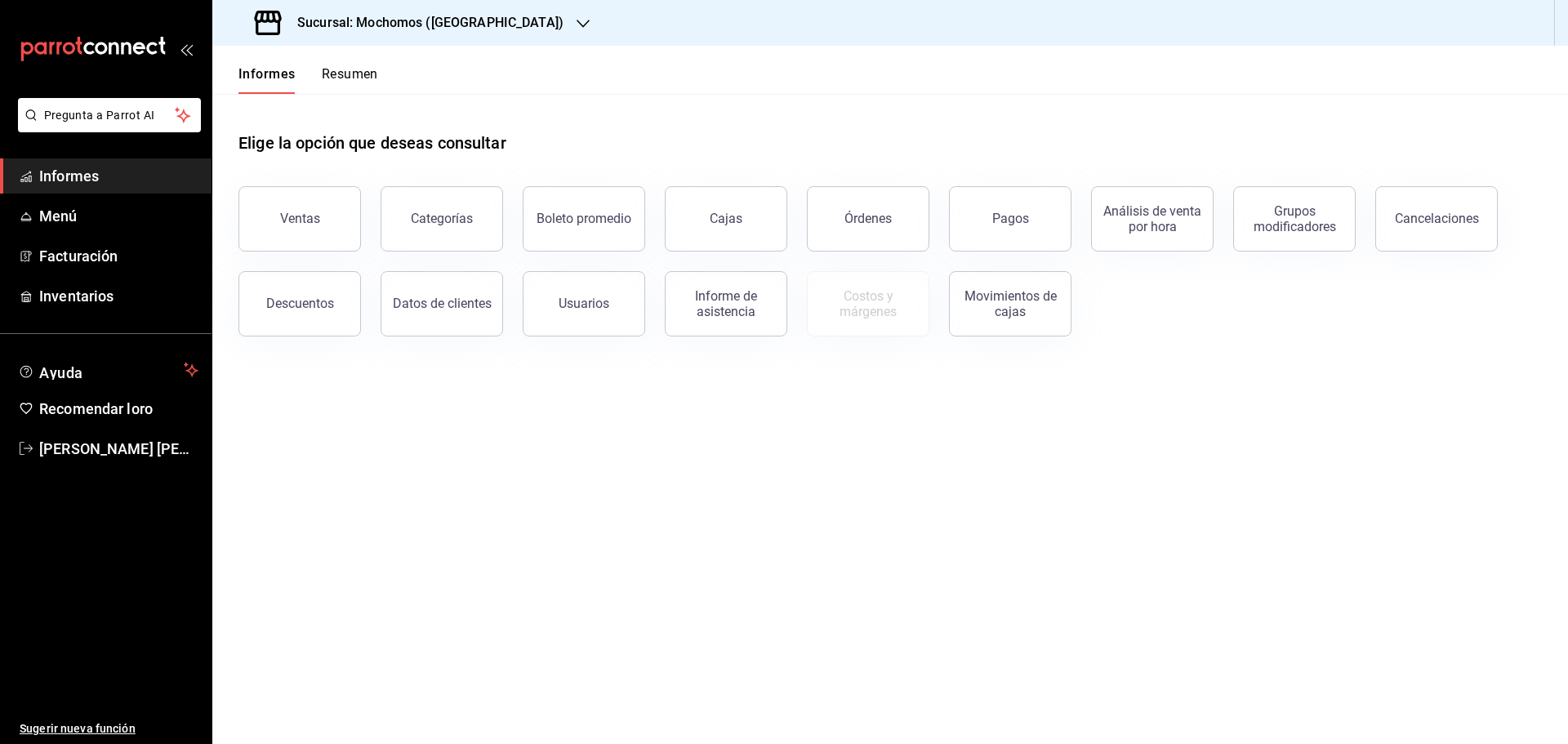
click at [424, 324] on button "Datos de clientes" at bounding box center [442, 304] width 122 height 66
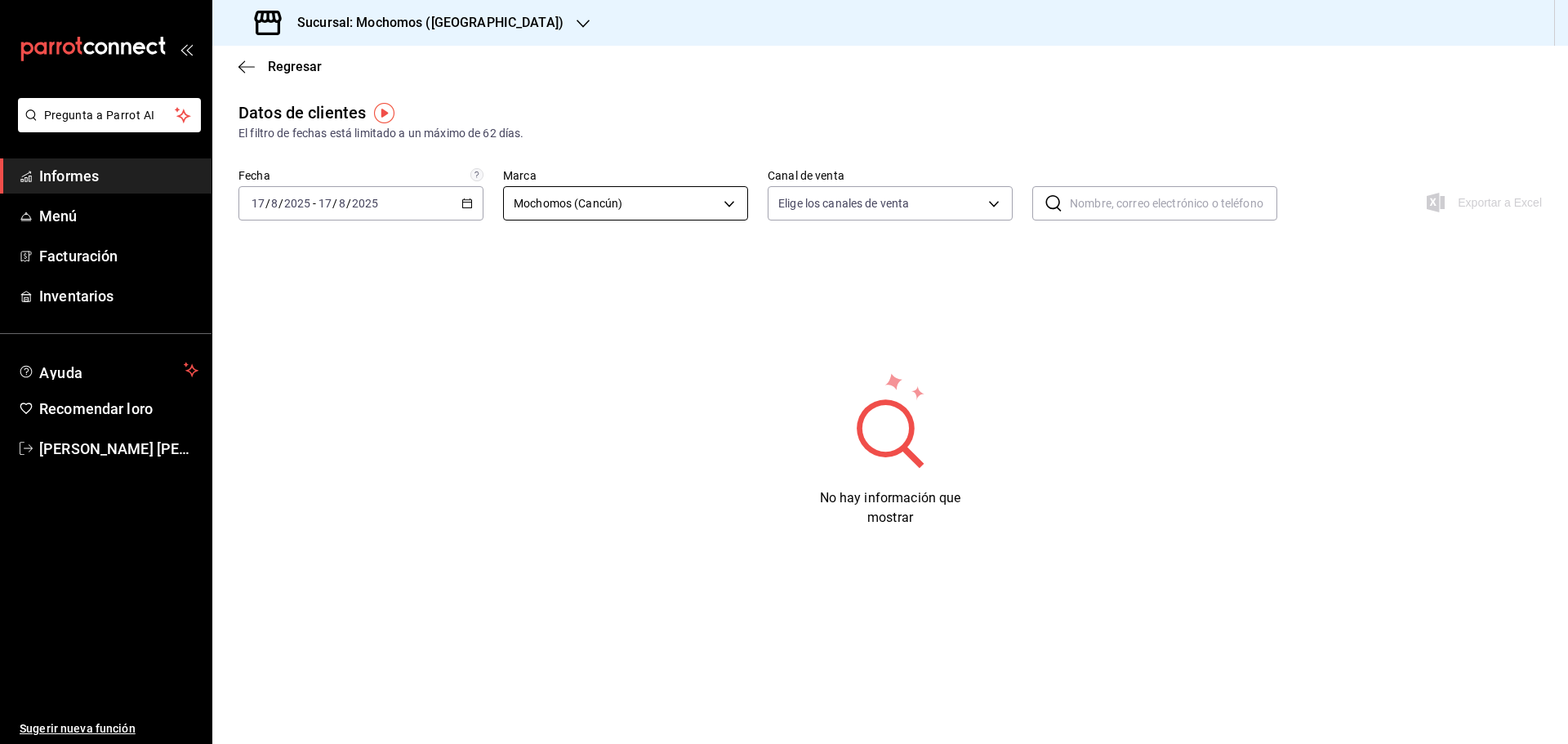
click at [700, 200] on body "Pregunta a Parrot AI Informes Menú Facturación Inventarios Ayuda Recomendar [PE…" at bounding box center [784, 372] width 1568 height 744
click at [599, 287] on font "Mochomos (Cancún)" at bounding box center [571, 282] width 109 height 13
click at [605, 371] on div "No hay información que mostrar" at bounding box center [889, 449] width 1303 height 157
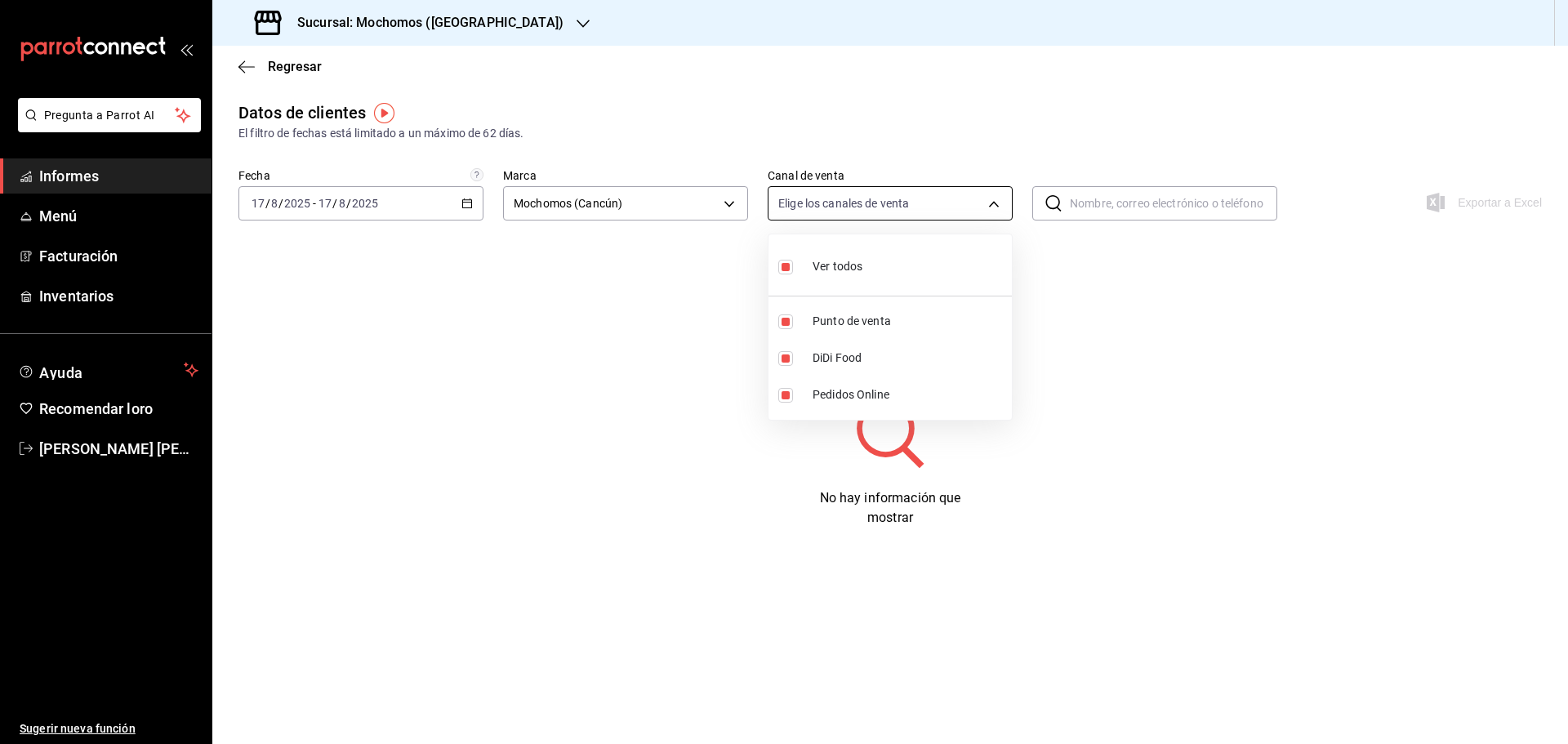
click at [1009, 193] on body "Pregunta a Parrot AI Informes Menú Facturación Inventarios Ayuda Recomendar [PE…" at bounding box center [784, 372] width 1568 height 744
click at [968, 214] on div at bounding box center [784, 372] width 1568 height 744
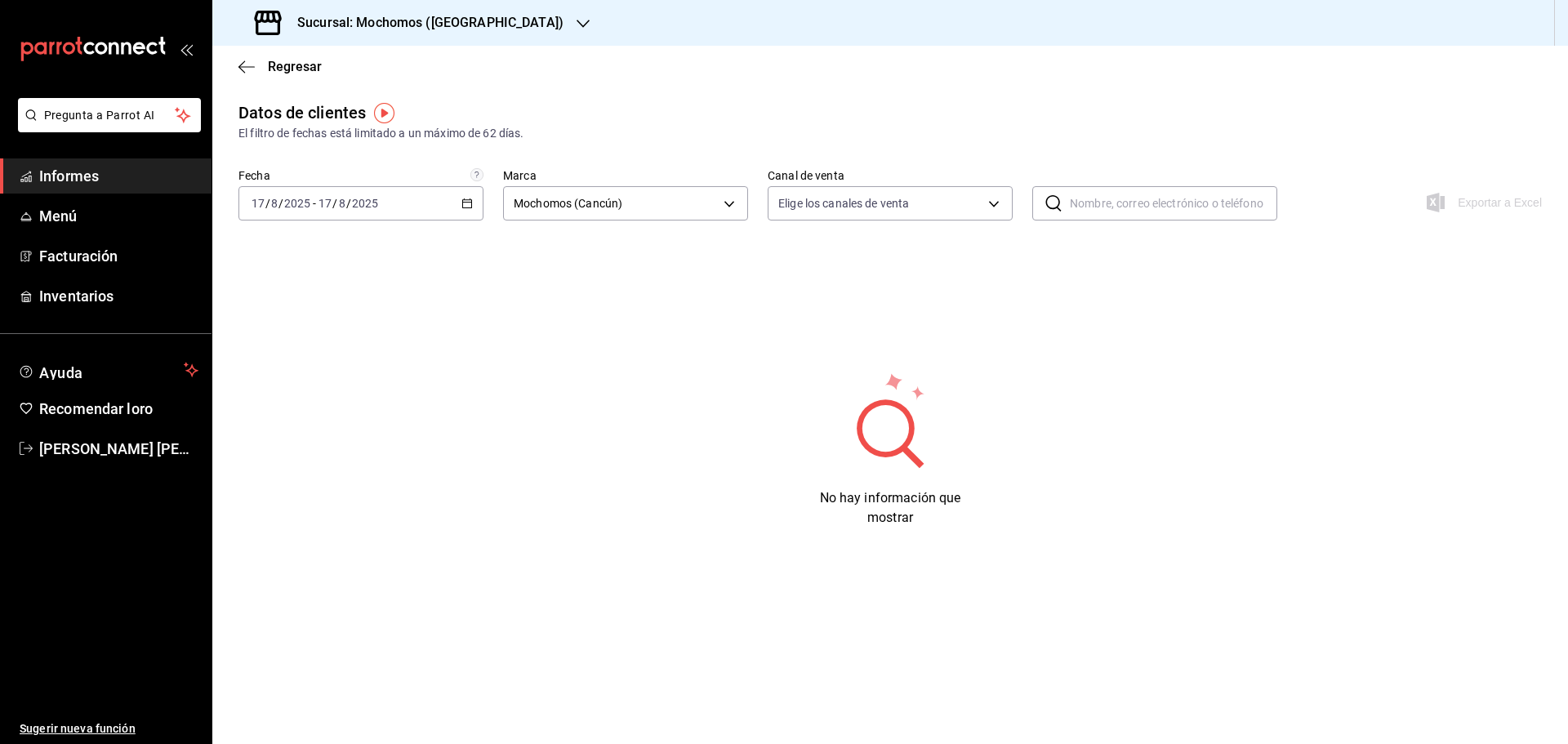
click at [133, 189] on link "Informes" at bounding box center [105, 175] width 211 height 35
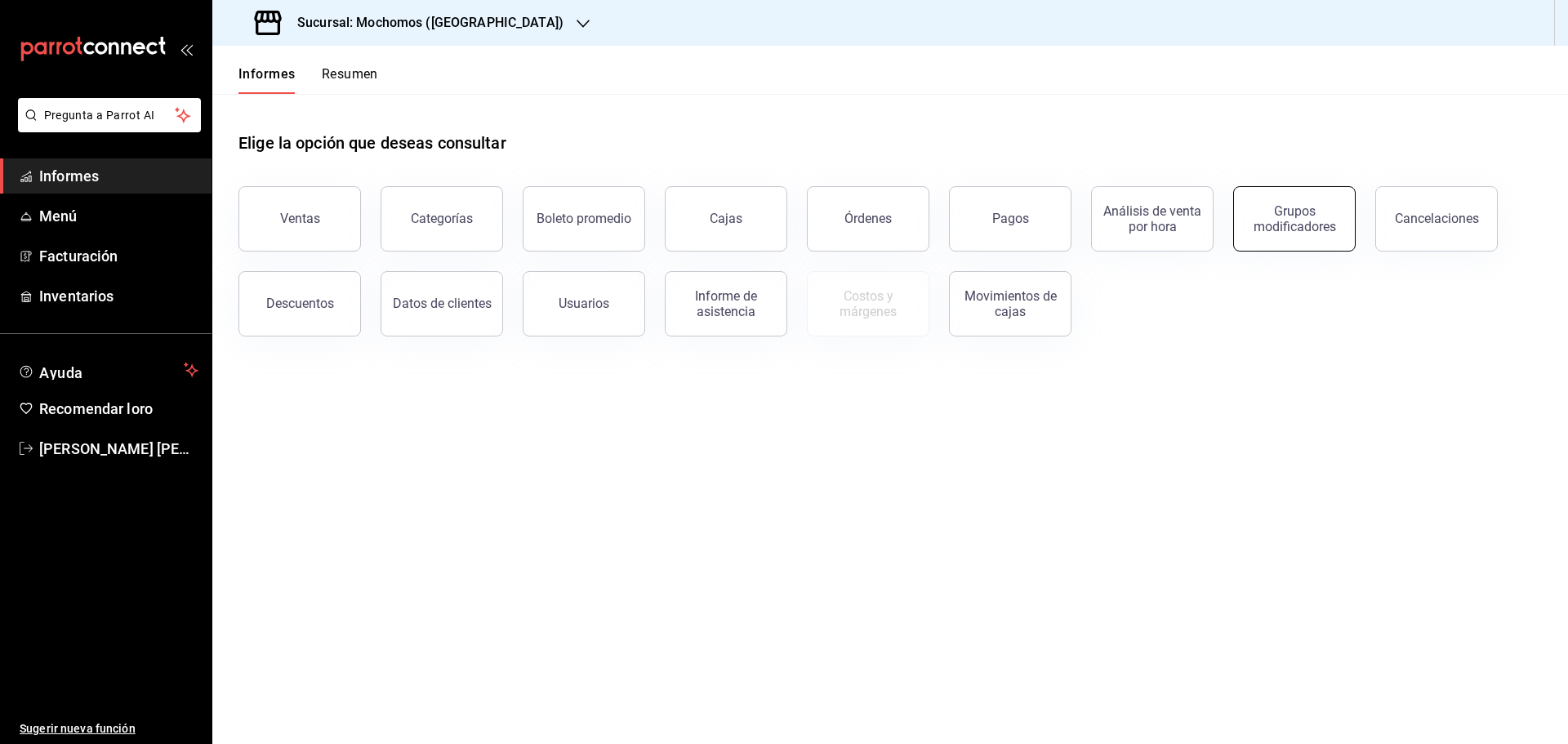
click at [1343, 228] on button "Grupos modificadores" at bounding box center [1294, 218] width 122 height 66
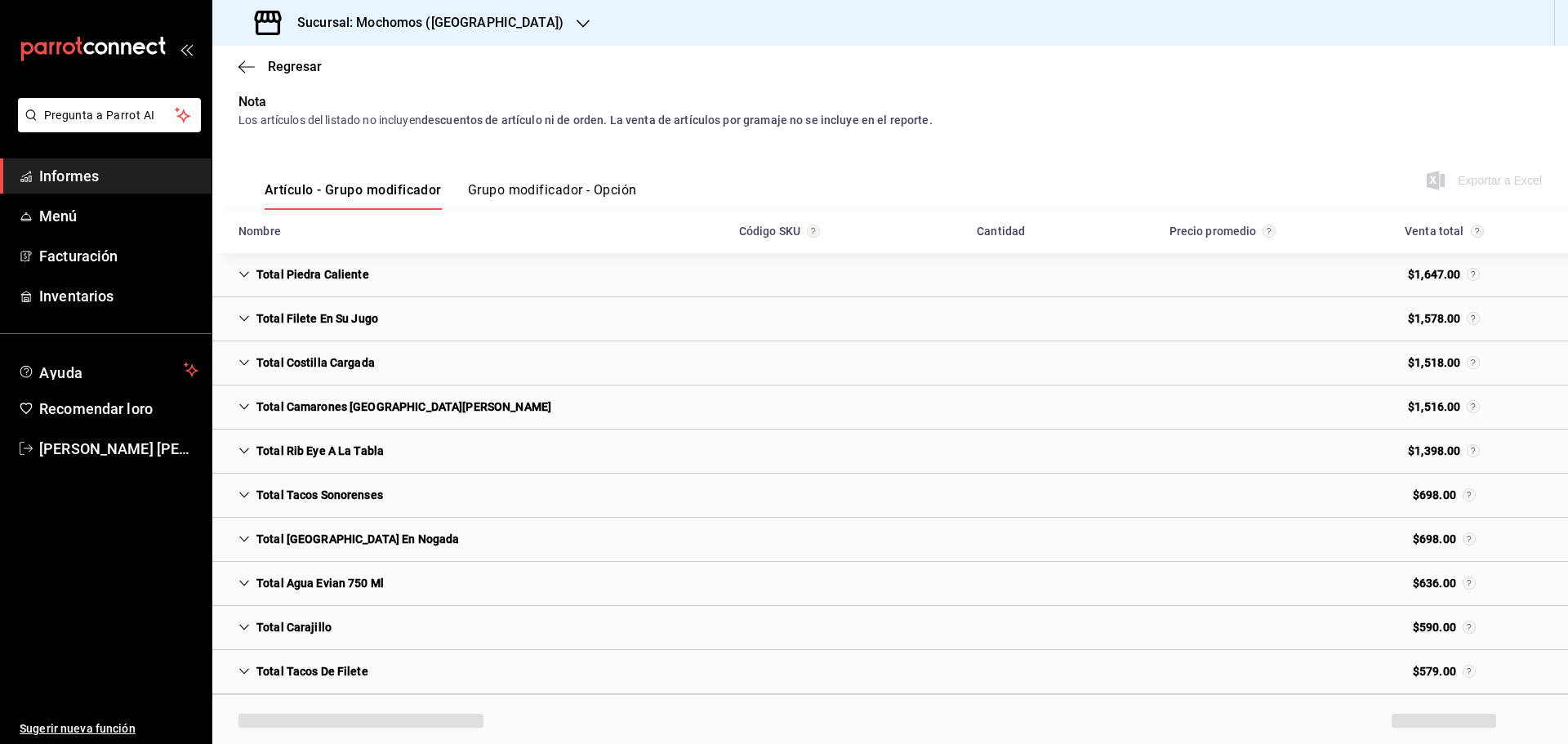
scroll to position [166, 0]
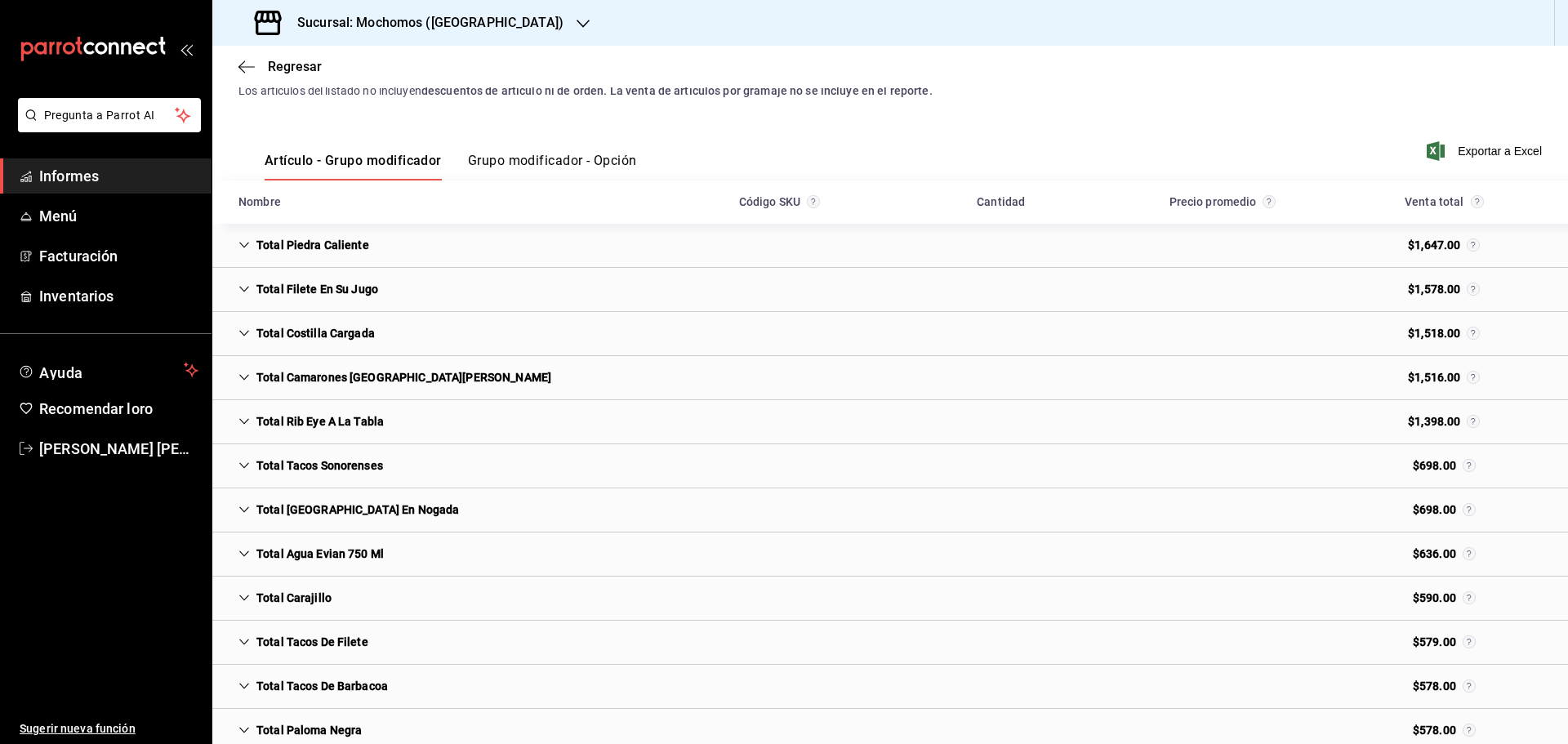
click at [252, 558] on div "Total Agua Evian 750 Ml" at bounding box center [311, 554] width 172 height 31
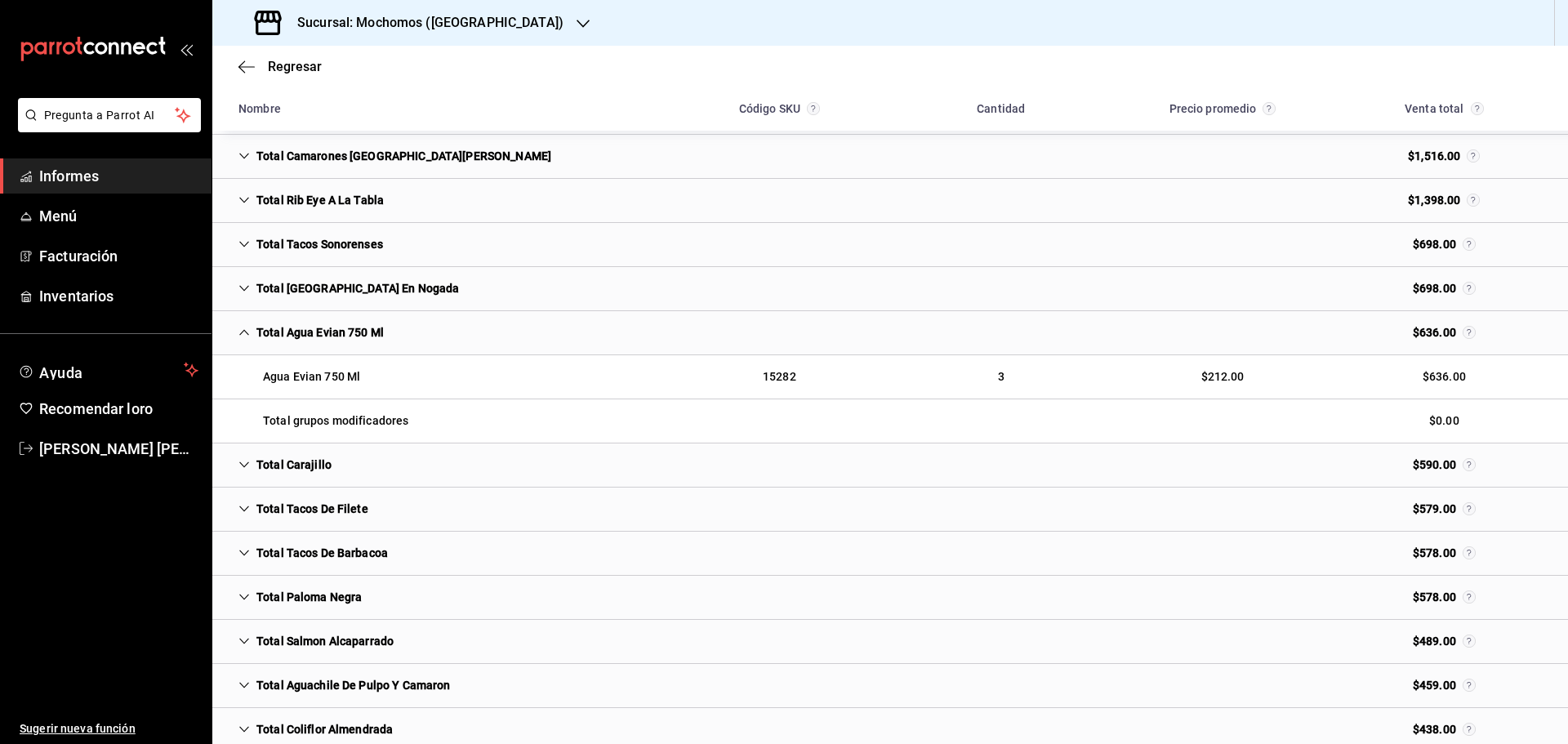
scroll to position [412, 0]
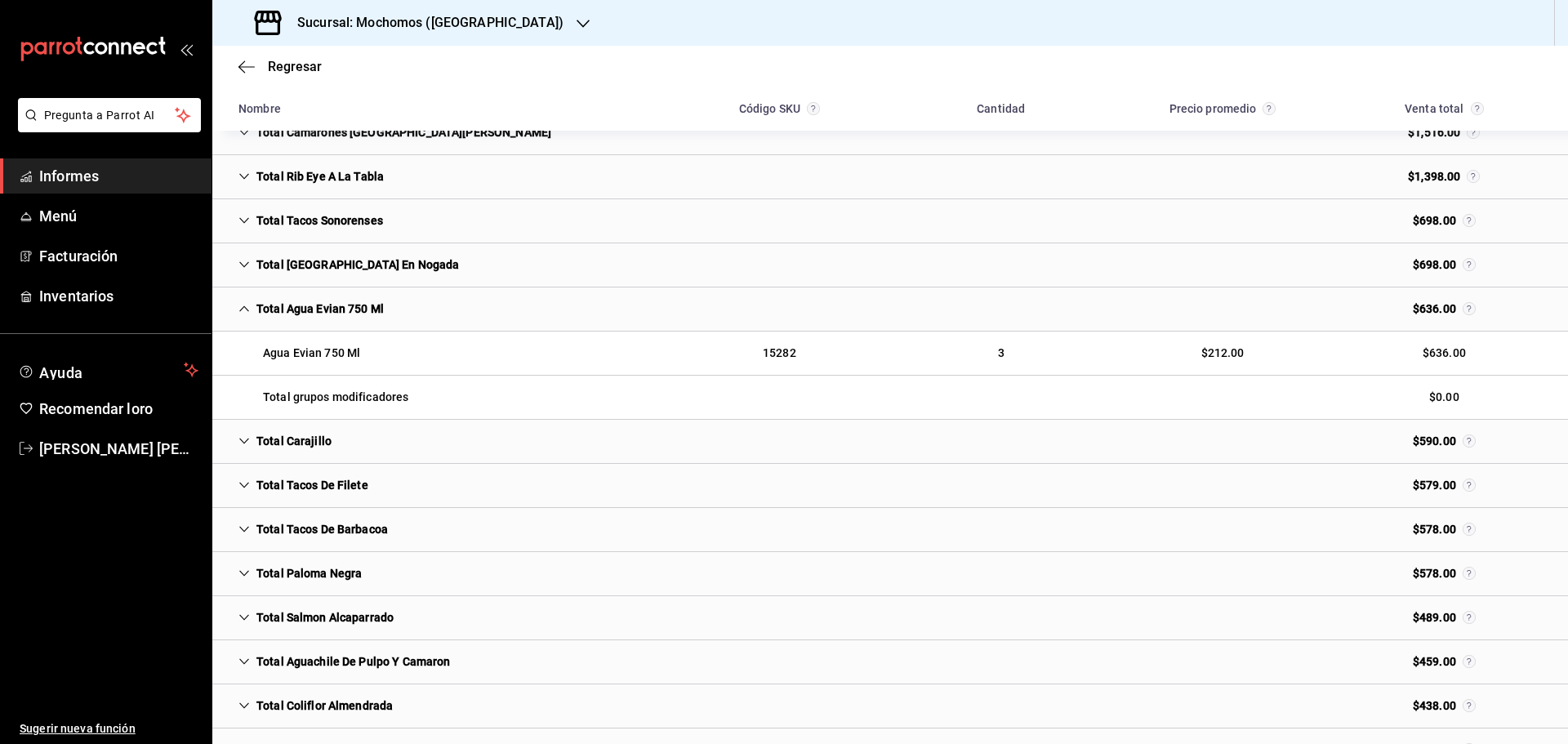
click at [60, 178] on font "Informes" at bounding box center [69, 175] width 59 height 17
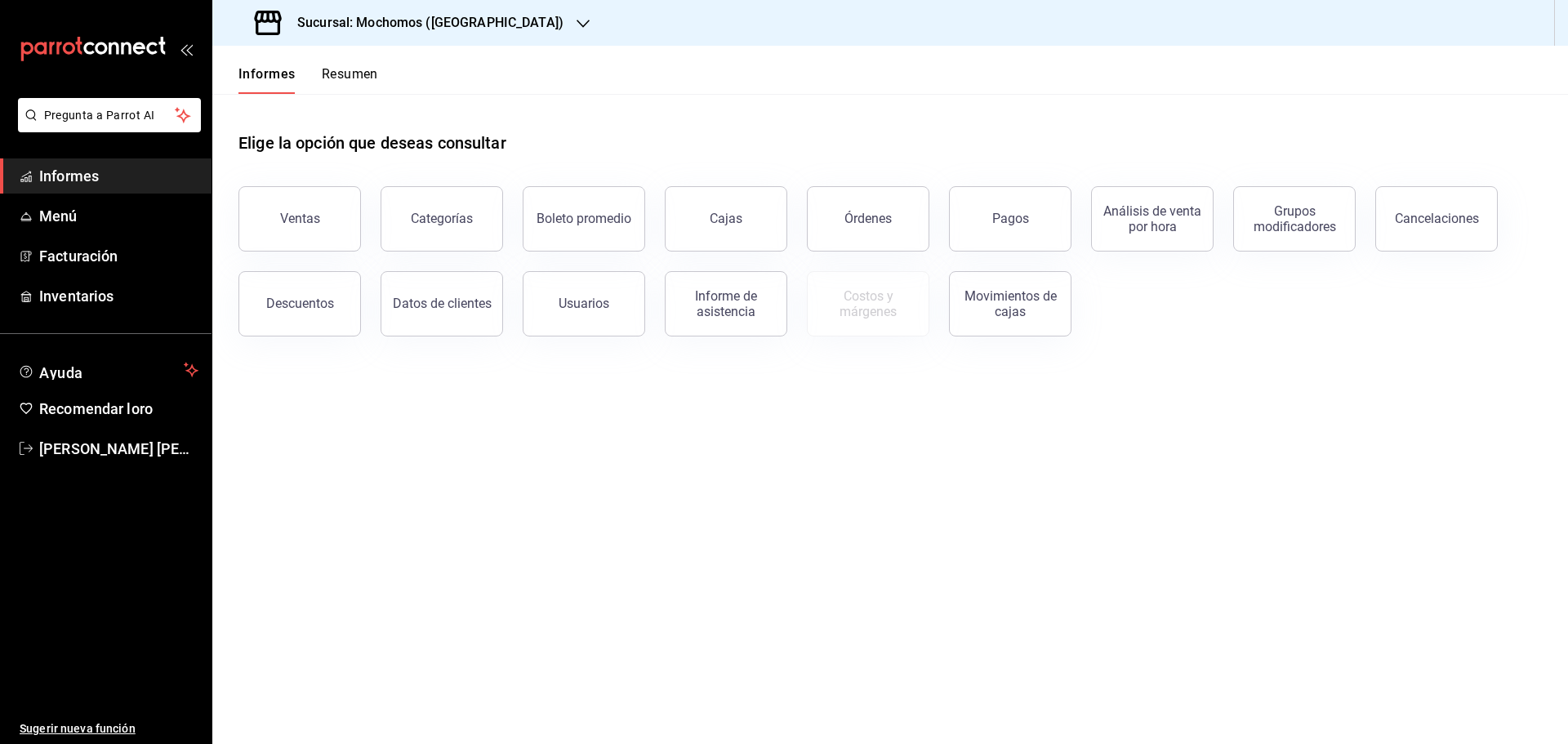
drag, startPoint x: 600, startPoint y: 237, endPoint x: 598, endPoint y: 250, distance: 13.2
click at [598, 250] on div "Boleto promedio" at bounding box center [574, 208] width 142 height 85
drag, startPoint x: 603, startPoint y: 237, endPoint x: 592, endPoint y: 237, distance: 11.0
click at [592, 237] on button "Boleto promedio" at bounding box center [584, 218] width 122 height 66
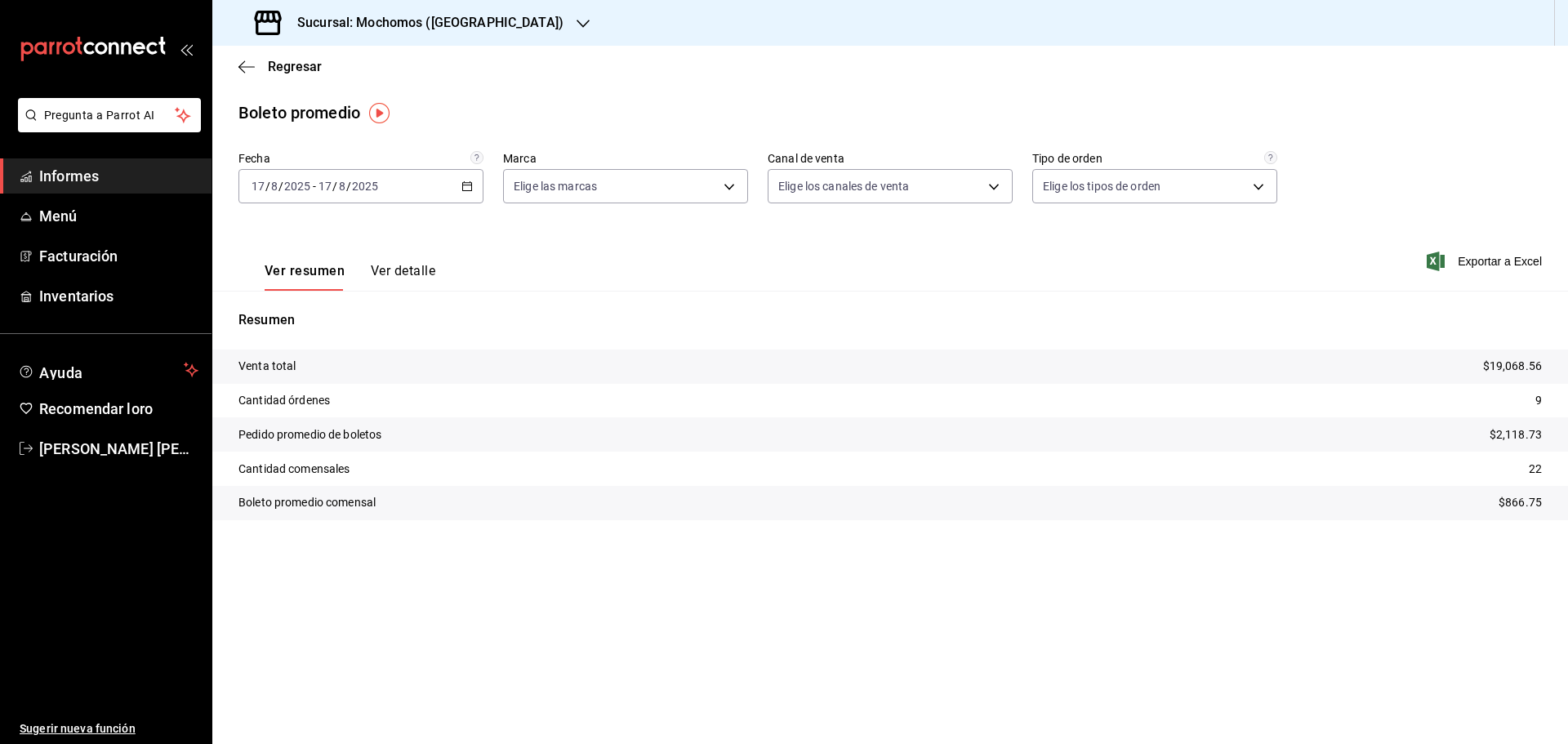
click at [489, 28] on div "Sucursal: Mochomos ([GEOGRAPHIC_DATA])" at bounding box center [410, 22] width 371 height 46
click at [347, 66] on div "Ryoshi ([GEOGRAPHIC_DATA])" at bounding box center [335, 70] width 219 height 17
click at [461, 193] on div "[DATE] [DATE] - [DATE] [DATE]" at bounding box center [360, 186] width 245 height 34
click at [316, 384] on font "Rango de fechas" at bounding box center [295, 382] width 86 height 13
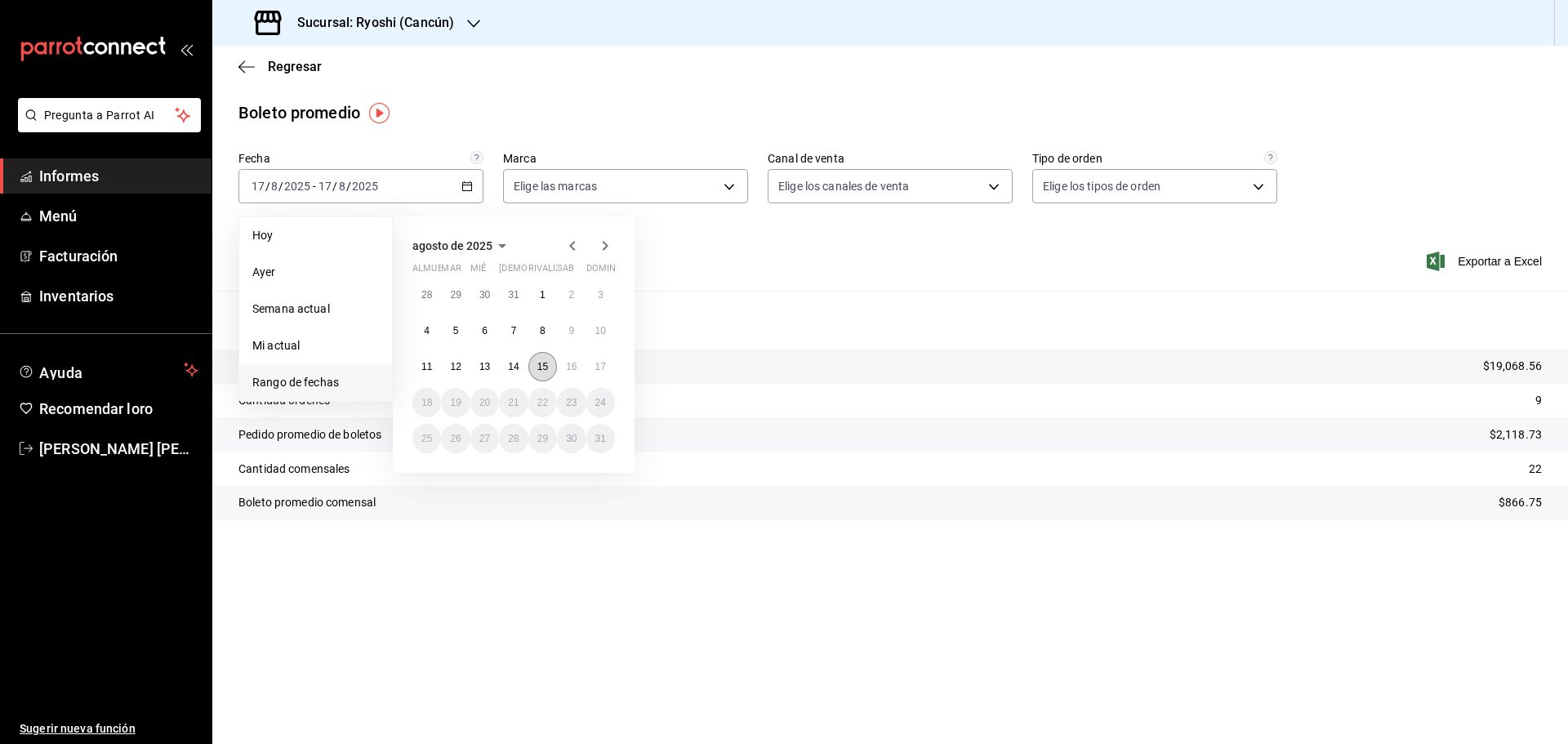
click at [542, 365] on font "15" at bounding box center [542, 367] width 11 height 12
click at [582, 372] on button "16" at bounding box center [571, 367] width 29 height 30
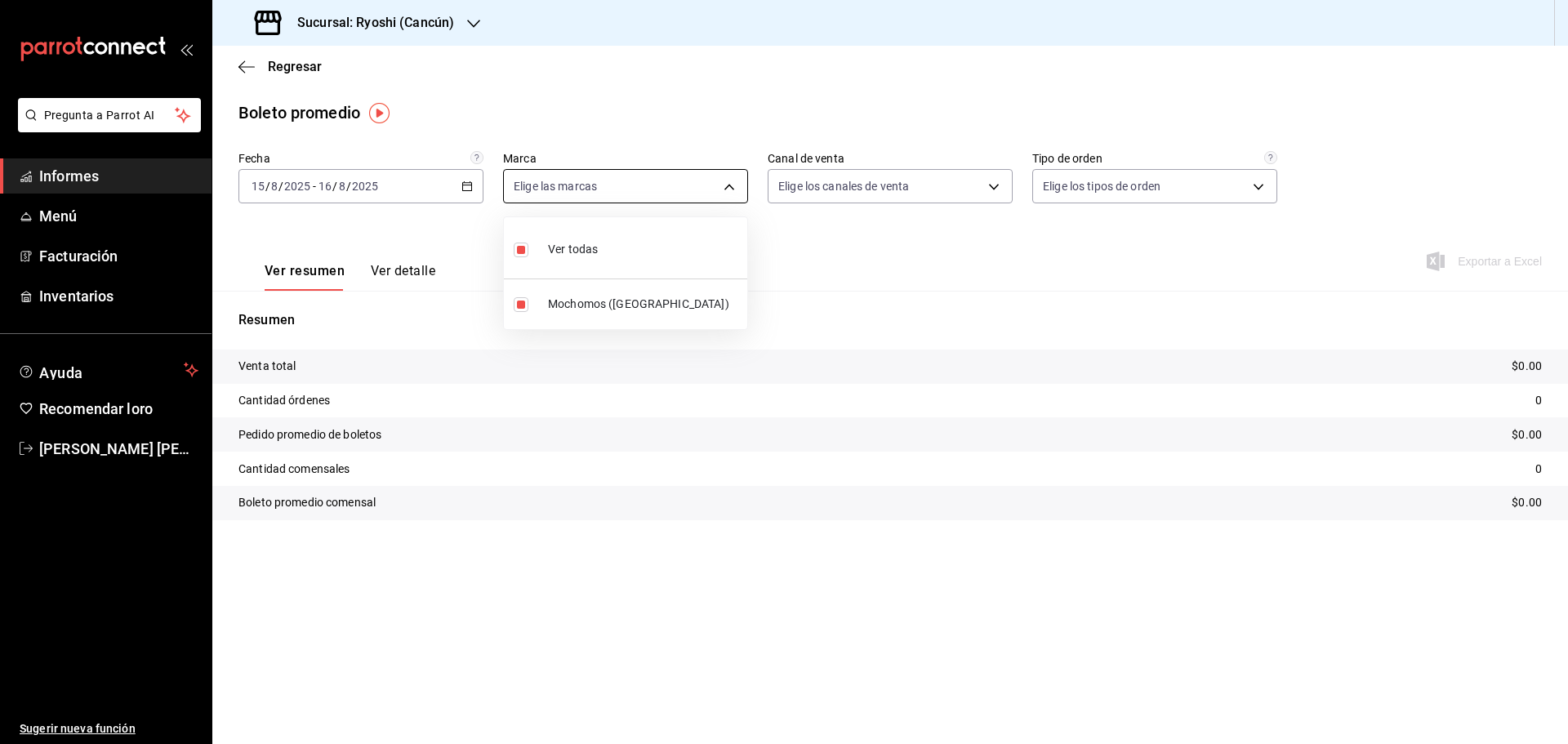
click at [736, 190] on body "Pregunta a Parrot AI Informes Menú Facturación Inventarios Ayuda Recomendar [PE…" at bounding box center [784, 372] width 1568 height 744
click at [840, 323] on div at bounding box center [784, 372] width 1568 height 744
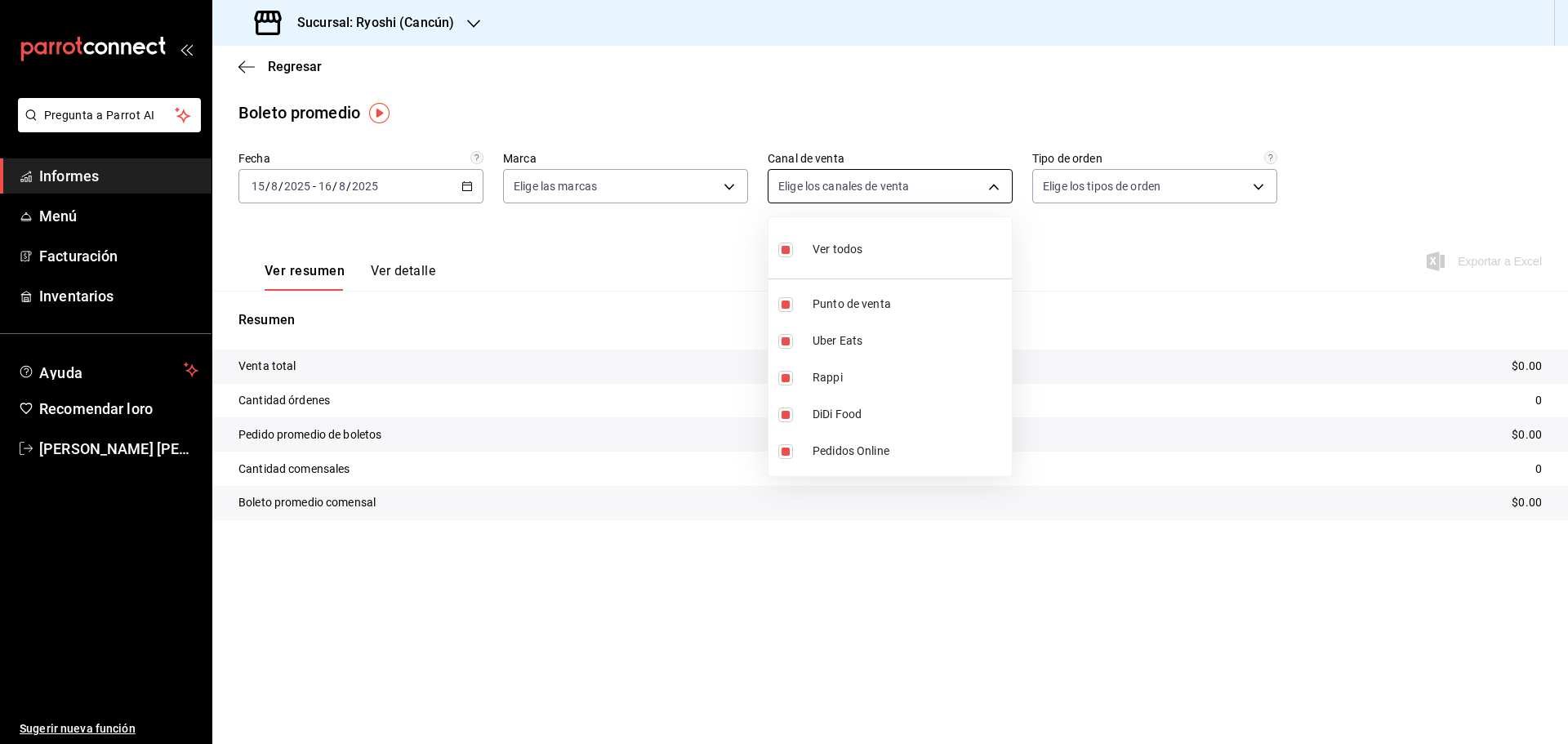
click at [1004, 193] on body "Pregunta a Parrot AI Informes Menú Facturación Inventarios Ayuda Recomendar [PE…" at bounding box center [784, 372] width 1568 height 744
click at [885, 232] on li "Ver todos" at bounding box center [890, 248] width 243 height 49
click at [753, 192] on div at bounding box center [784, 372] width 1568 height 744
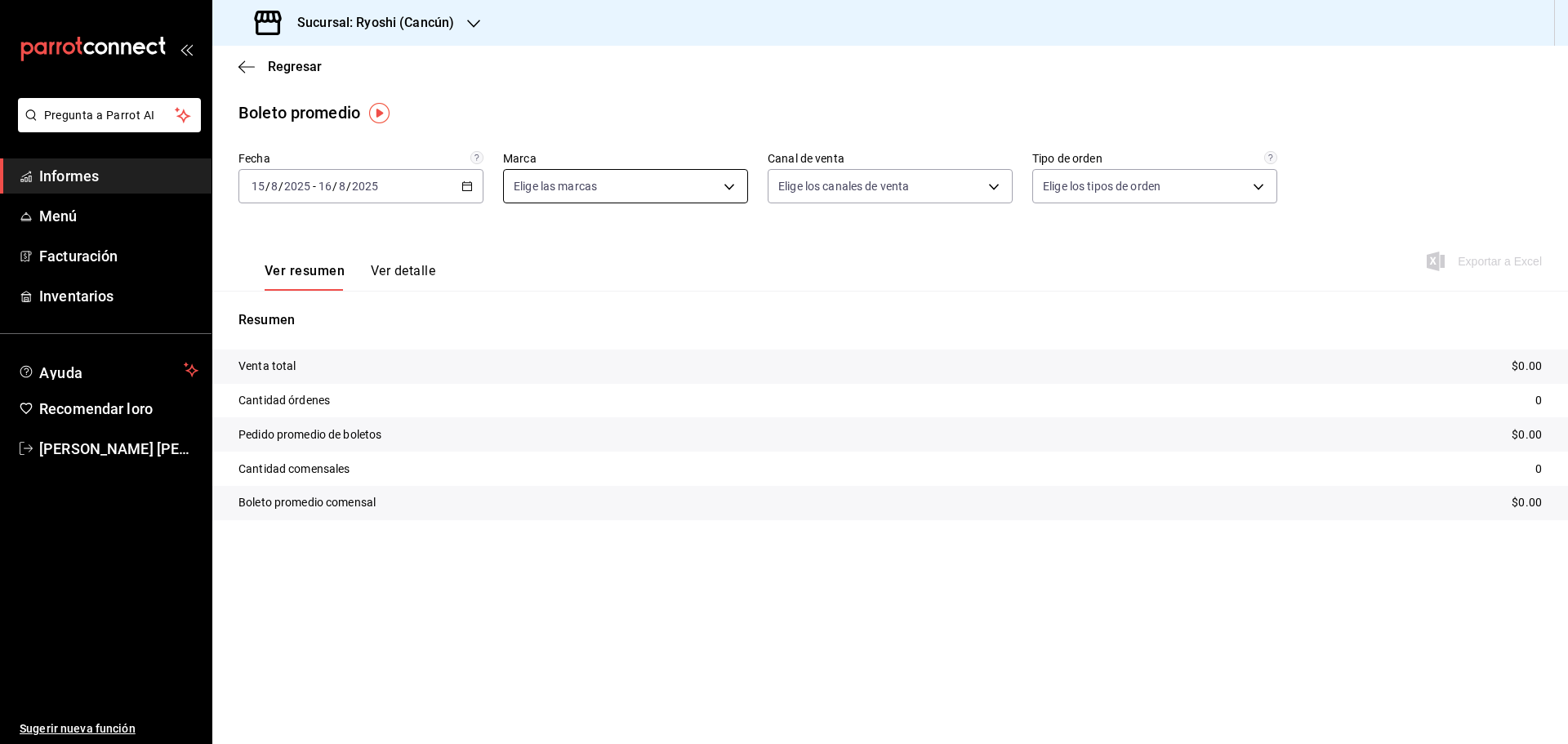
click at [733, 191] on body "Pregunta a Parrot AI Informes Menú Facturación Inventarios Ayuda Recomendar [PE…" at bounding box center [784, 372] width 1568 height 744
click at [595, 306] on font "Mochomos (Cancún)" at bounding box center [602, 304] width 109 height 13
click at [528, 302] on label at bounding box center [524, 305] width 22 height 14
click at [528, 302] on input "checkbox" at bounding box center [521, 305] width 14 height 14
click at [380, 266] on div at bounding box center [784, 372] width 1568 height 744
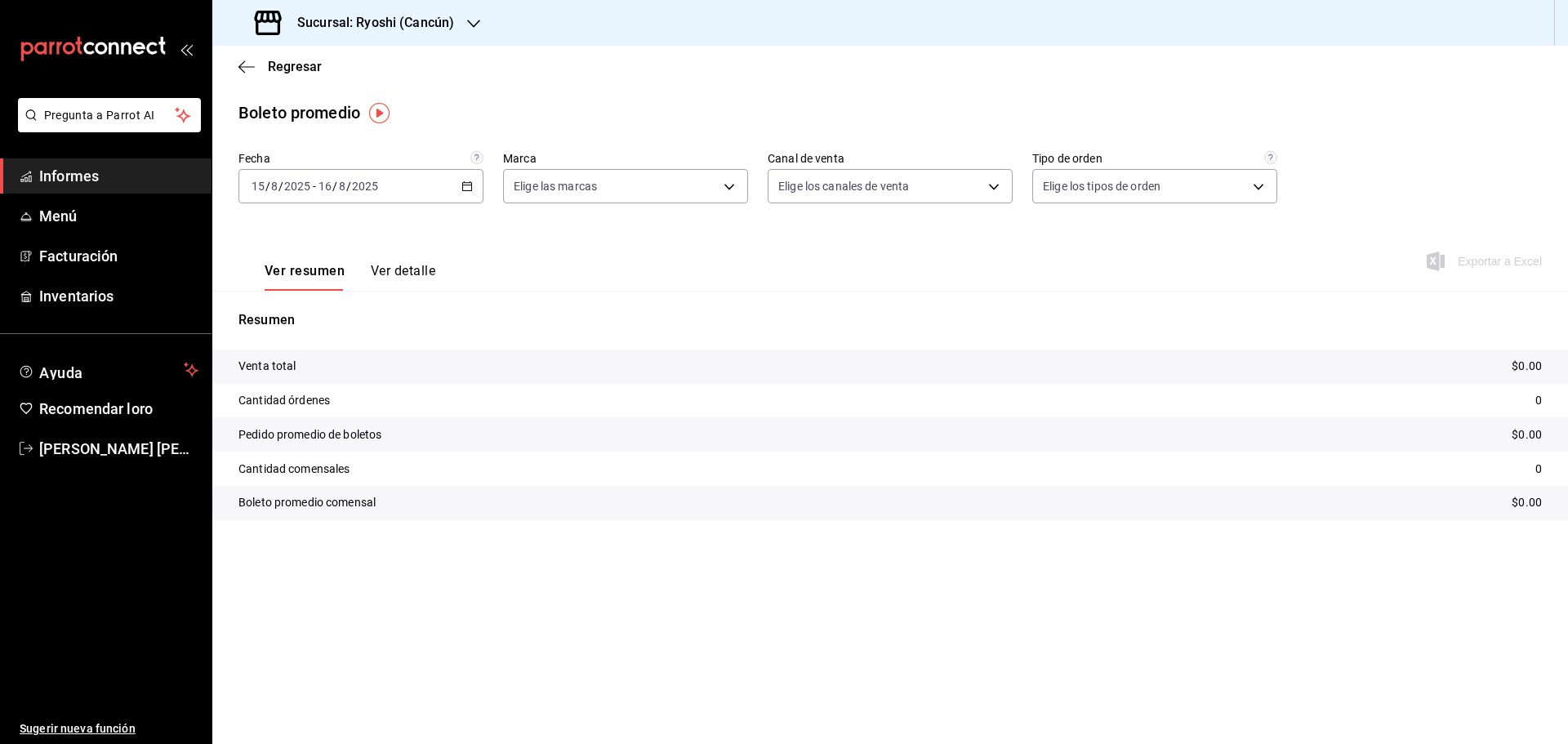
click at [130, 179] on span "Informes" at bounding box center [119, 176] width 159 height 22
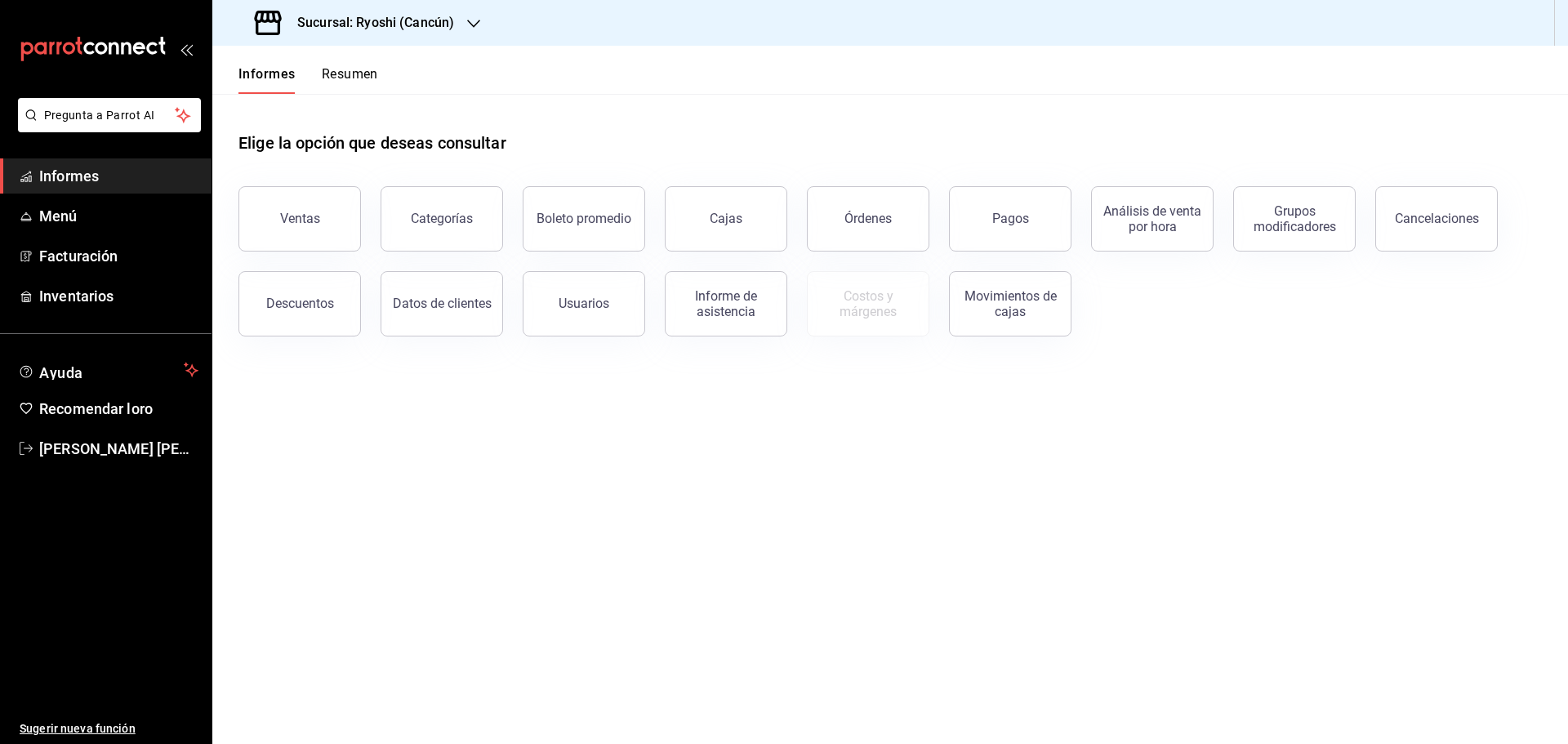
click at [364, 76] on font "Resumen" at bounding box center [349, 74] width 57 height 15
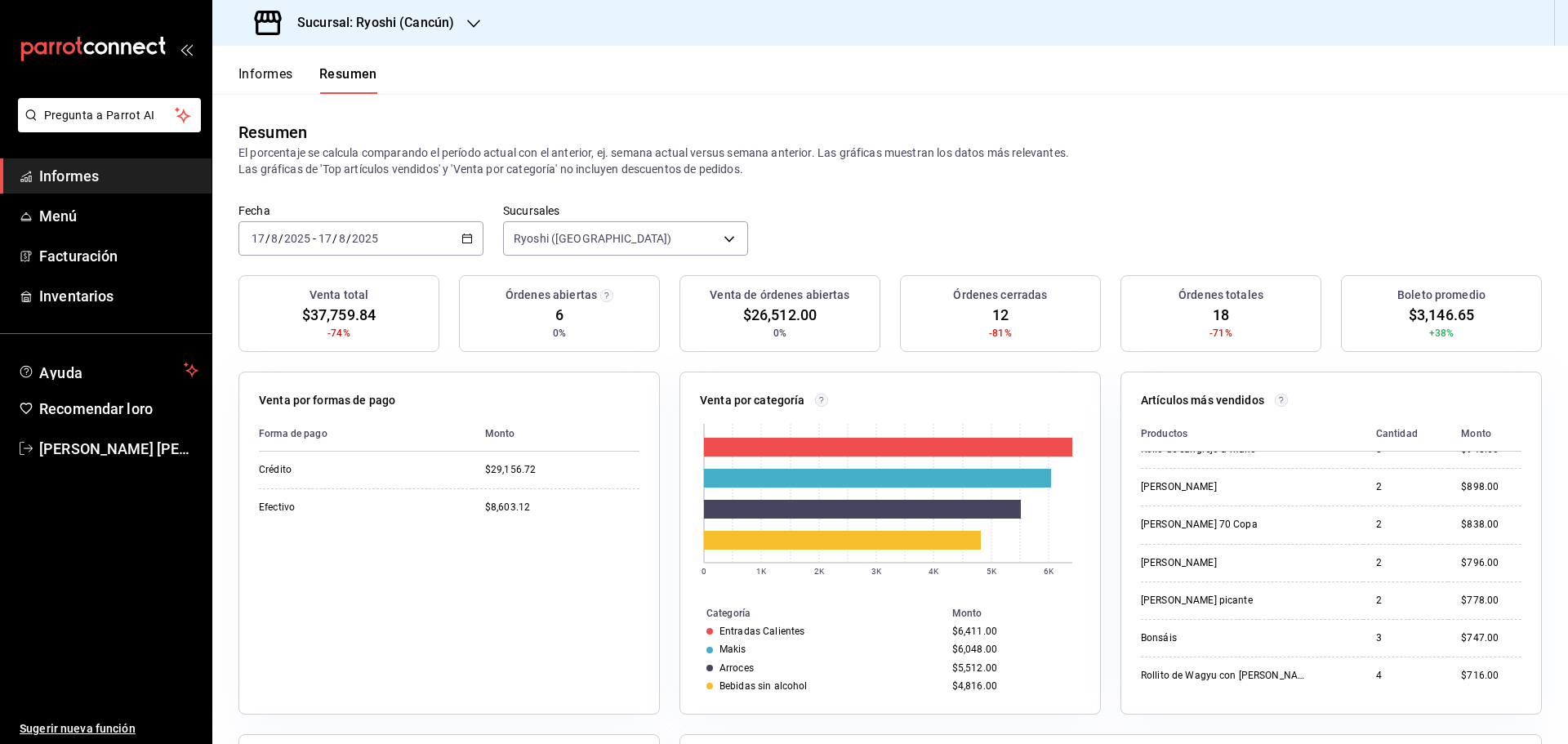
click at [472, 238] on div "[DATE] [DATE] - [DATE] [DATE]" at bounding box center [360, 238] width 245 height 34
click at [287, 474] on font "Rango de fechas" at bounding box center [295, 471] width 86 height 13
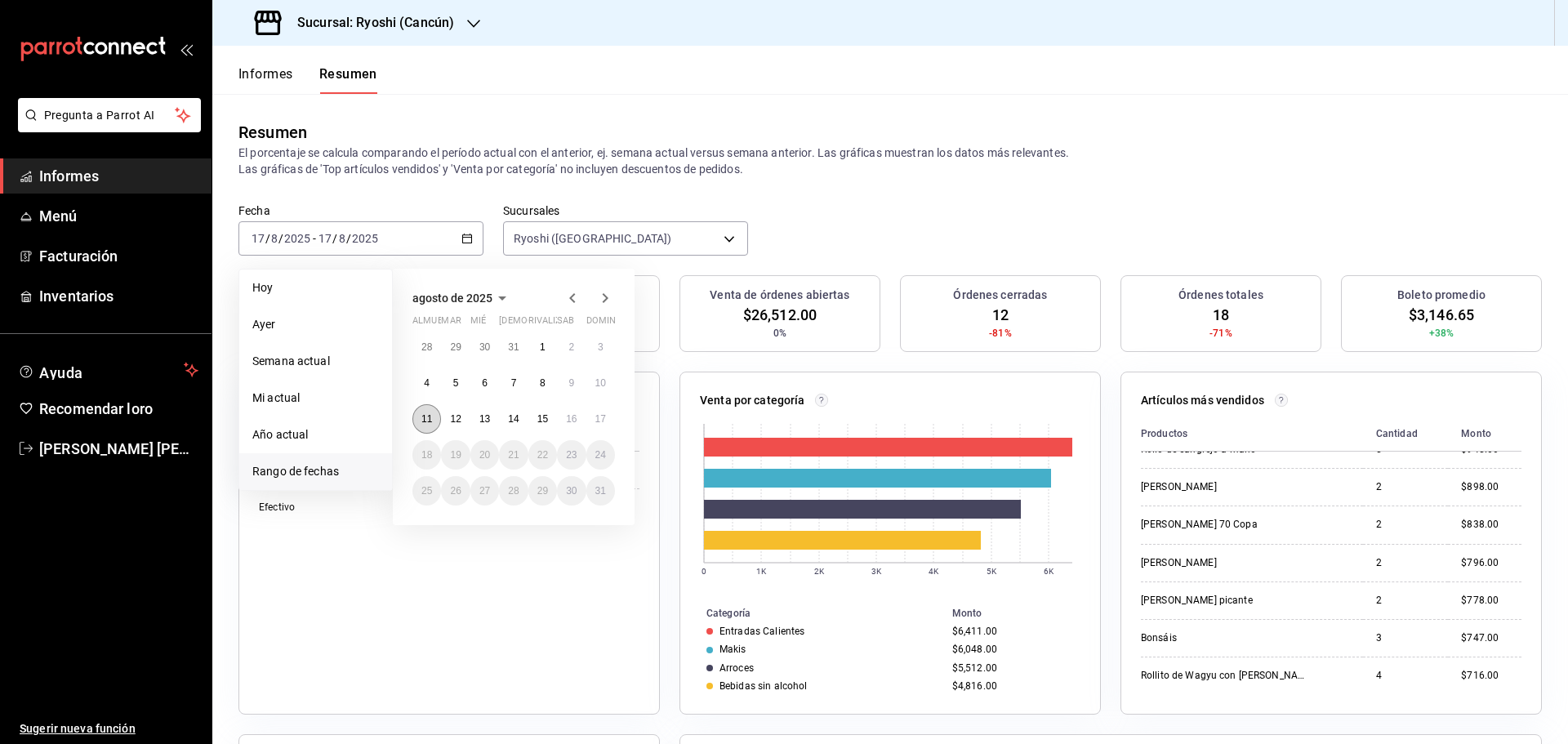
click at [436, 419] on button "11" at bounding box center [427, 419] width 29 height 30
click at [597, 418] on font "17" at bounding box center [601, 419] width 11 height 12
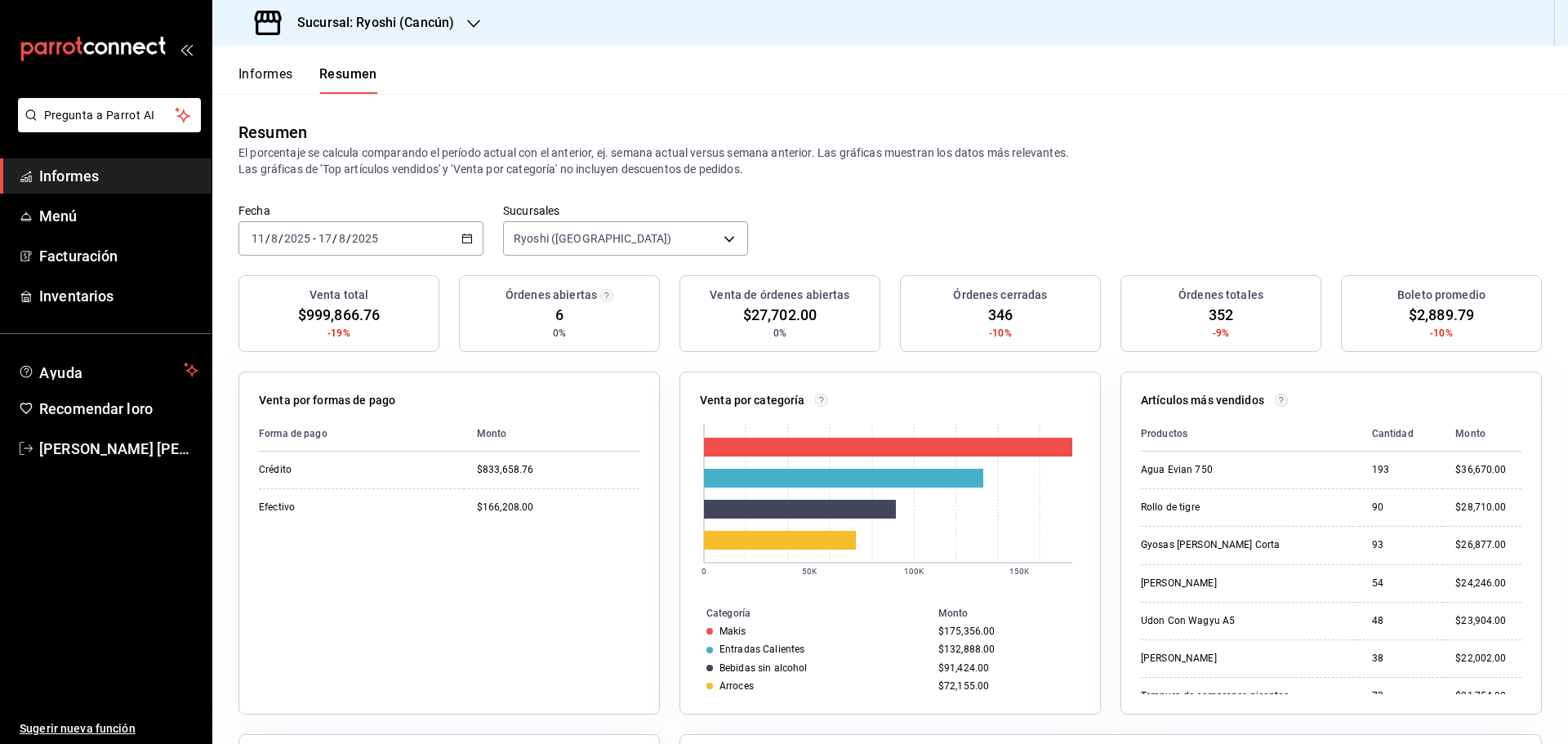
click at [462, 244] on icon "button" at bounding box center [467, 238] width 12 height 12
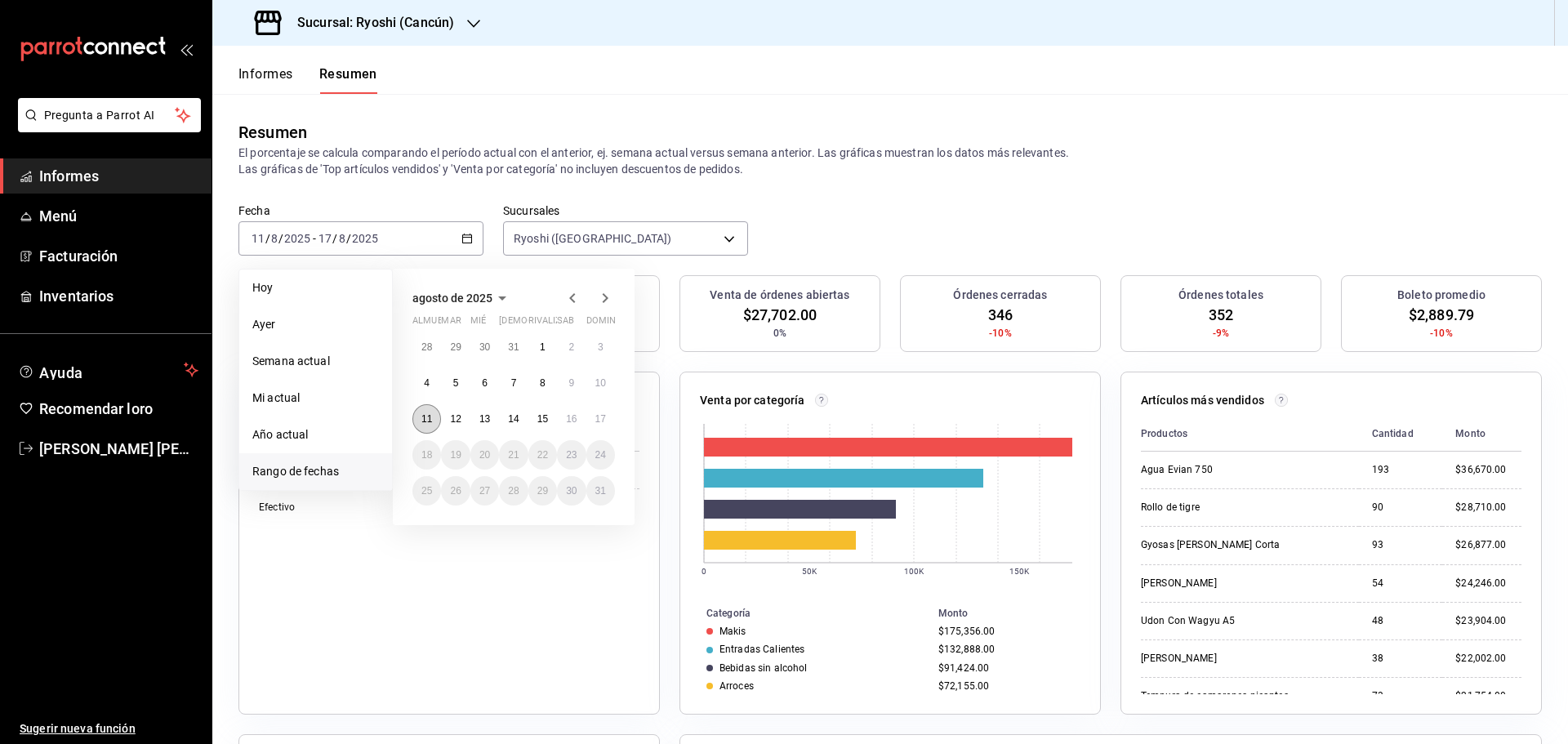
click at [436, 419] on button "11" at bounding box center [427, 419] width 29 height 30
click at [450, 419] on font "12" at bounding box center [455, 419] width 11 height 12
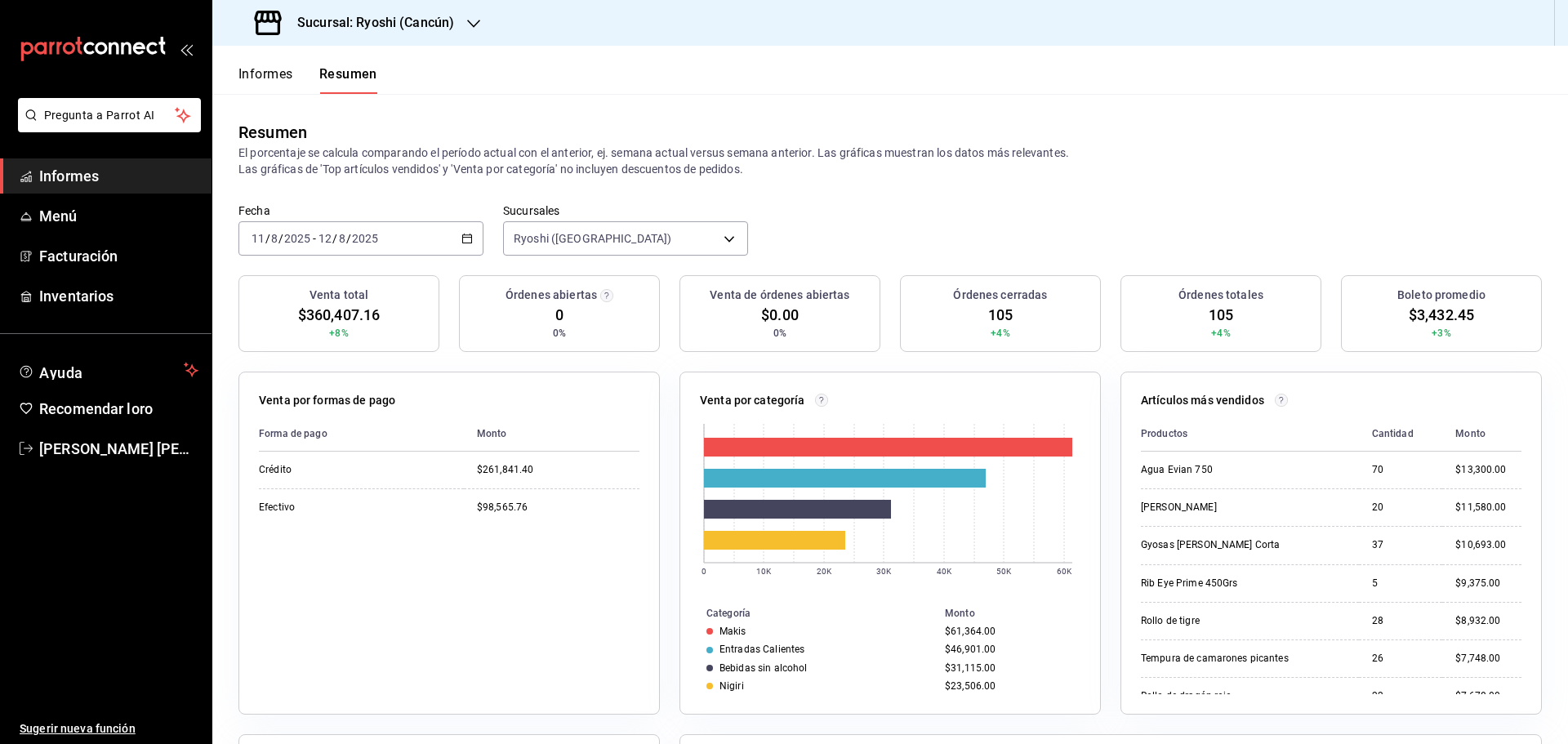
click at [458, 239] on div "[DATE] [DATE] - [DATE] [DATE]" at bounding box center [360, 238] width 245 height 34
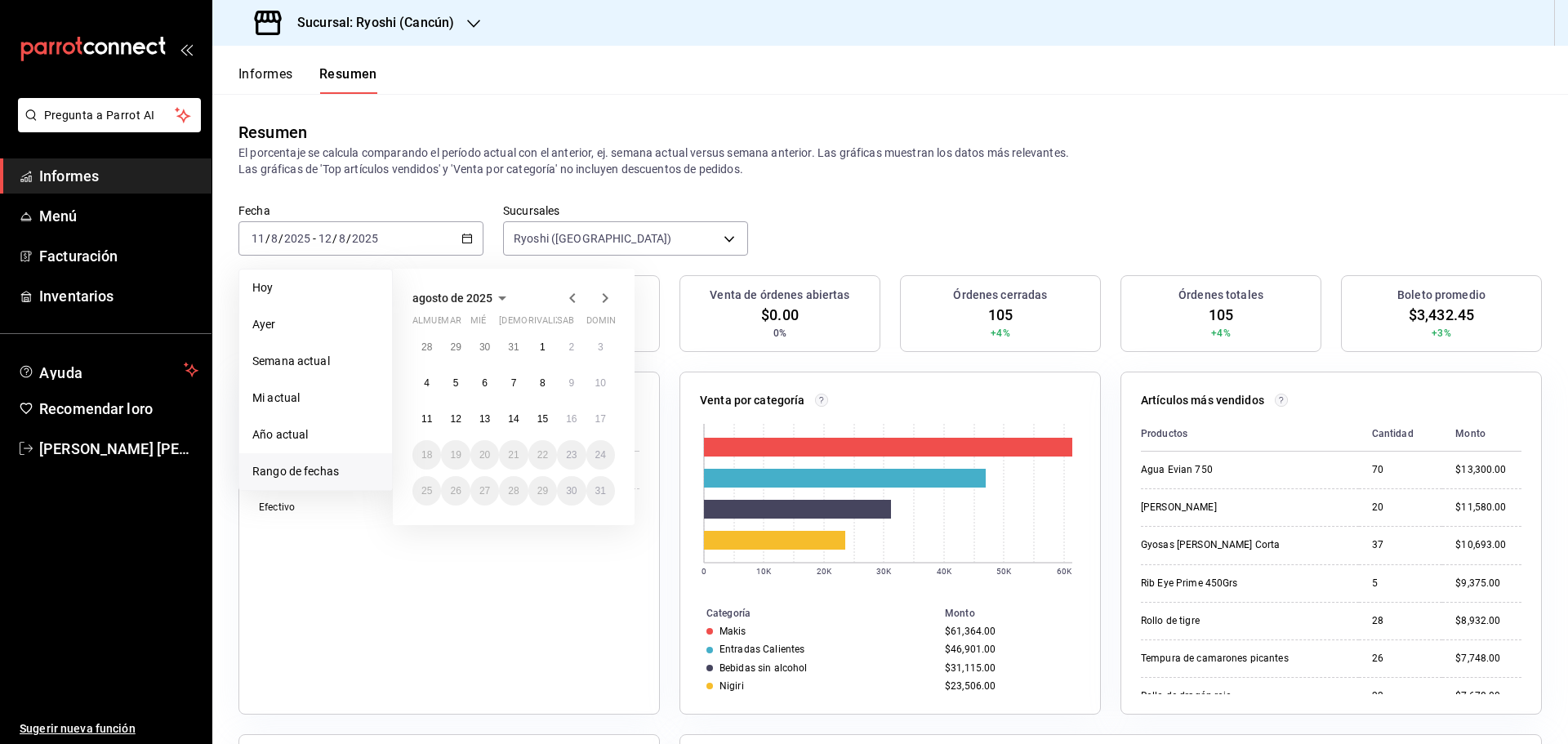
click at [323, 483] on li "Rango de fechas" at bounding box center [315, 472] width 153 height 37
click at [329, 475] on font "Rango de fechas" at bounding box center [295, 471] width 86 height 13
click at [426, 417] on font "11" at bounding box center [427, 419] width 11 height 12
click at [436, 568] on div "Forma de pago Monto Crédito $261,841.40 Efectivo $98,565.76" at bounding box center [449, 555] width 381 height 279
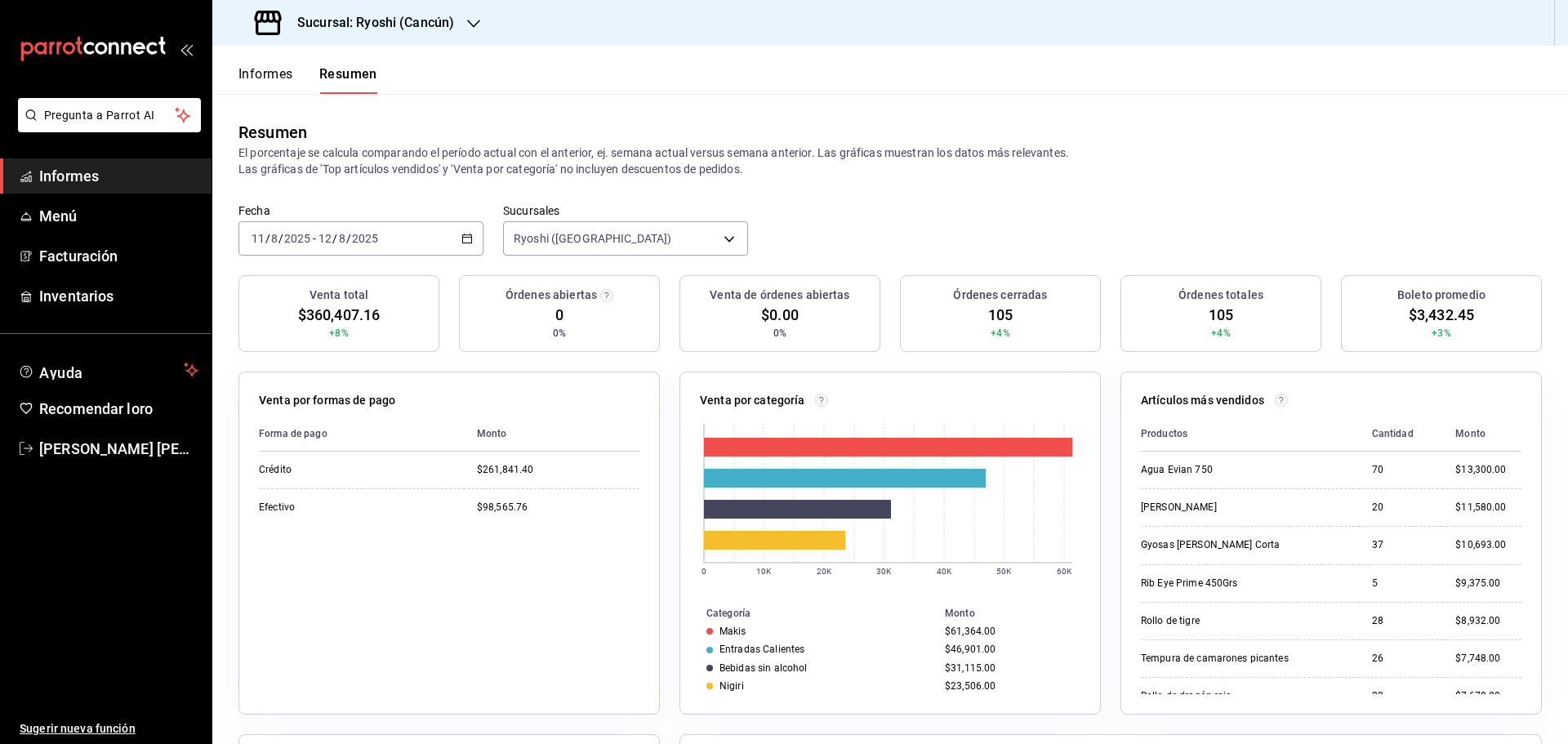
click at [465, 233] on icon "button" at bounding box center [467, 238] width 12 height 12
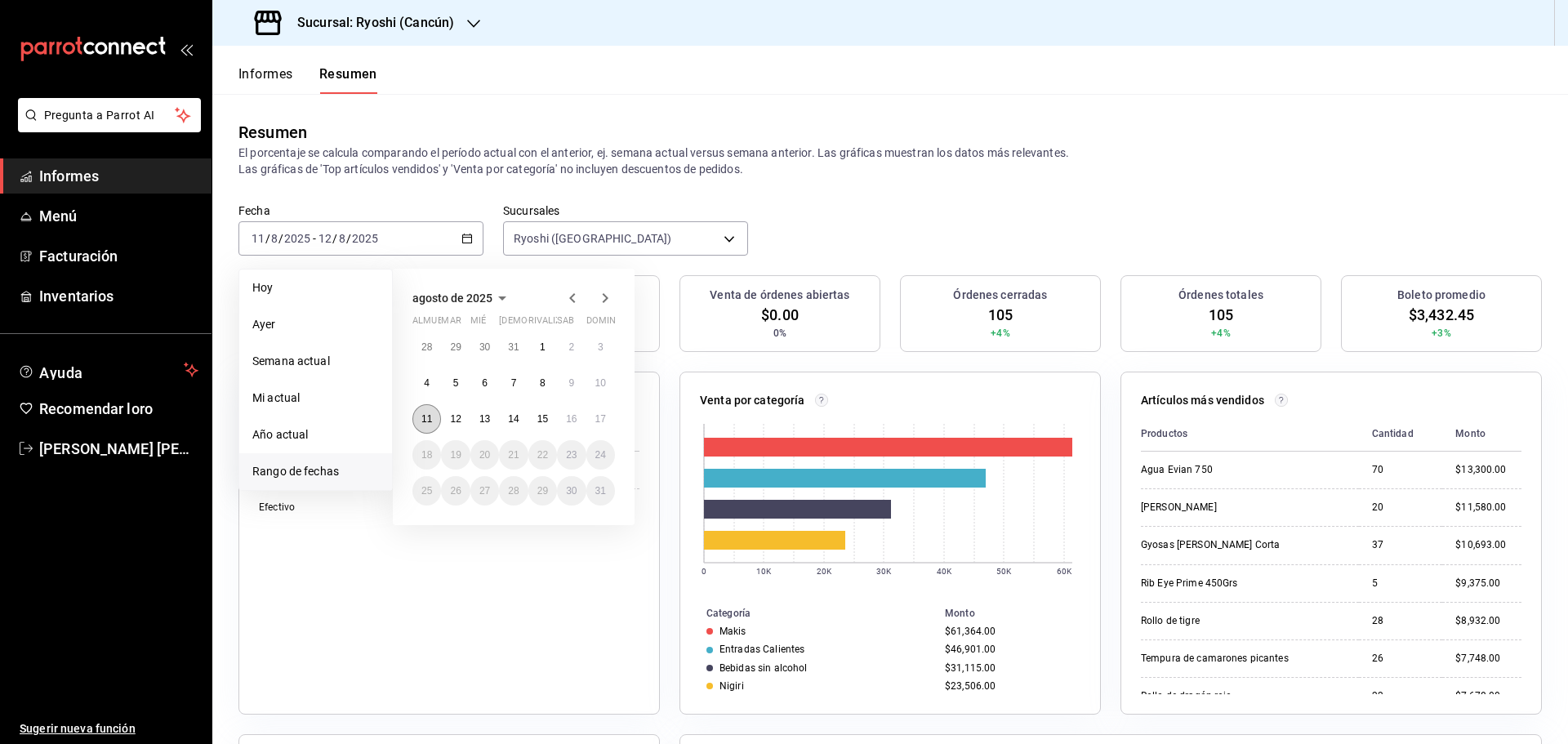
click at [432, 421] on button "11" at bounding box center [427, 419] width 29 height 30
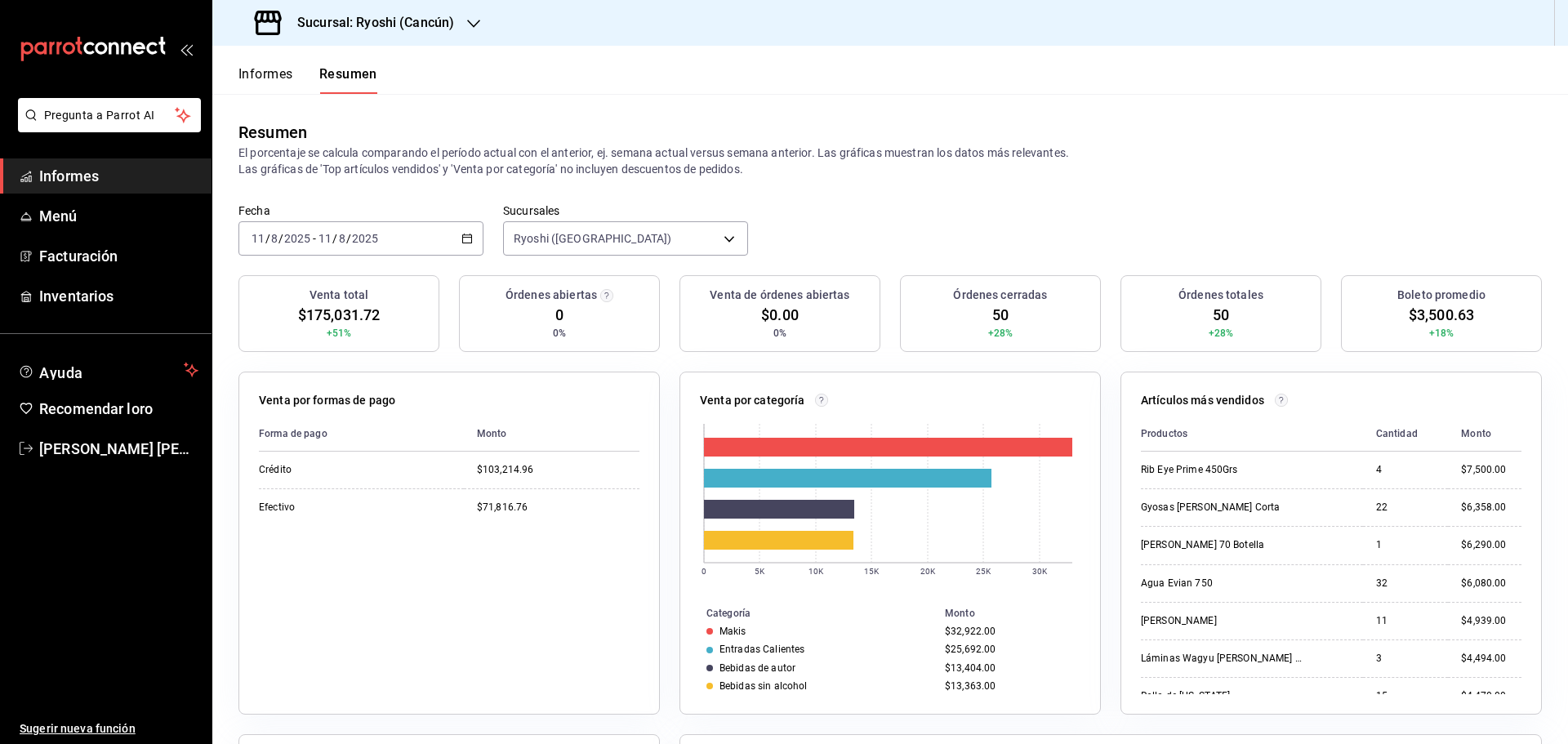
click at [59, 175] on font "Informes" at bounding box center [69, 175] width 59 height 17
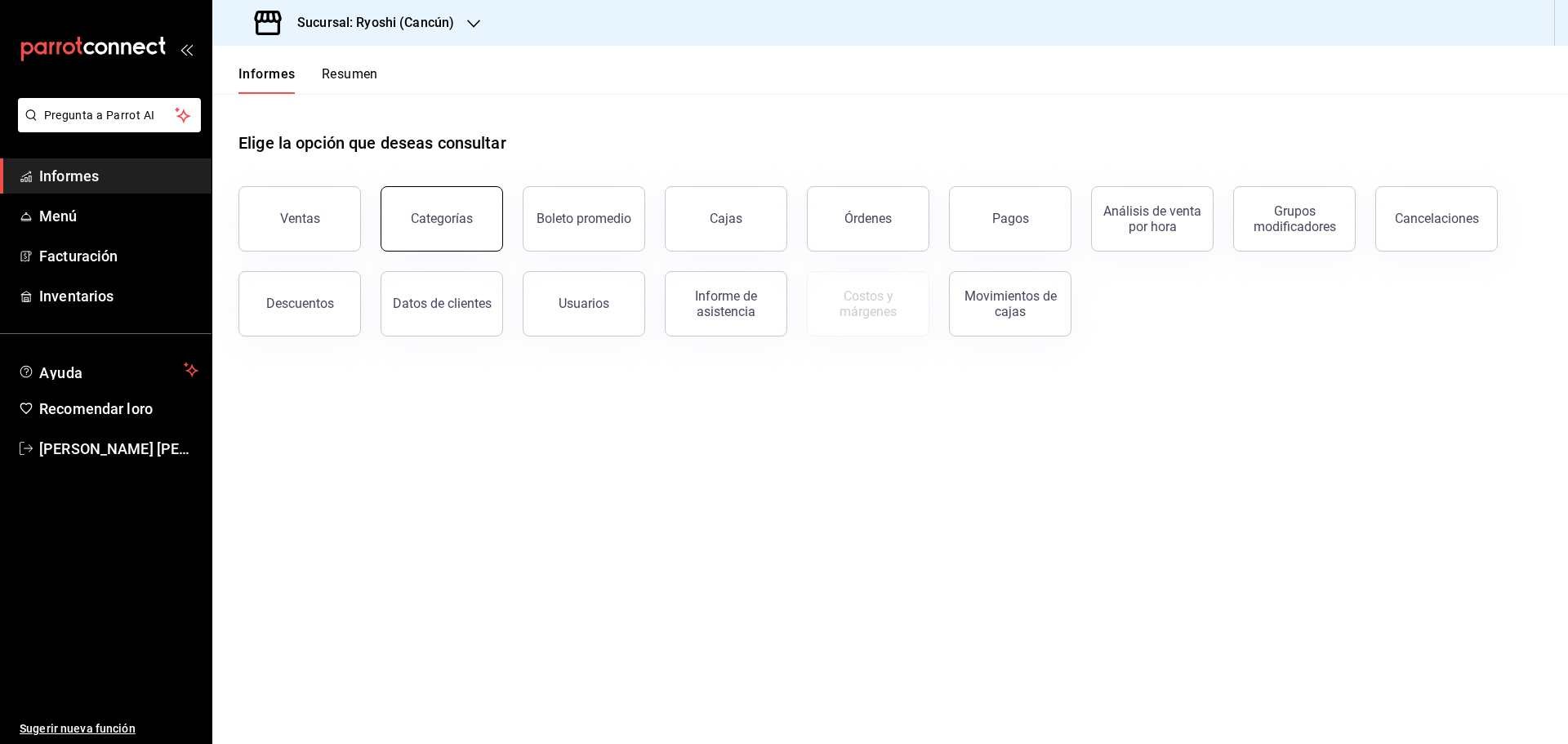
click at [460, 228] on button "Categorías" at bounding box center [442, 218] width 122 height 66
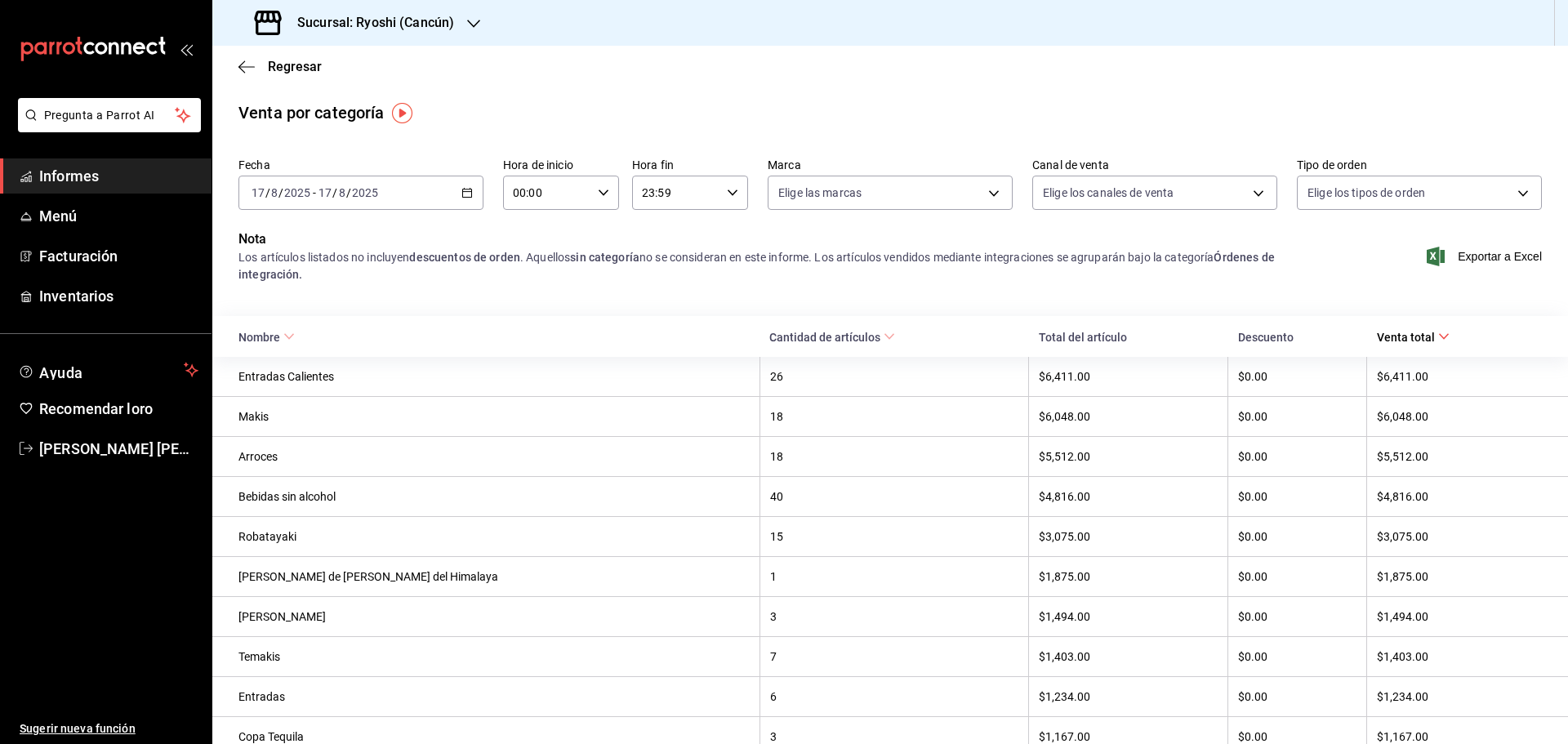
click at [126, 177] on span "Informes" at bounding box center [119, 176] width 159 height 22
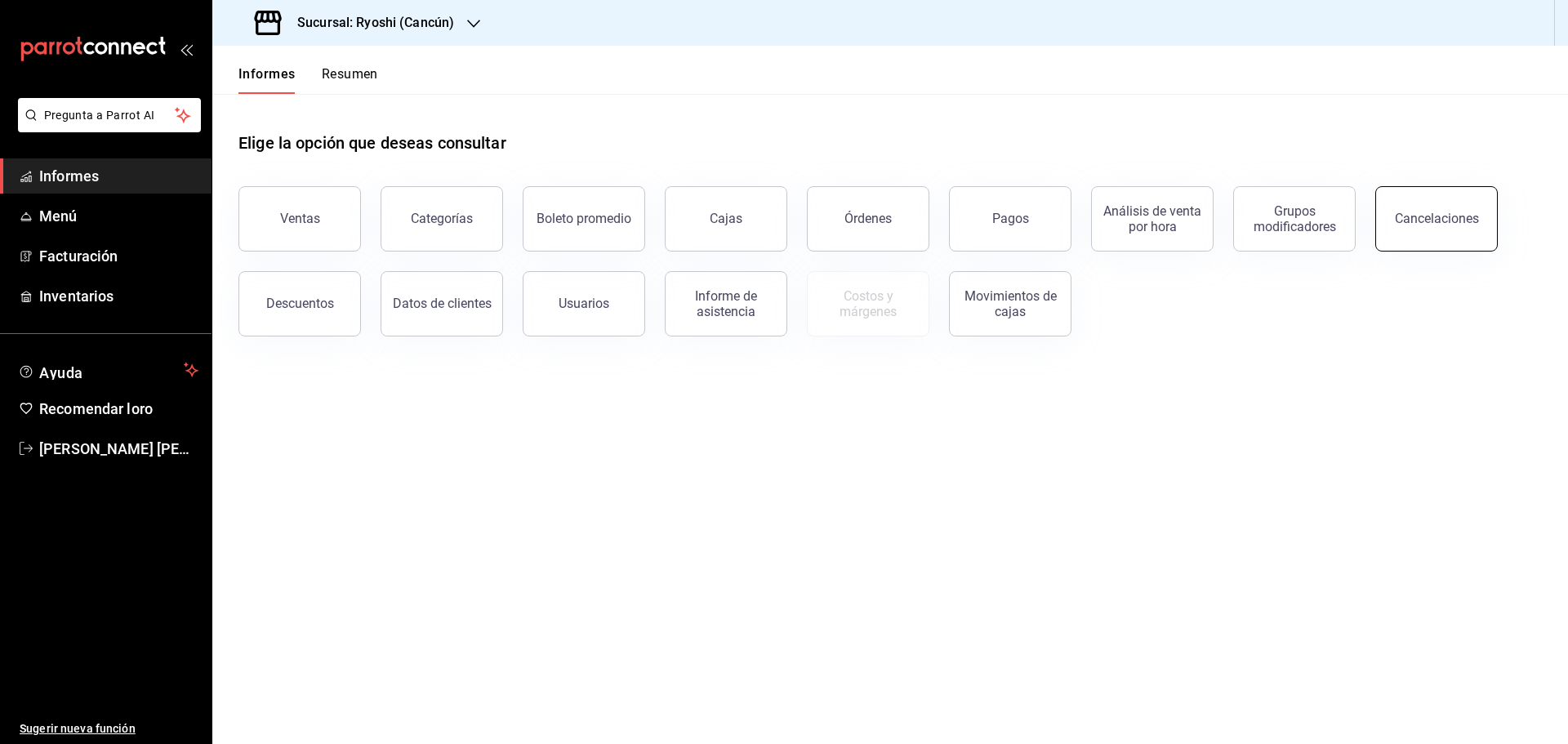
click at [1396, 229] on button "Cancelaciones" at bounding box center [1436, 218] width 122 height 66
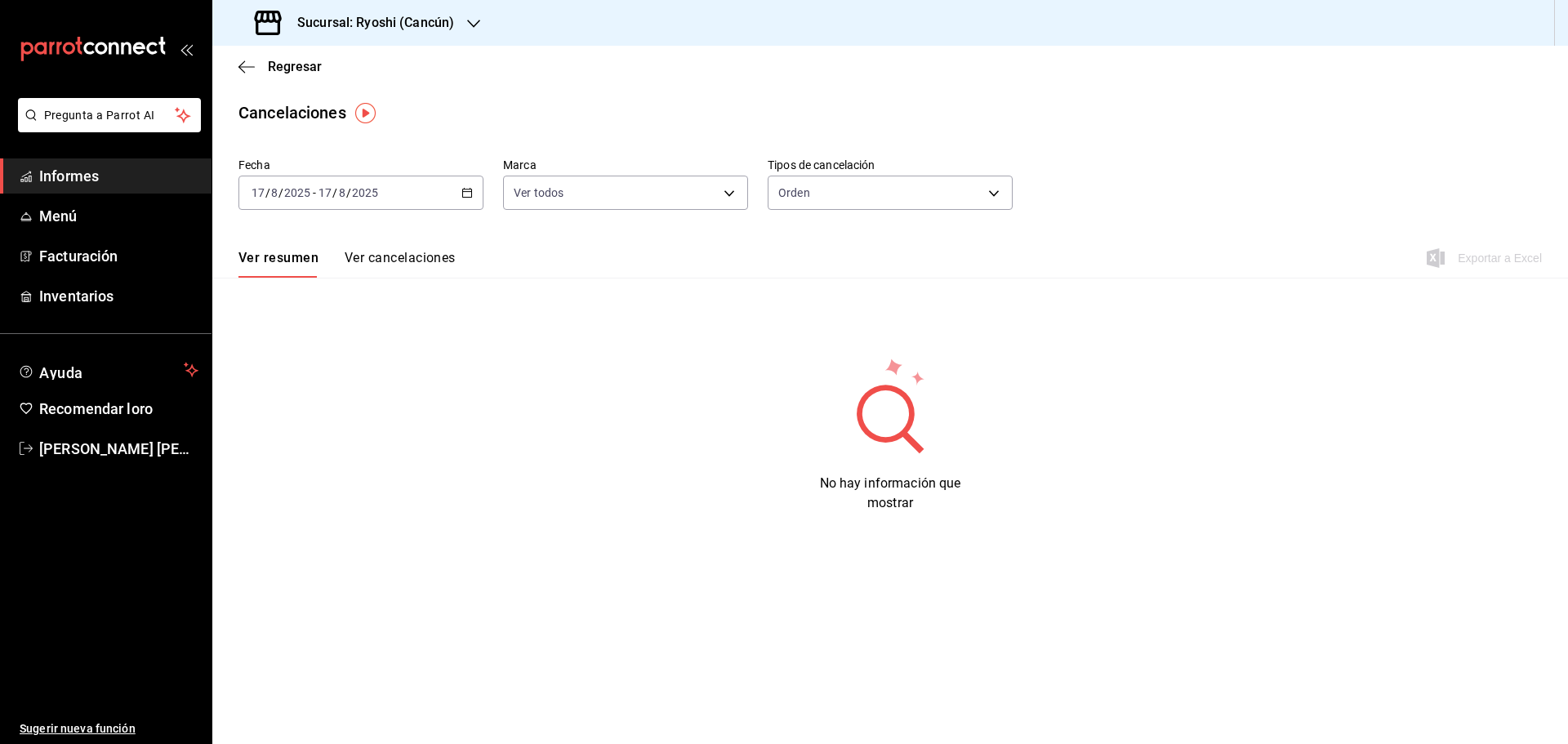
click at [467, 198] on \(Stroke\) "button" at bounding box center [467, 193] width 10 height 9
click at [302, 429] on font "Rango de fechas" at bounding box center [295, 425] width 86 height 13
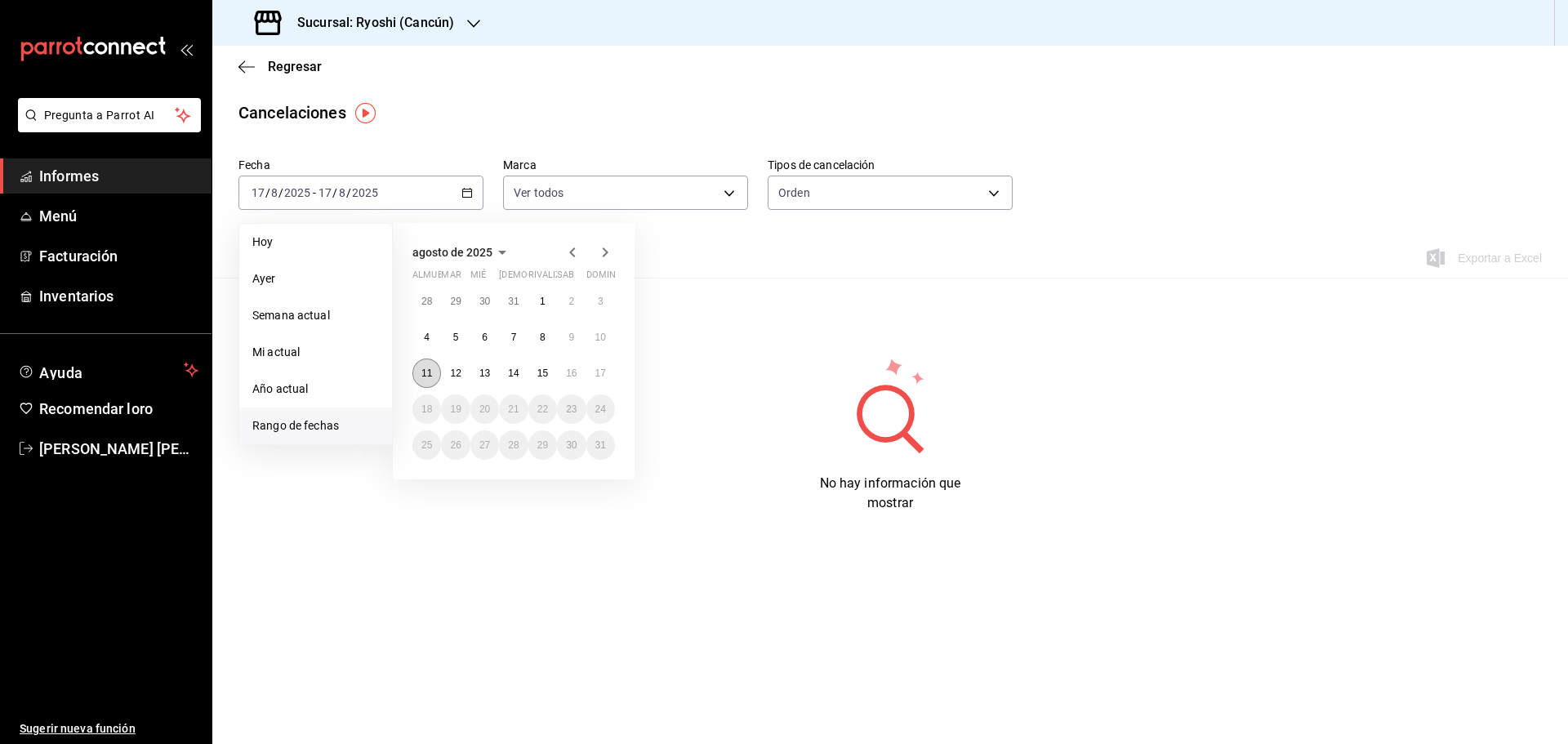
click at [433, 383] on button "11" at bounding box center [427, 373] width 29 height 30
click at [574, 376] on font "16" at bounding box center [571, 373] width 11 height 12
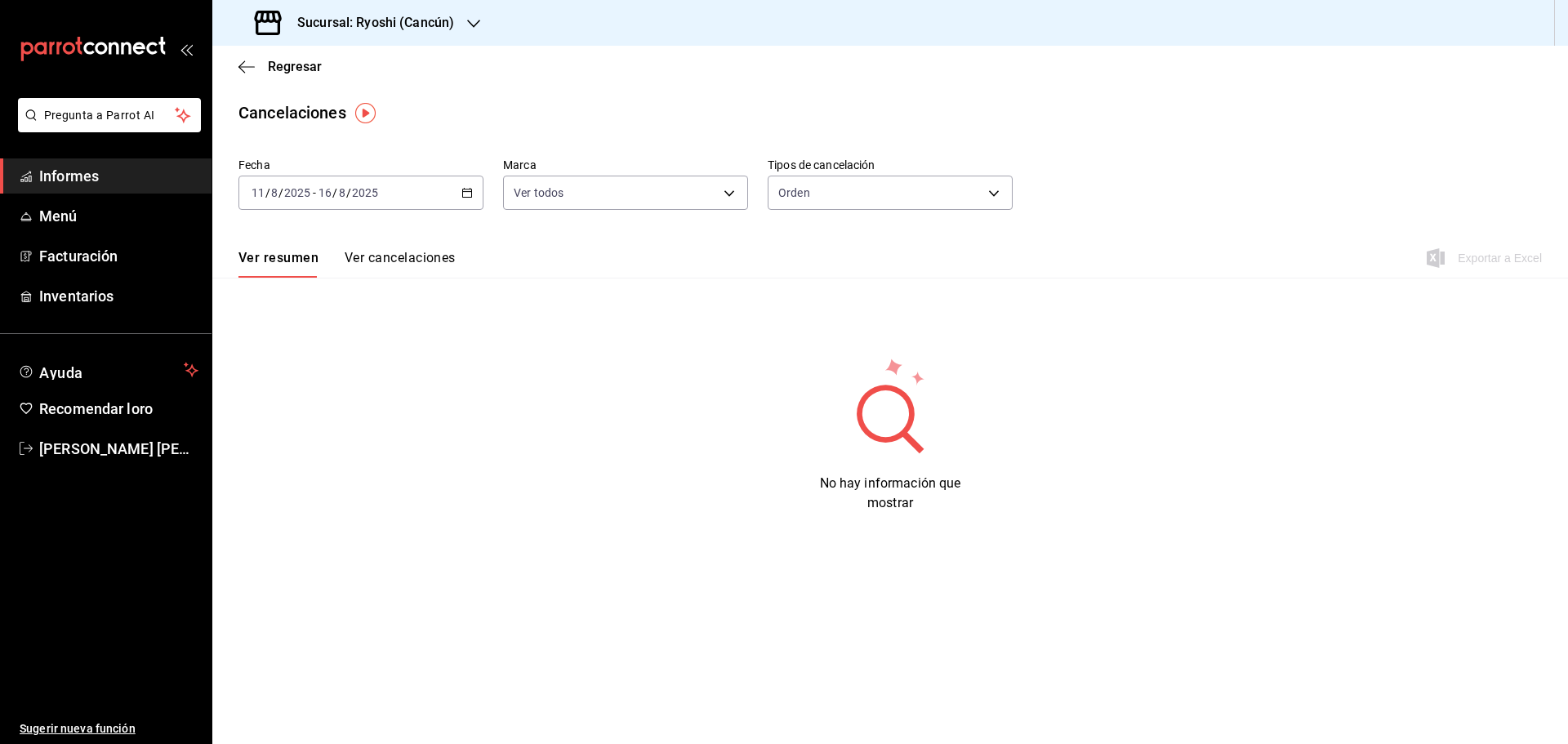
click at [79, 190] on link "Informes" at bounding box center [105, 175] width 211 height 35
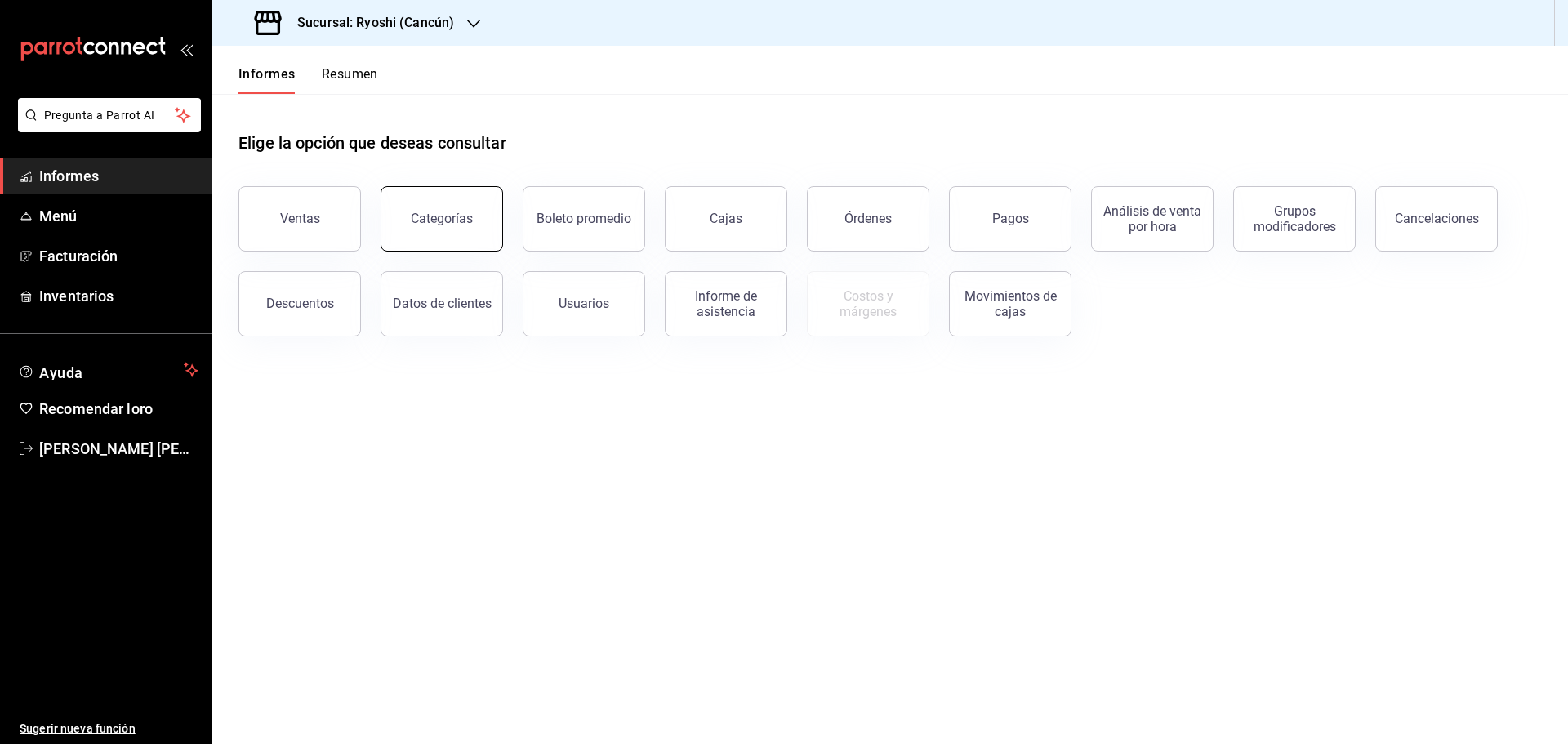
click at [469, 220] on font "Categorías" at bounding box center [441, 218] width 62 height 15
click at [973, 235] on button "Pagos" at bounding box center [1010, 218] width 122 height 66
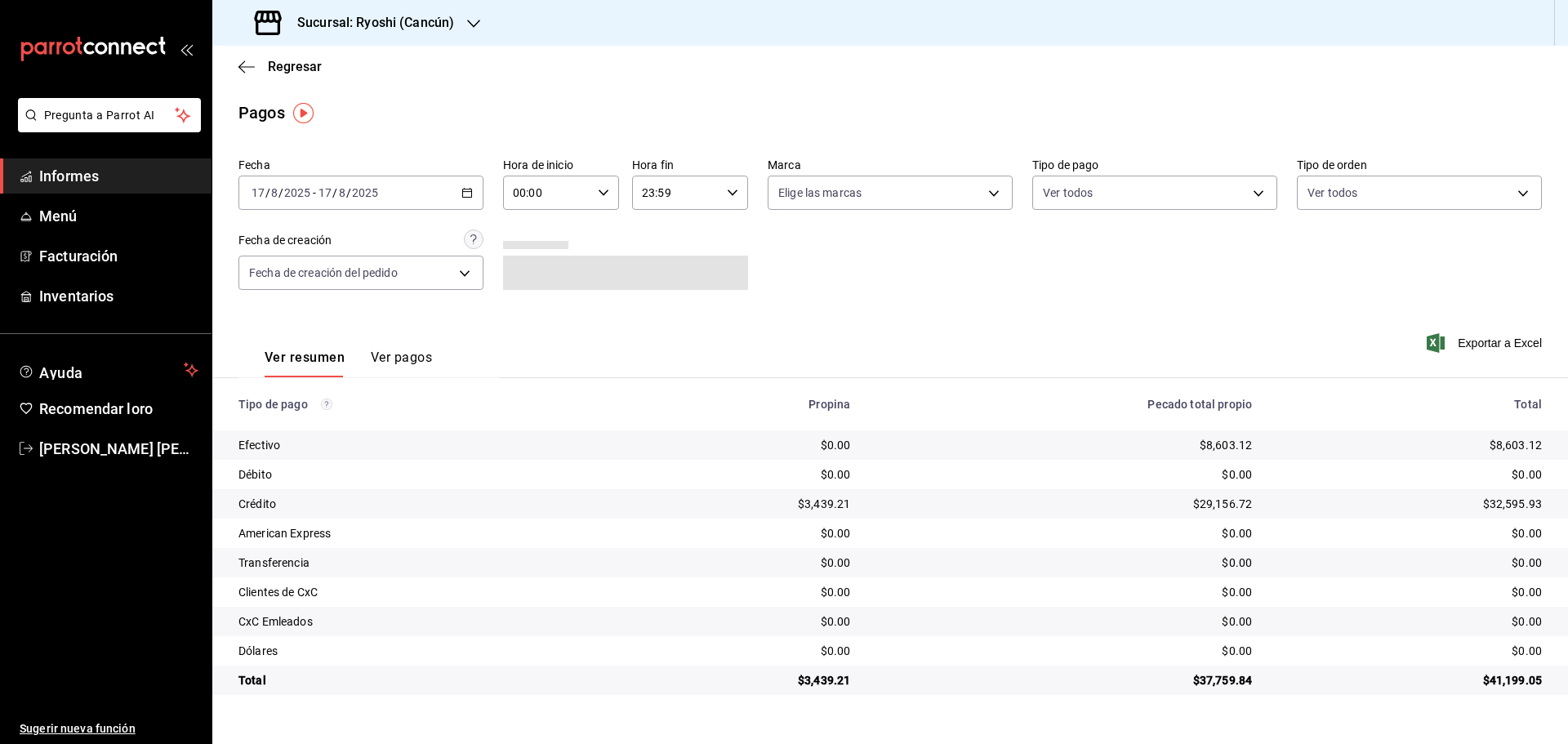
click at [1546, 503] on td "$32,595.93" at bounding box center [1415, 504] width 303 height 30
